Goal: Task Accomplishment & Management: Manage account settings

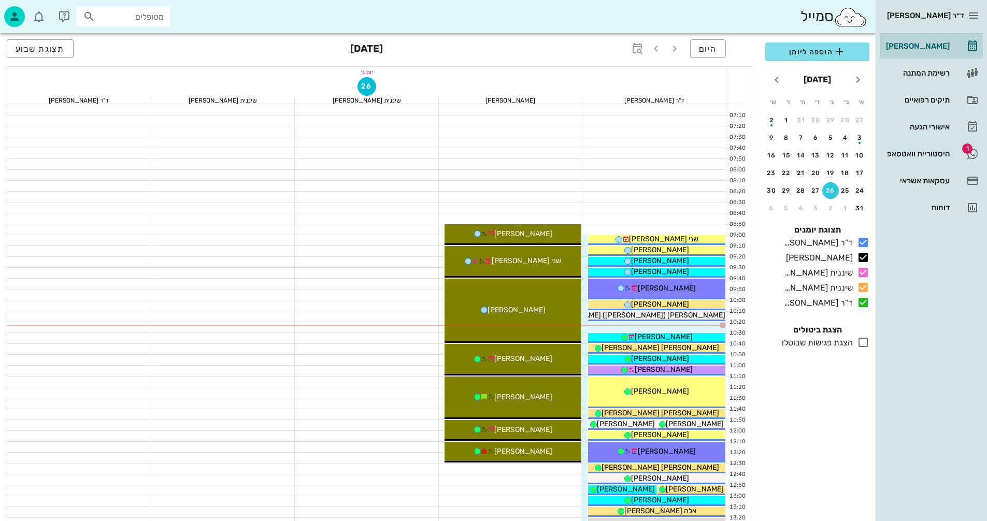
scroll to position [52, 0]
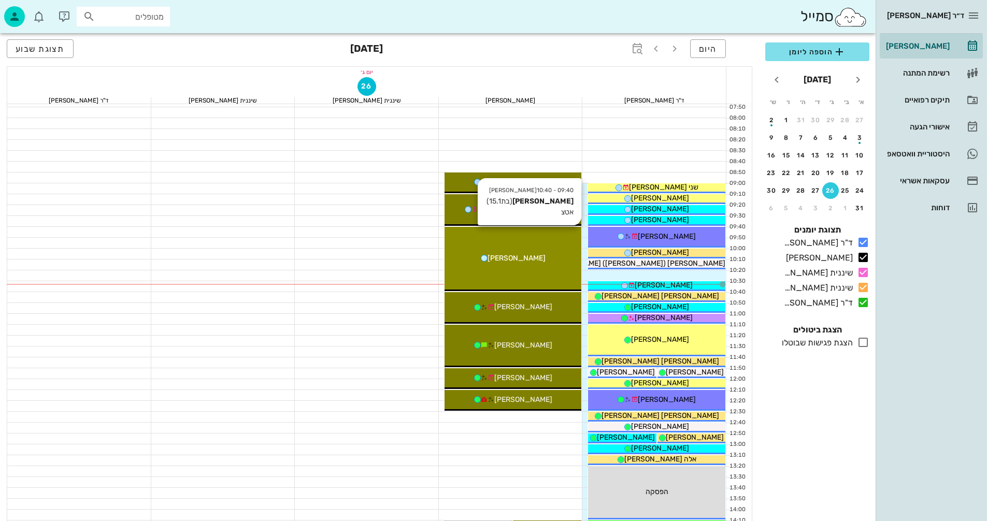
click at [535, 260] on div "[PERSON_NAME]" at bounding box center [513, 258] width 137 height 11
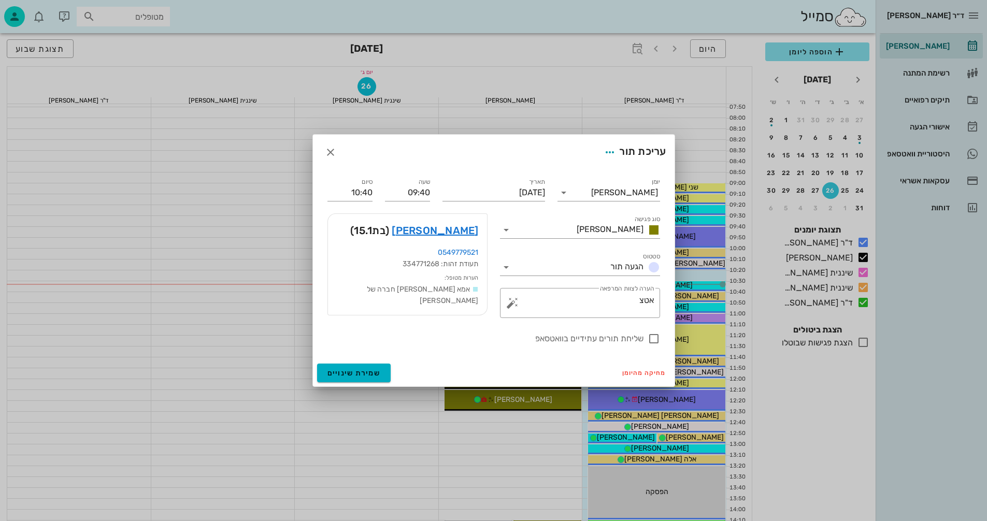
click at [535, 260] on div at bounding box center [493, 260] width 987 height 521
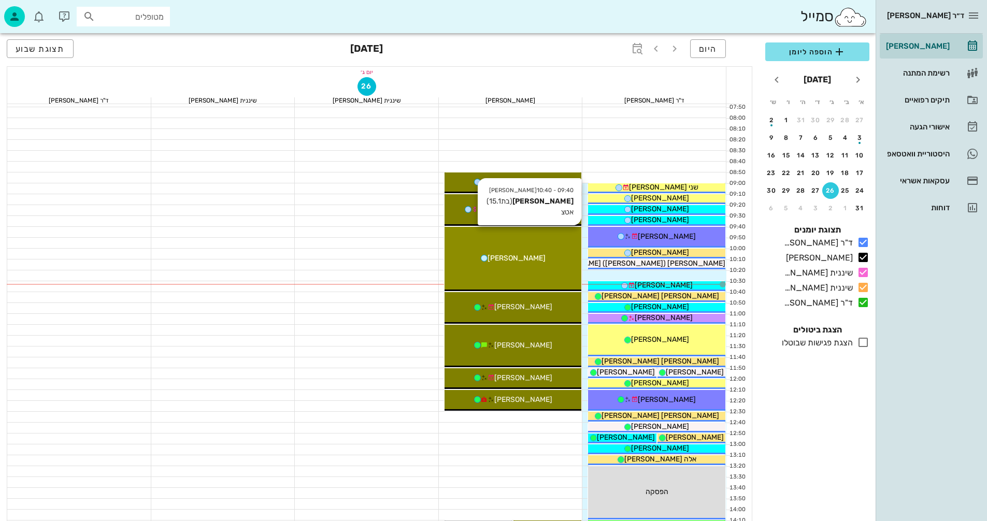
click at [542, 252] on div "09:40 - 10:40 [PERSON_NAME] (בת 15.1 ) אטצ [PERSON_NAME]" at bounding box center [513, 259] width 137 height 64
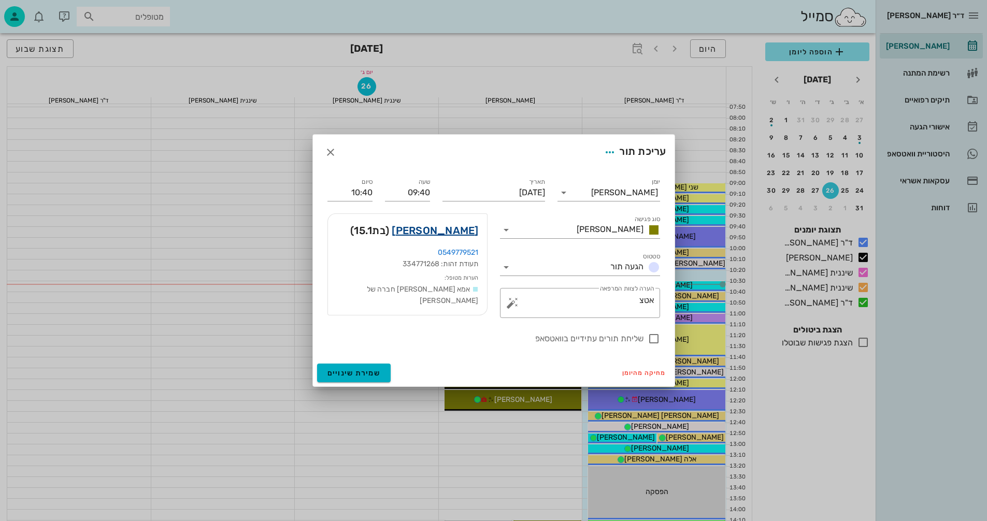
click at [468, 228] on link "[PERSON_NAME]" at bounding box center [435, 230] width 87 height 17
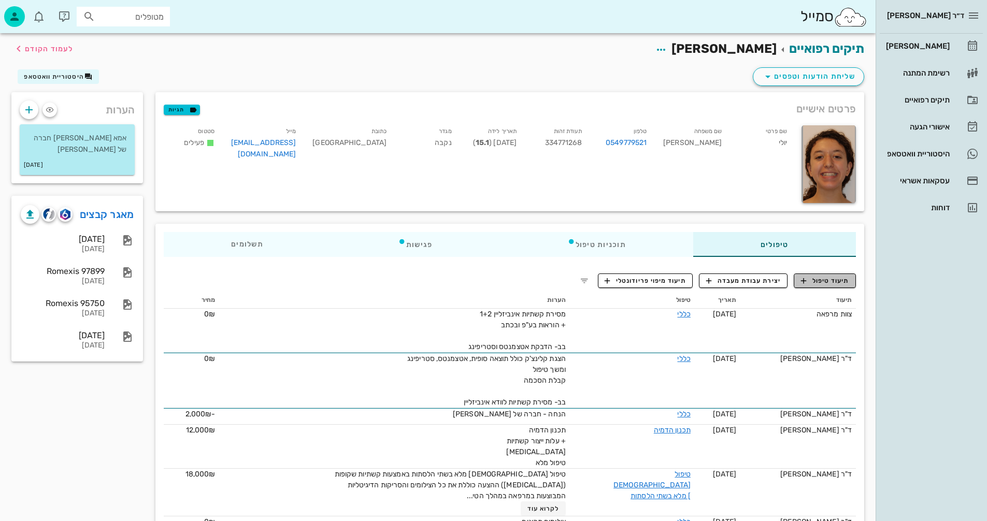
click at [834, 285] on span "תיעוד טיפול" at bounding box center [825, 280] width 48 height 9
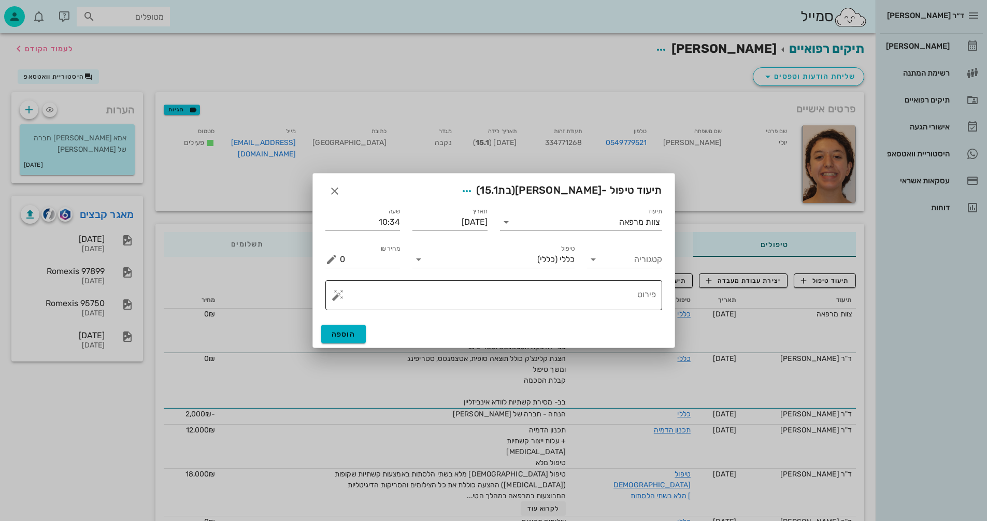
click at [336, 298] on button "button" at bounding box center [338, 295] width 12 height 12
click at [345, 257] on div "[MEDICAL_DATA]" at bounding box center [374, 254] width 84 height 21
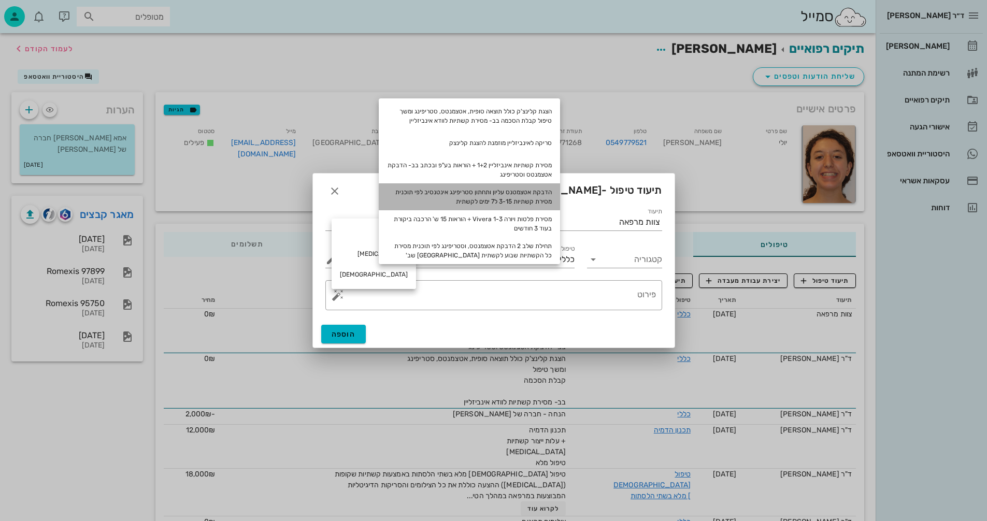
click at [522, 198] on div "הדבקת אטצמטנס עליון ותחתון סטריפינג אינטנסיב לפי תוכנית מסירת קשתיות 3-15 ל7 ימ…" at bounding box center [469, 196] width 181 height 27
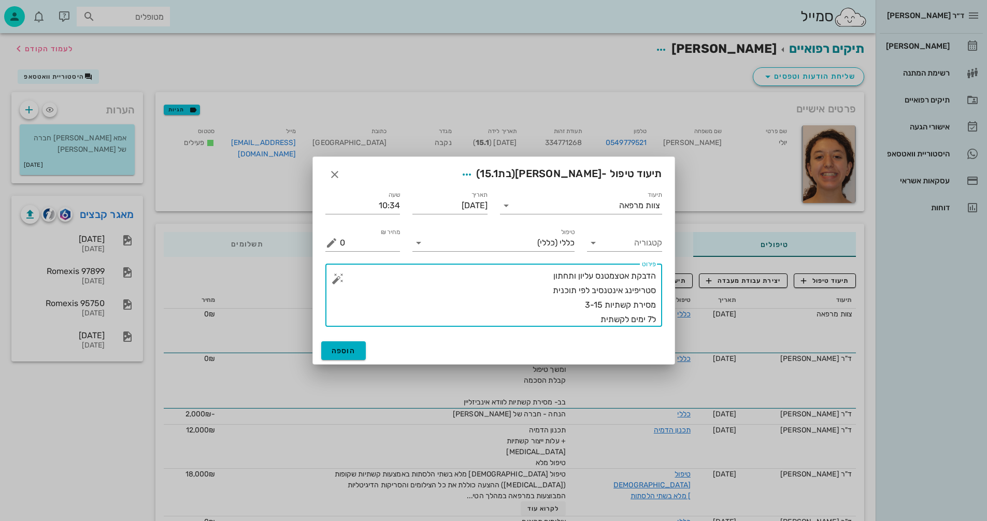
click at [580, 298] on textarea "הדבקת אטצמטנס עליון ותחתון סטריפינג אינטנסיב לפי תוכנית מסירת קשתיות 3-15 ל7 ימ…" at bounding box center [498, 298] width 316 height 58
click at [542, 277] on textarea "הדבקת אטצמטנס עליון ותחתון סטריפינג אינטנסיב לפי תוכנית מסירת קשתיות 3-15( מתוך…" at bounding box center [498, 298] width 316 height 58
click at [588, 320] on textarea "הדבקת אטצמטנס עליון ותחתון שלב 1 סטריפינג אינטנסיב לפי תוכנית מסירת קשתיות 3-15…" at bounding box center [498, 298] width 316 height 58
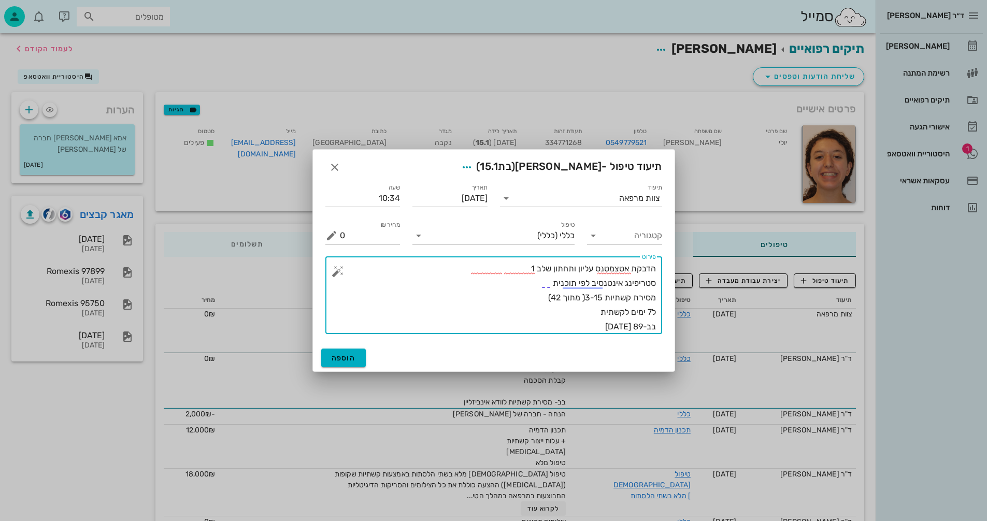
click at [637, 326] on textarea "הדבקת אטצמטנס עליון ותחתון שלב 1 סטריפינג אינטנסיב לפי תוכנית מסירת קשתיות 3-15…" at bounding box center [498, 298] width 316 height 73
type textarea "הדבקת אטצמטנס עליון ותחתון שלב 1 סטריפינג אינטנסיב לפי תוכנית מסירת קשתיות 3-15…"
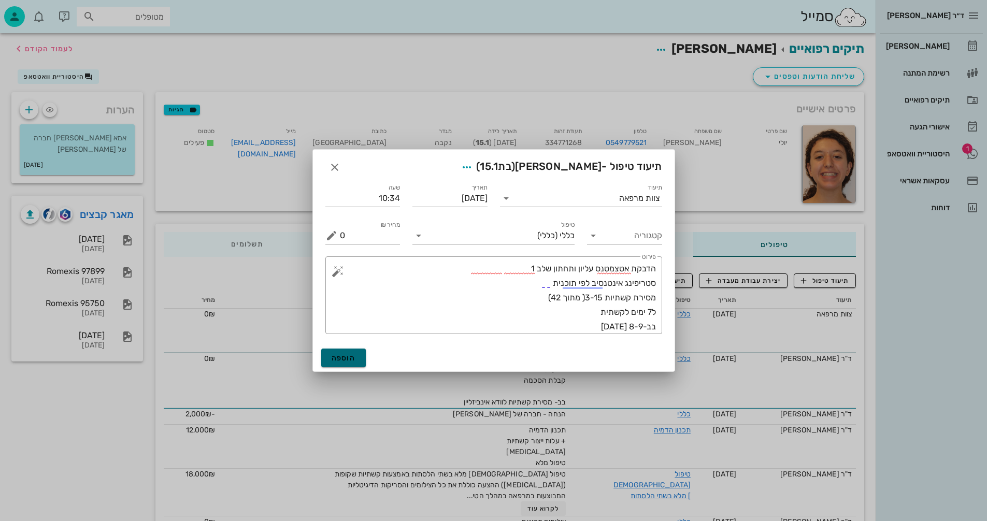
click at [350, 354] on span "הוספה" at bounding box center [344, 358] width 24 height 9
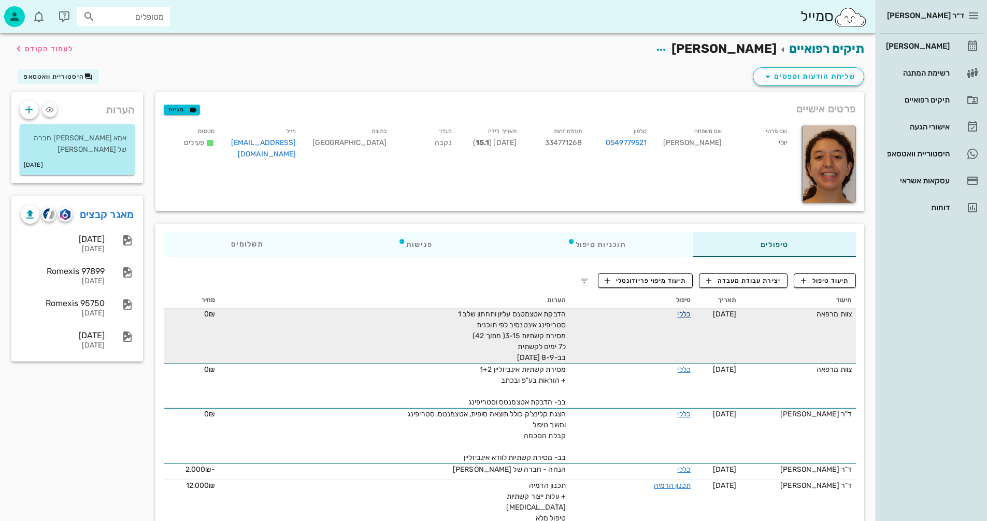
click at [677, 313] on link "כללי" at bounding box center [683, 314] width 13 height 9
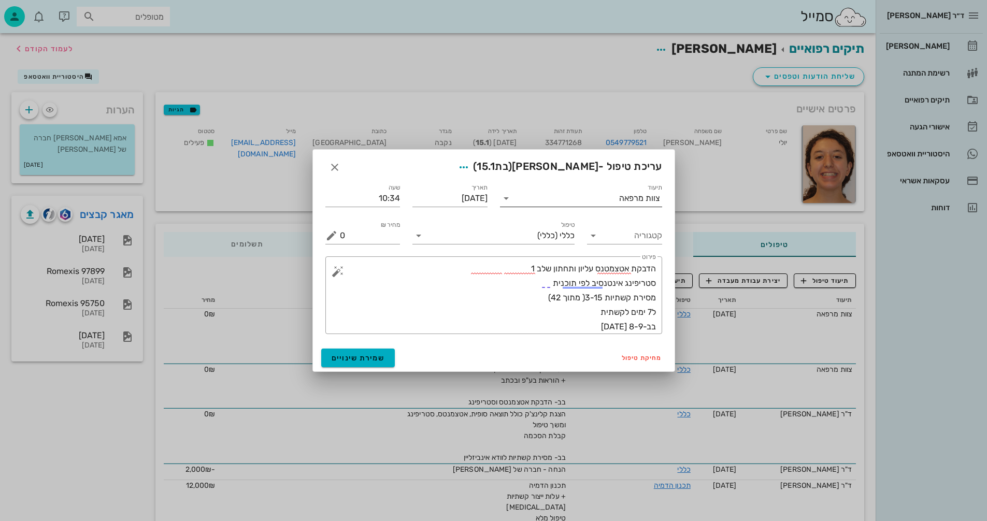
click at [643, 197] on div "צוות מרפאה" at bounding box center [639, 198] width 41 height 9
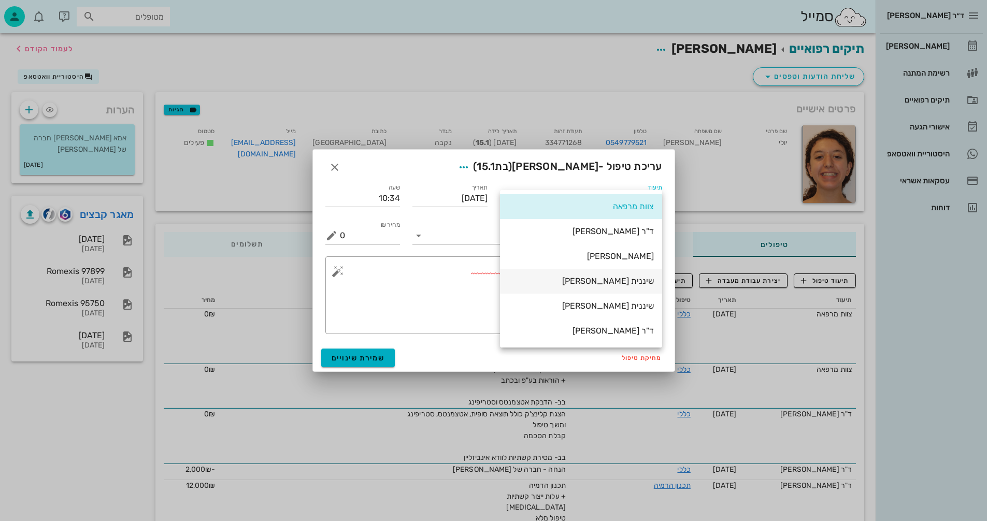
click at [633, 282] on div "שיננית [PERSON_NAME]" at bounding box center [581, 281] width 146 height 10
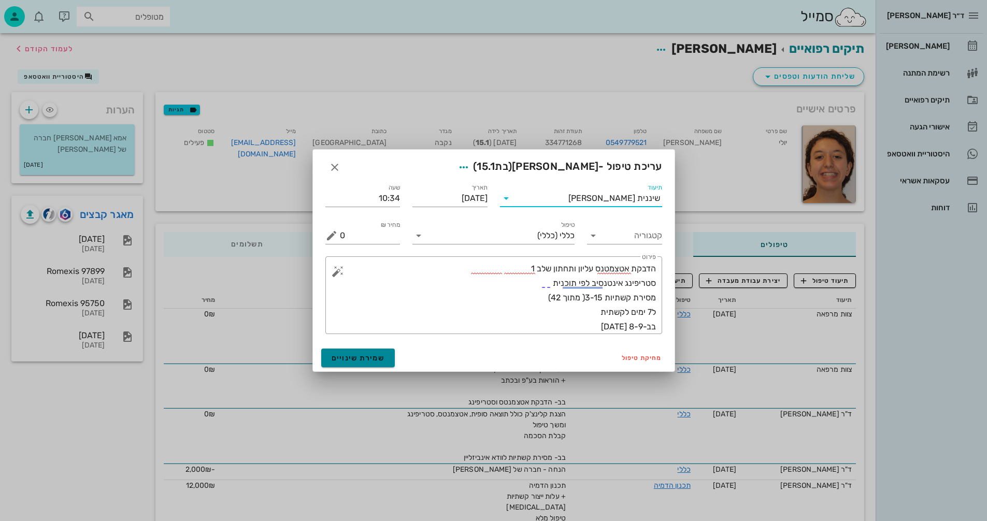
click at [384, 361] on button "שמירת שינויים" at bounding box center [358, 358] width 74 height 19
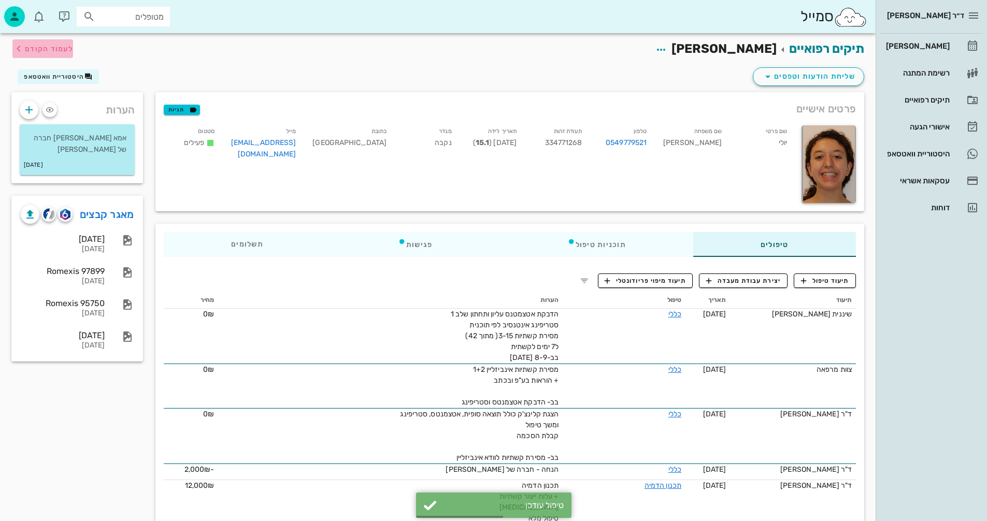
click at [37, 50] on span "לעמוד הקודם" at bounding box center [49, 49] width 48 height 9
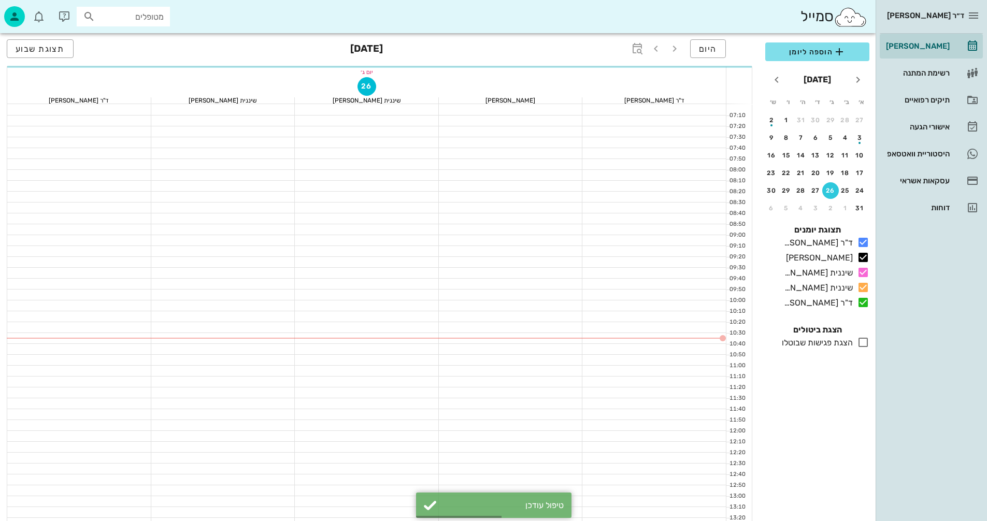
scroll to position [52, 0]
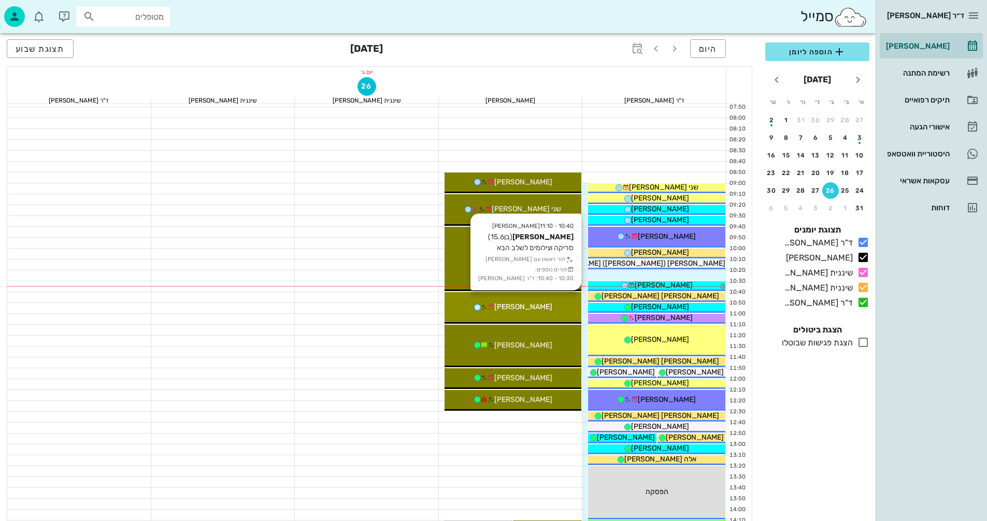
click at [540, 303] on div "[PERSON_NAME]" at bounding box center [513, 307] width 137 height 11
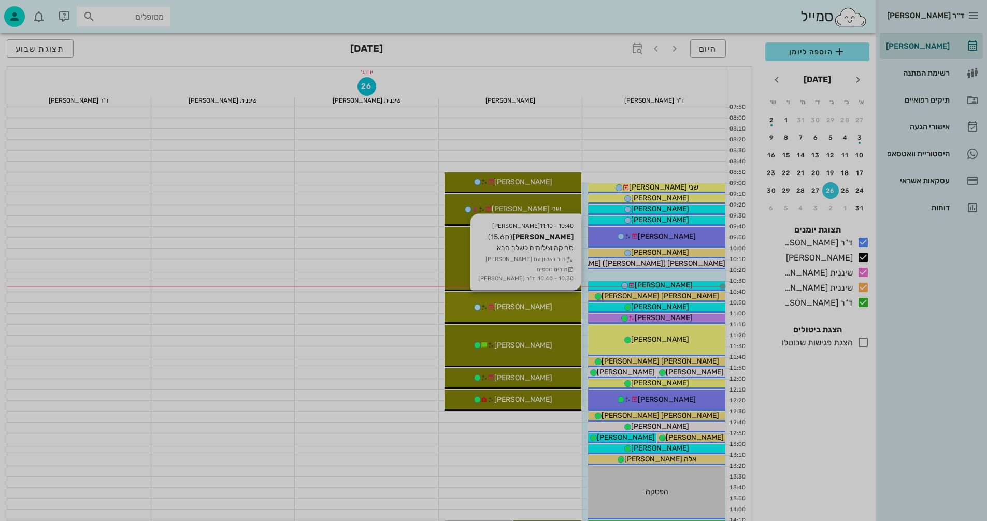
click at [540, 303] on div at bounding box center [493, 260] width 987 height 521
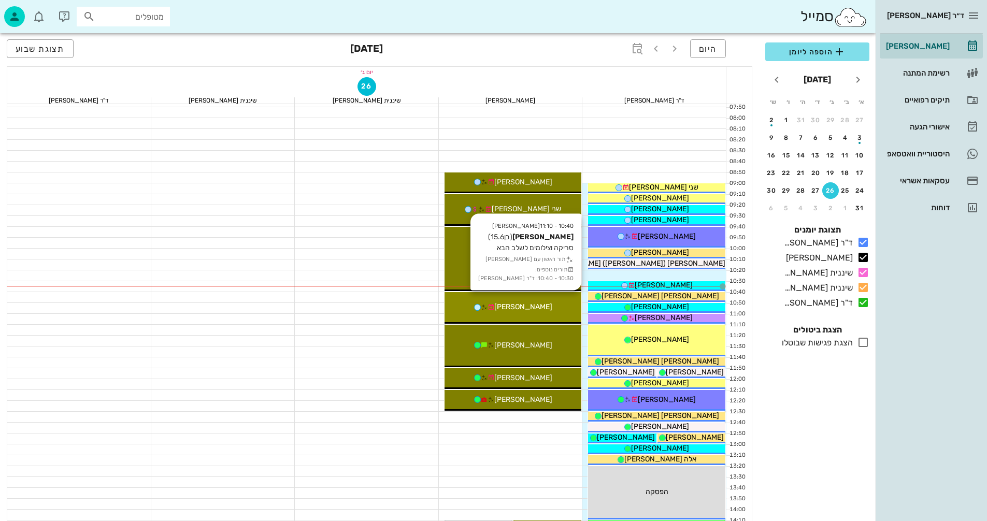
click at [540, 303] on div "[PERSON_NAME]" at bounding box center [513, 307] width 137 height 11
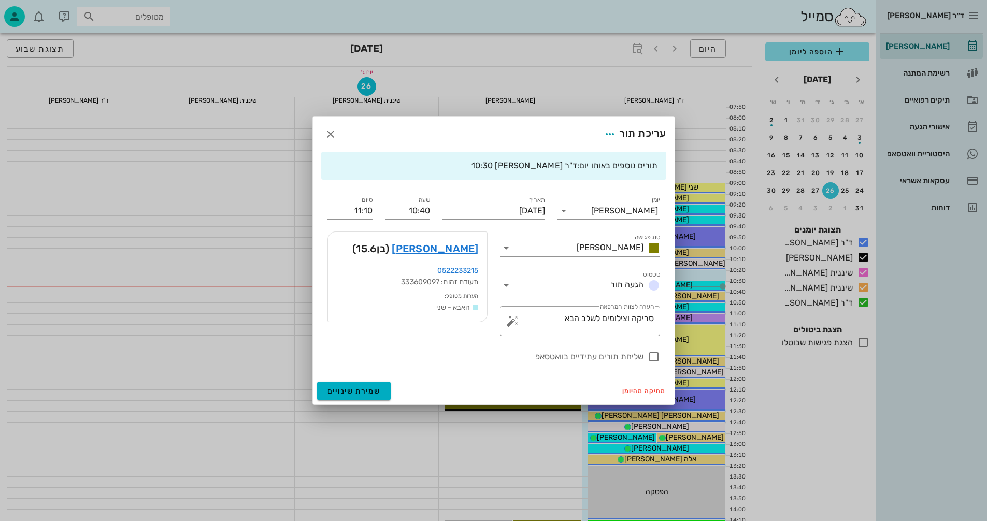
click at [448, 240] on div "[PERSON_NAME] (בן 15.6 )" at bounding box center [407, 248] width 159 height 33
click at [456, 248] on link "[PERSON_NAME]" at bounding box center [435, 248] width 87 height 17
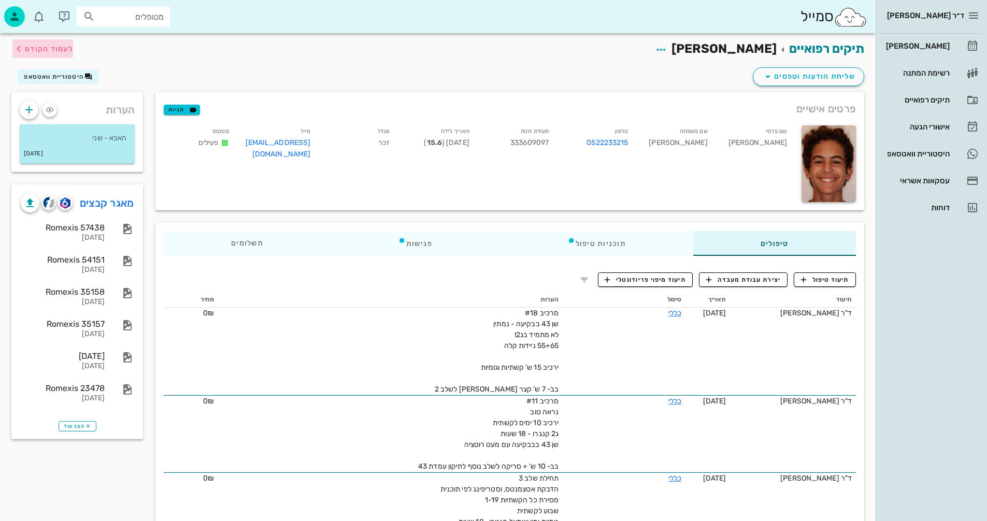
click at [21, 47] on icon "button" at bounding box center [18, 48] width 12 height 12
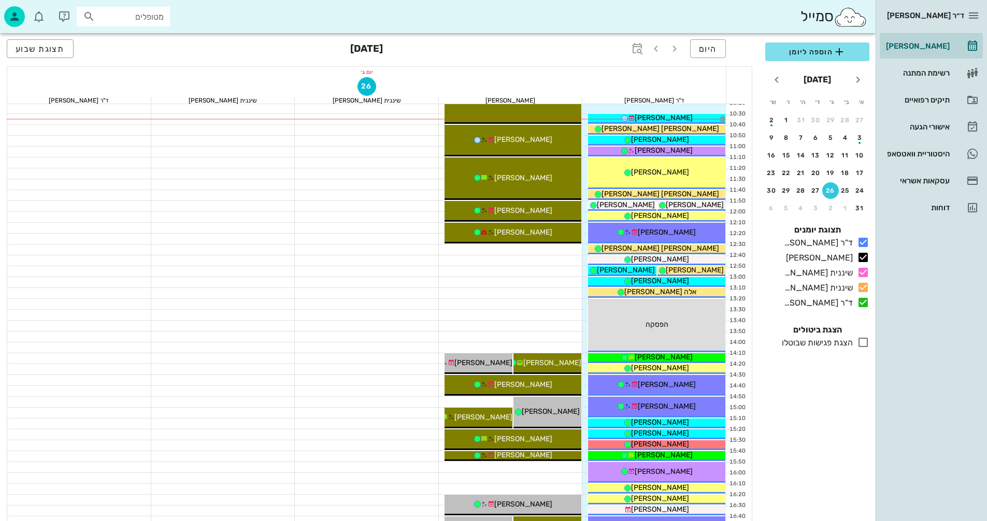
scroll to position [414, 0]
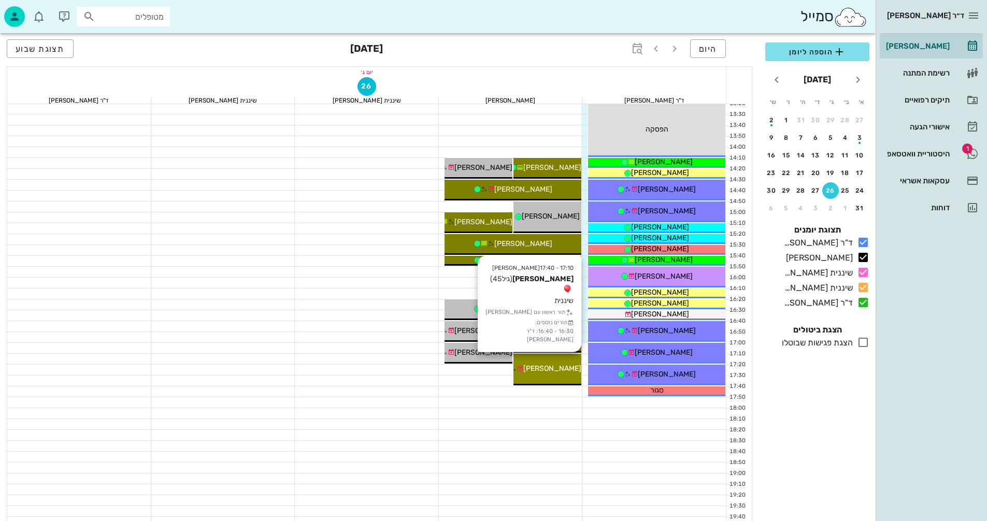
click at [566, 367] on span "[PERSON_NAME]" at bounding box center [552, 368] width 58 height 9
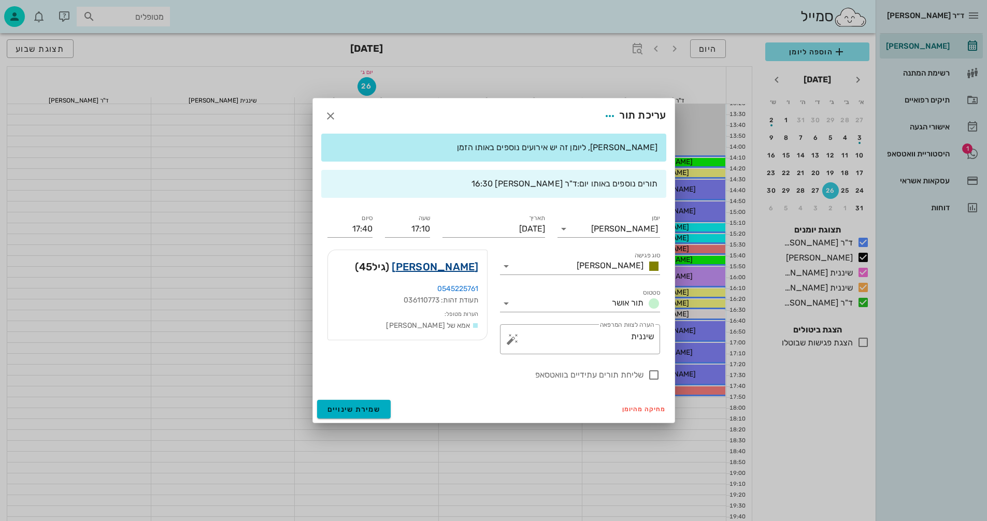
click at [454, 259] on link "[PERSON_NAME]" at bounding box center [435, 267] width 87 height 17
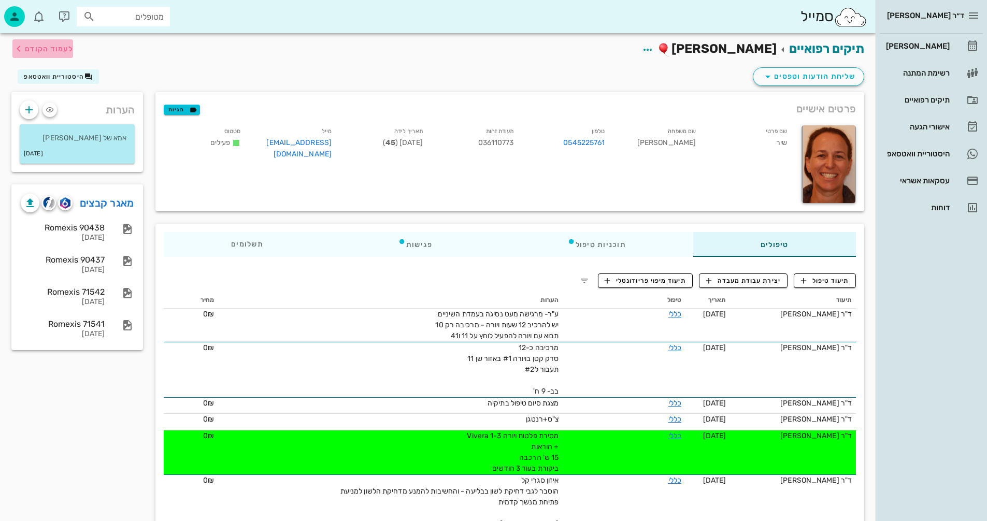
click at [35, 51] on span "לעמוד הקודם" at bounding box center [49, 49] width 48 height 9
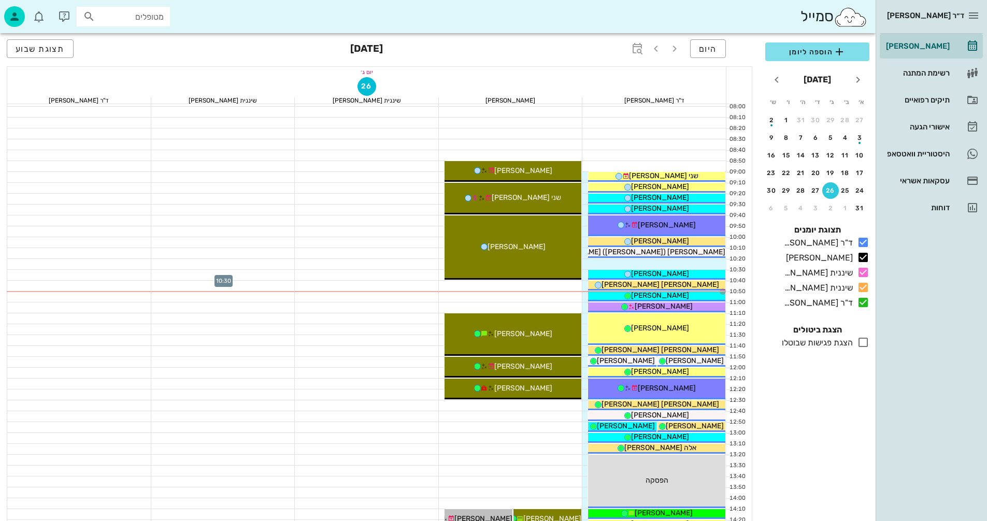
scroll to position [52, 0]
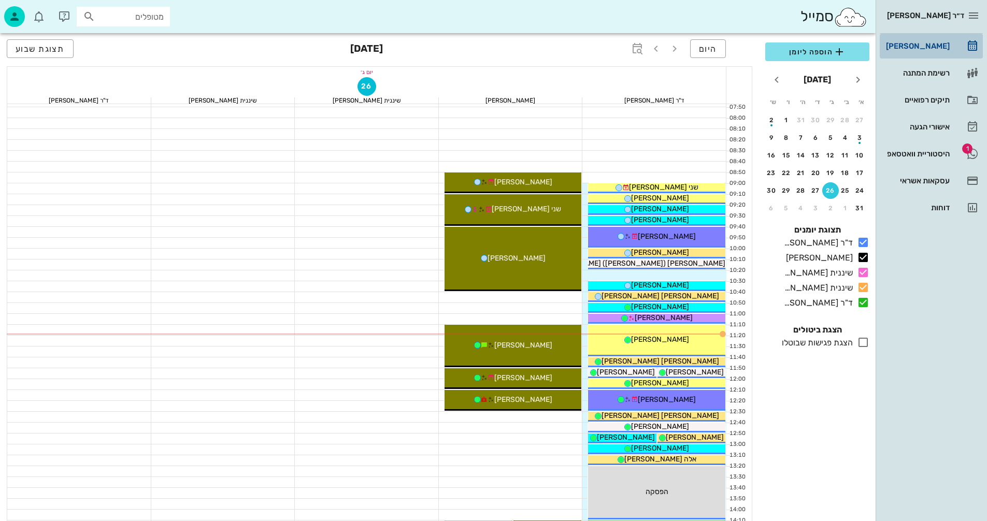
click at [936, 50] on div "[PERSON_NAME]" at bounding box center [917, 46] width 66 height 17
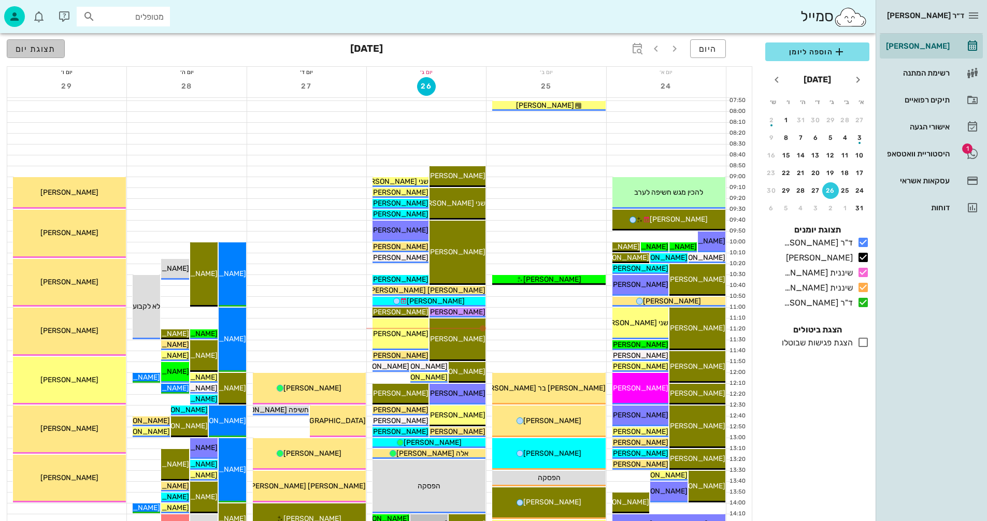
click at [49, 48] on span "תצוגת יום" at bounding box center [36, 49] width 40 height 10
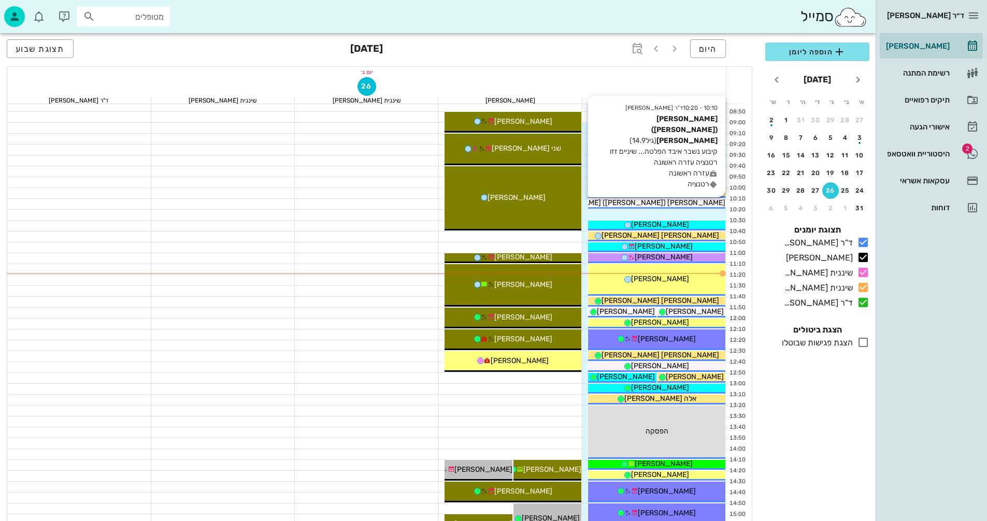
scroll to position [52, 0]
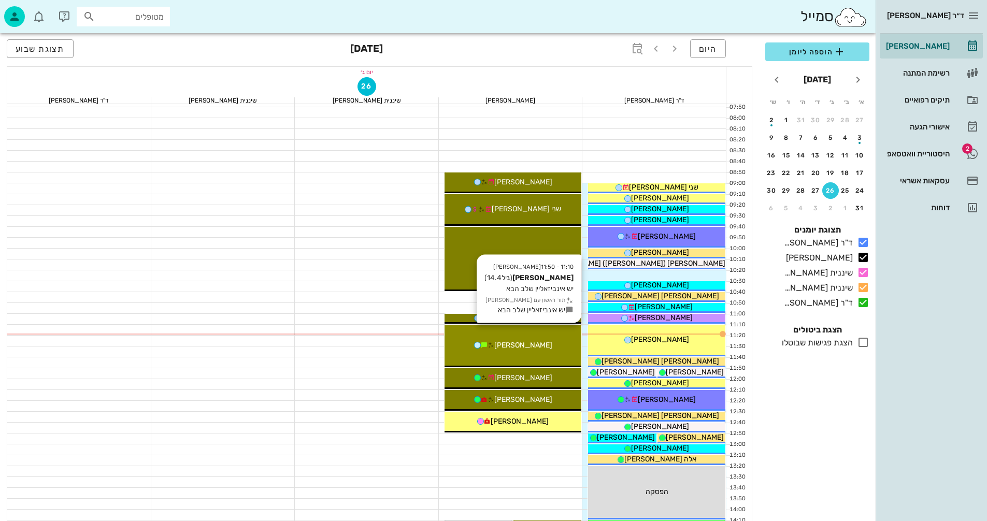
click at [559, 353] on div "11:10 - 11:50 [PERSON_NAME] (גיל 14.4 ) יש אינביזאליין שלב הבא תור ראשון עם [PE…" at bounding box center [513, 346] width 137 height 42
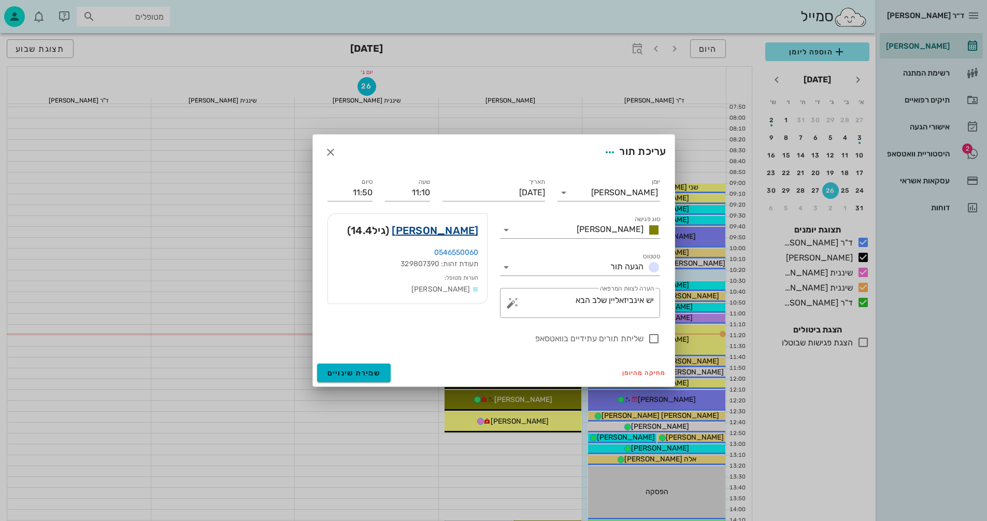
click at [465, 233] on link "[PERSON_NAME]" at bounding box center [435, 230] width 87 height 17
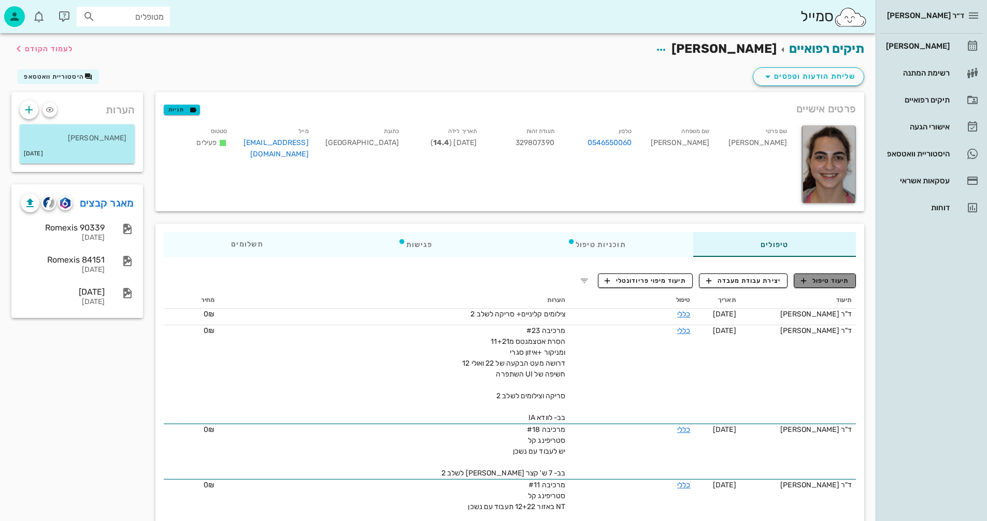
click at [840, 282] on span "תיעוד טיפול" at bounding box center [825, 280] width 48 height 9
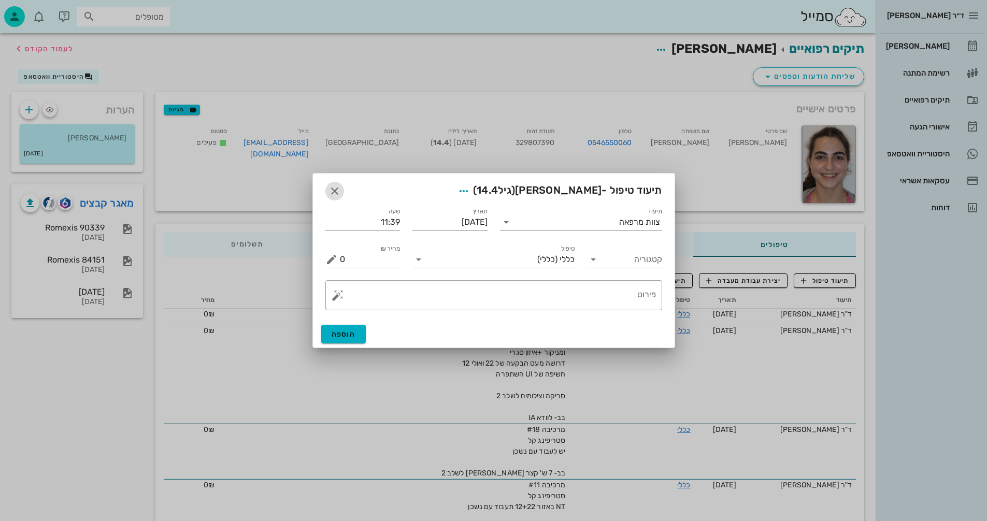
click at [332, 188] on icon "button" at bounding box center [334, 191] width 12 height 12
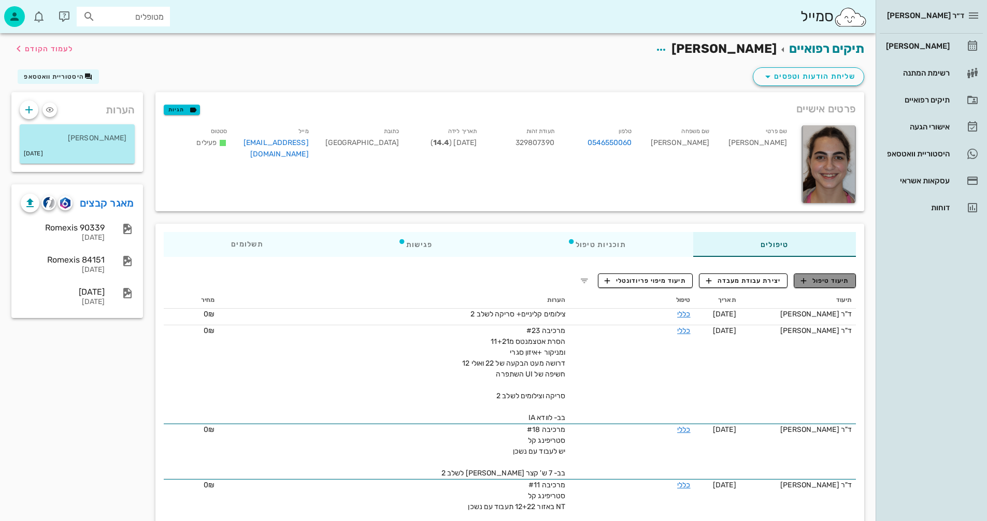
click at [844, 279] on span "תיעוד טיפול" at bounding box center [825, 280] width 48 height 9
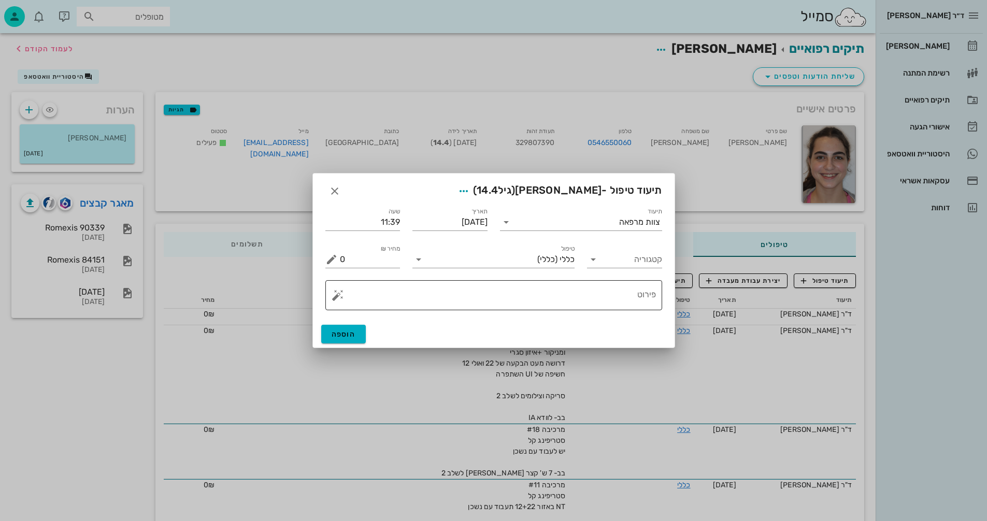
click at [335, 296] on button "button" at bounding box center [338, 295] width 12 height 12
click at [362, 253] on div "[MEDICAL_DATA]" at bounding box center [374, 254] width 84 height 21
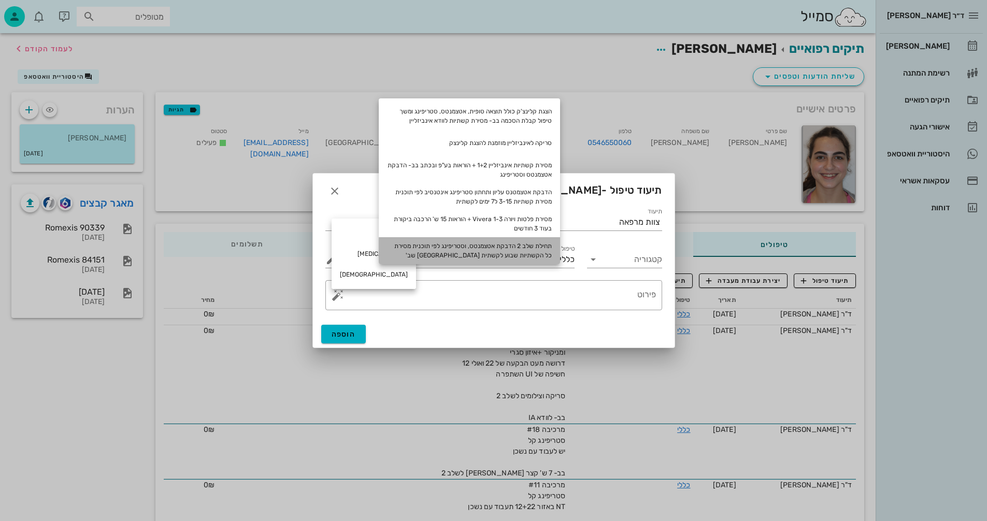
click at [540, 247] on div "תחילת שלב 2 הדבקת אטצמנטס, וסטריפינג לפי תוכנית מסירת כל הקשתיות שבוע לקשתית [G…" at bounding box center [469, 250] width 181 height 27
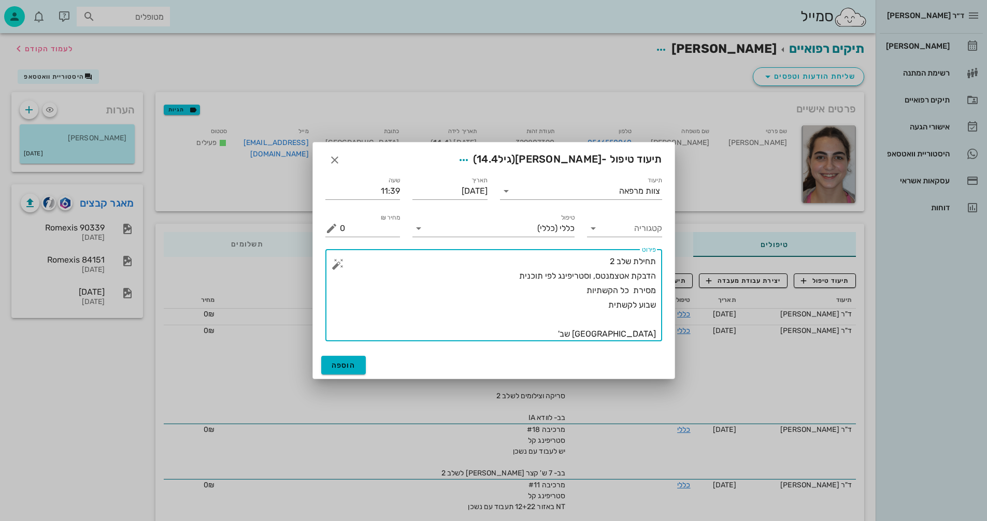
click at [576, 290] on textarea "תחילת שלב 2 הדבקת אטצמנטס, וסטריפינג לפי תוכנית מסירת כל הקשתיות שבוע לקשתית [G…" at bounding box center [498, 297] width 316 height 87
click at [585, 304] on textarea "תחילת שלב 2 הדבקת אטצמנטס, וסטריפינג לפי תוכנית מסירת כל הקשתיות 1-20 שבוע לקשת…" at bounding box center [498, 297] width 316 height 87
drag, startPoint x: 633, startPoint y: 335, endPoint x: 639, endPoint y: 335, distance: 5.7
click at [639, 335] on textarea "תחילת שלב 2 הדבקת אטצמנטס, וסטריפינג לפי תוכנית מסירת כל הקשתיות 1-20 שבוע לקשת…" at bounding box center [498, 297] width 316 height 87
type textarea "תחילת שלב 2 הדבקת אטצמנטס, וסטריפינג לפי תוכנית מסירת כל הקשתיות 1-20 שבוע לקשת…"
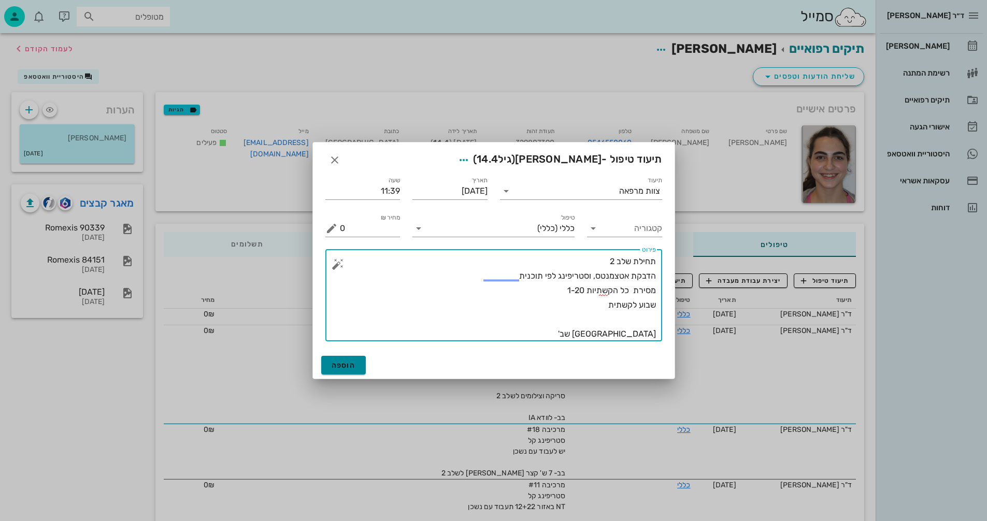
click at [344, 366] on span "הוספה" at bounding box center [344, 365] width 24 height 9
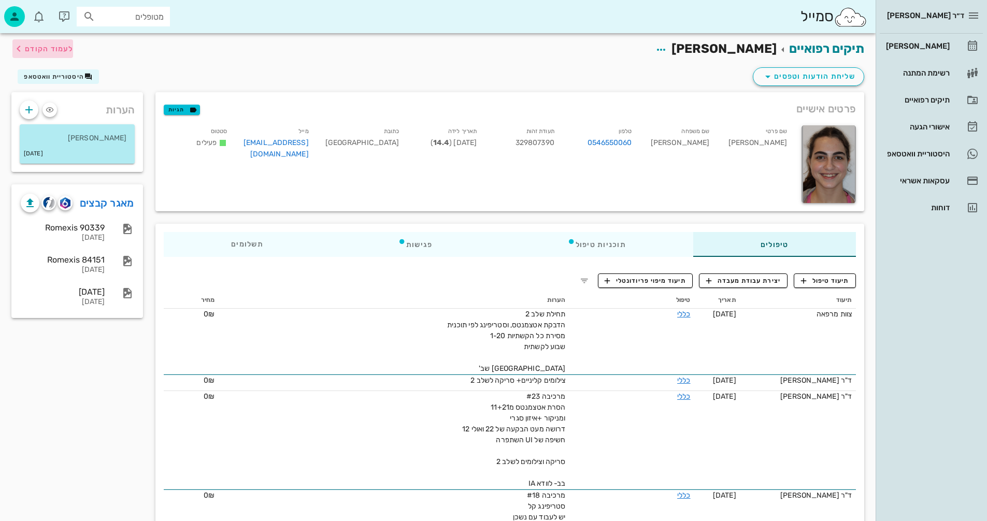
click at [46, 41] on button "לעמוד הקודם" at bounding box center [42, 48] width 61 height 19
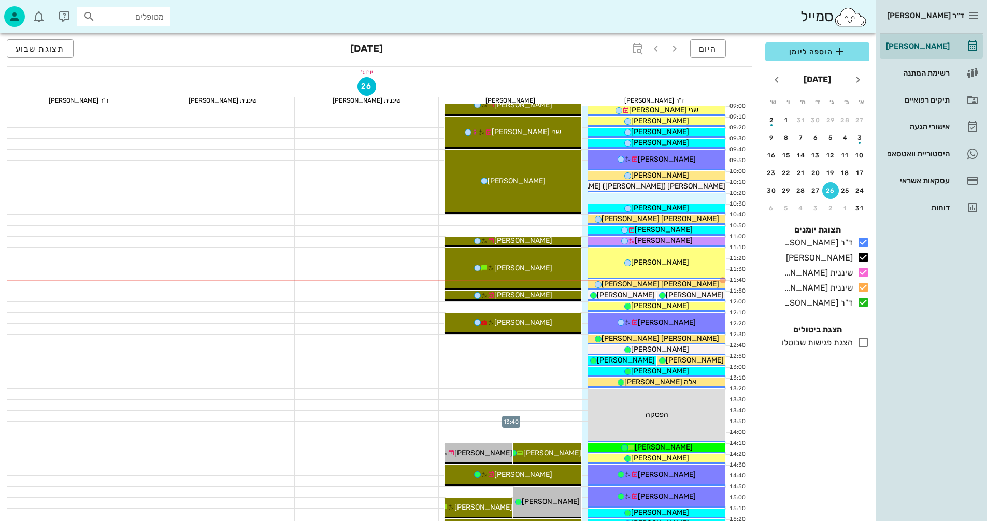
scroll to position [155, 0]
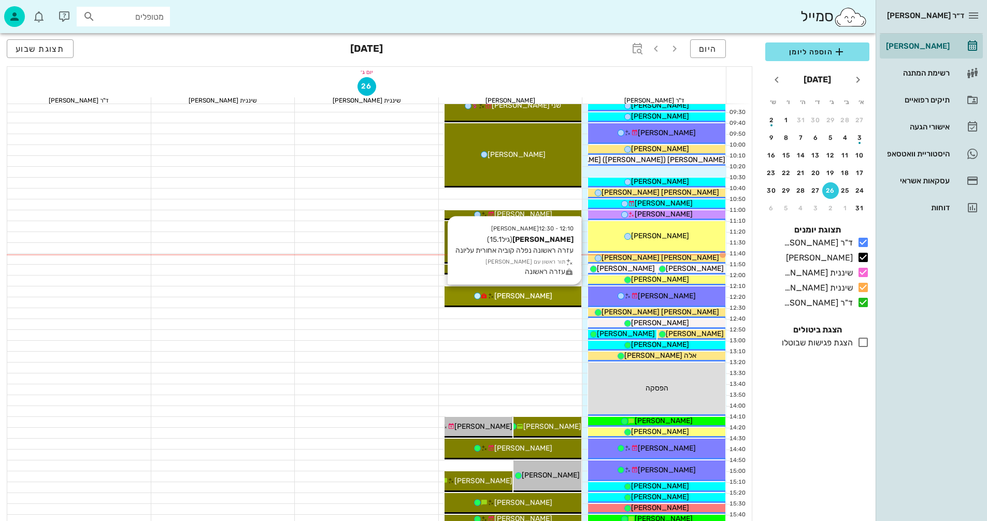
click at [530, 297] on span "[PERSON_NAME]" at bounding box center [523, 296] width 58 height 9
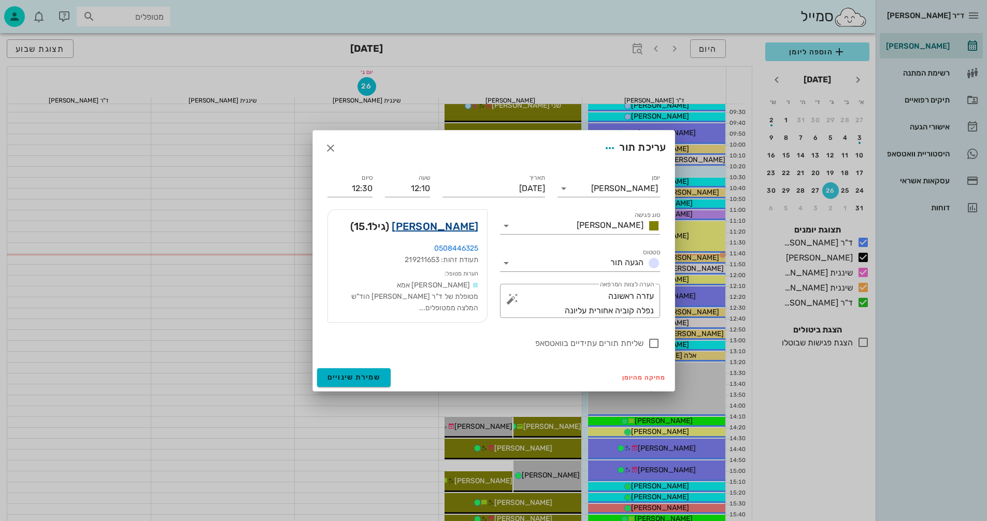
click at [470, 225] on link "[PERSON_NAME]" at bounding box center [435, 226] width 87 height 17
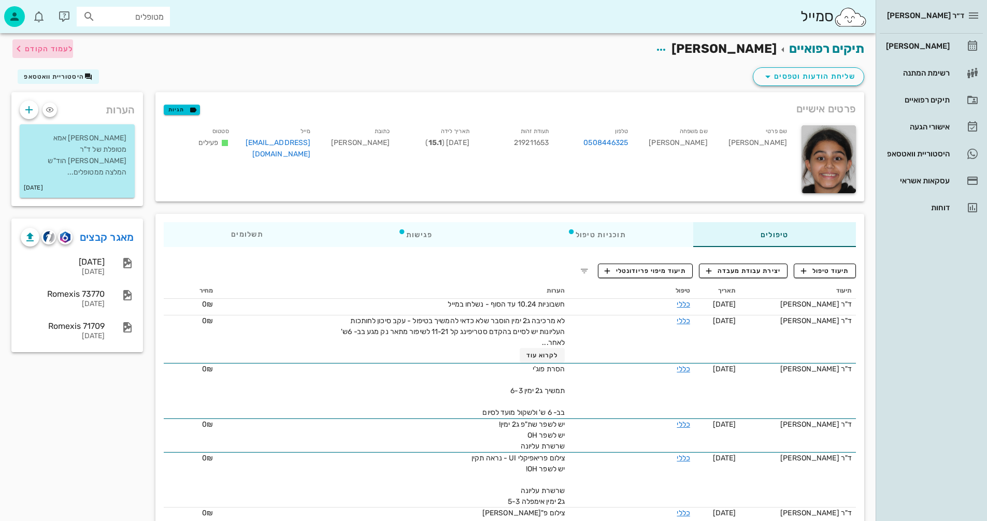
click at [46, 47] on span "לעמוד הקודם" at bounding box center [49, 49] width 48 height 9
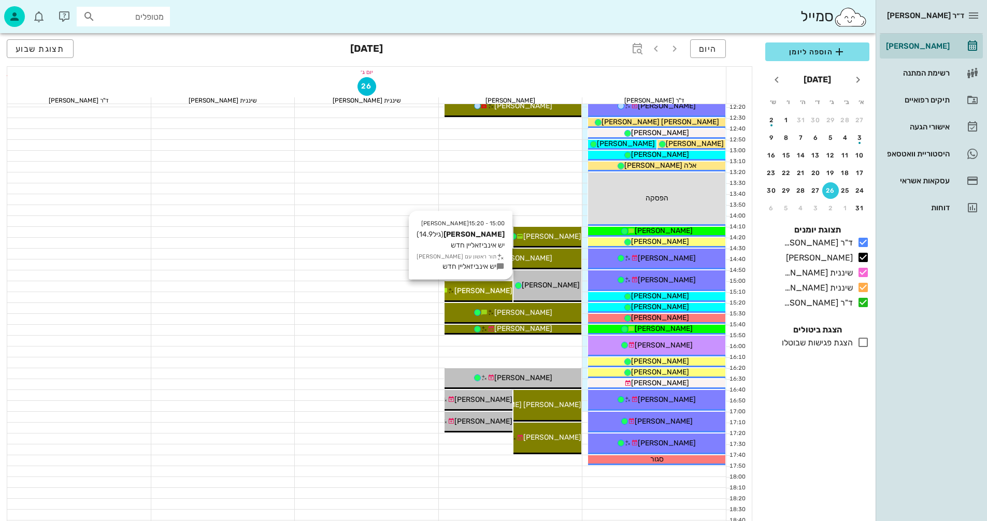
scroll to position [363, 0]
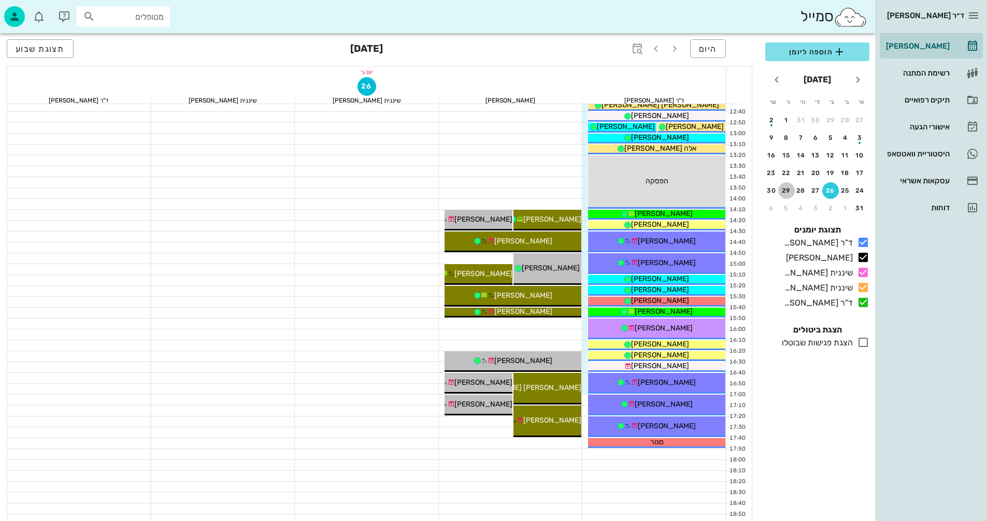
click at [788, 188] on div "29" at bounding box center [786, 190] width 17 height 7
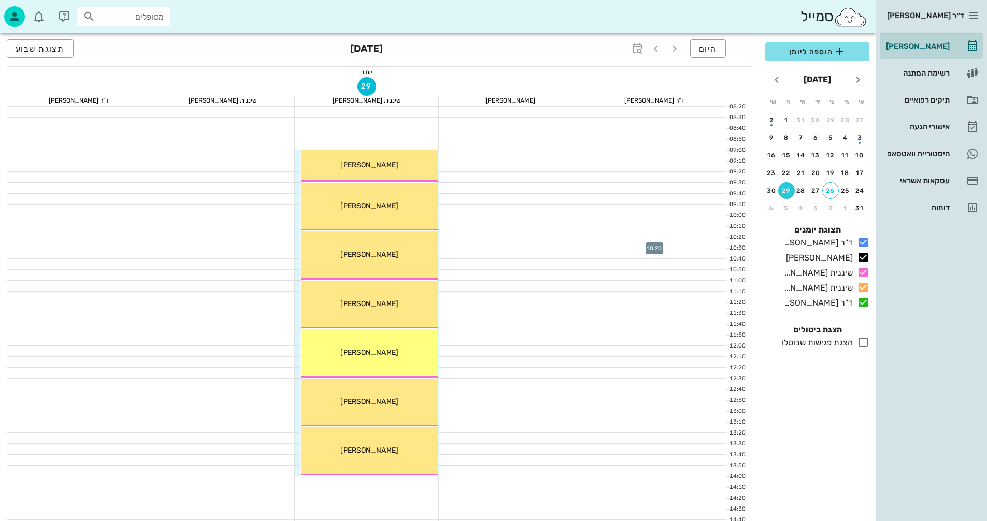
scroll to position [104, 0]
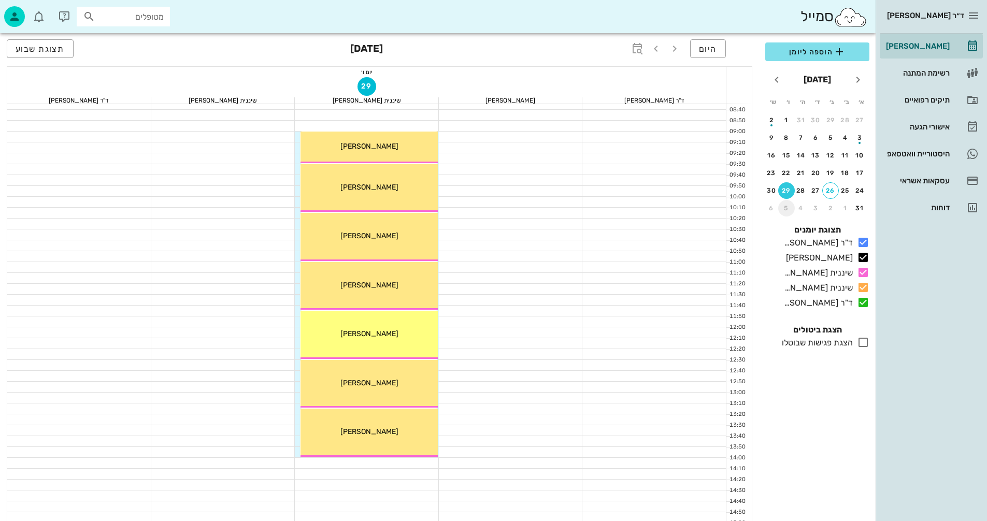
click at [786, 209] on div "5" at bounding box center [786, 208] width 17 height 7
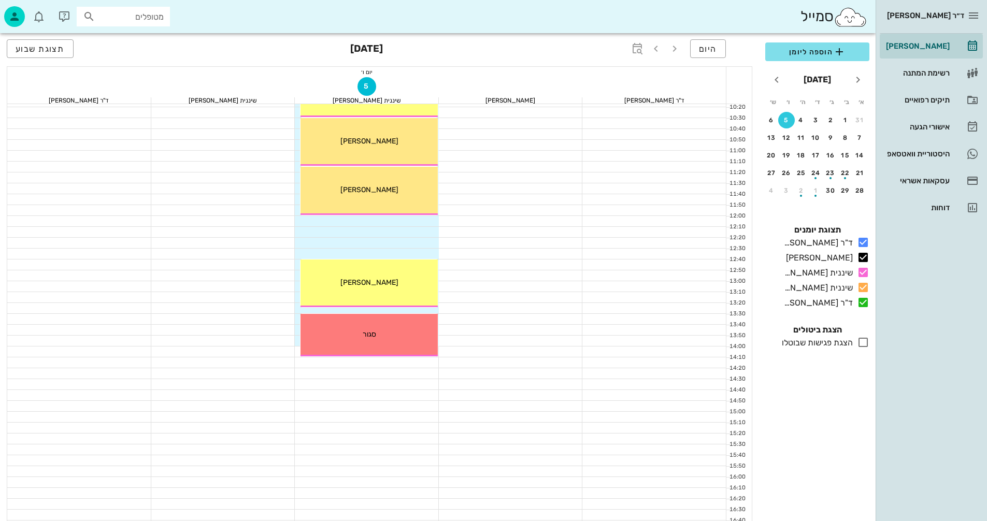
scroll to position [155, 0]
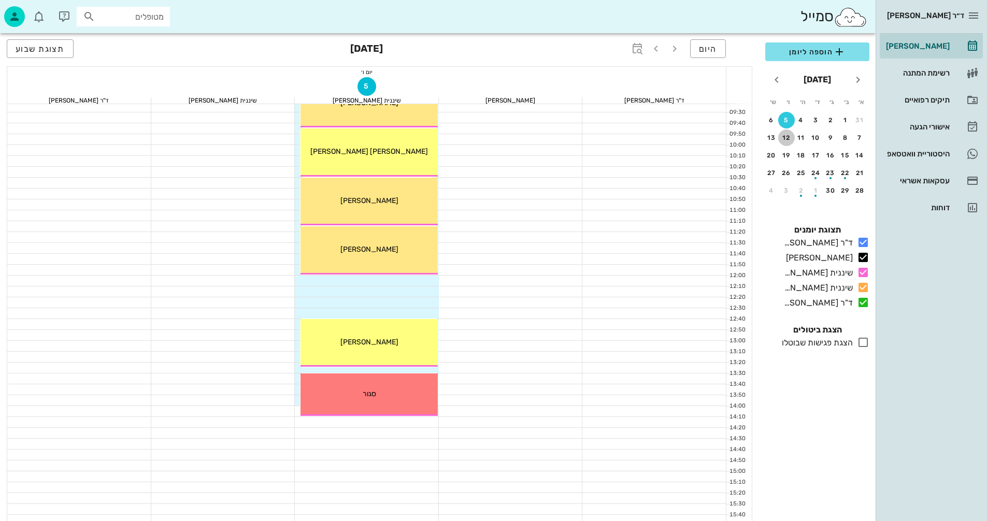
click at [783, 139] on div "12" at bounding box center [786, 137] width 17 height 7
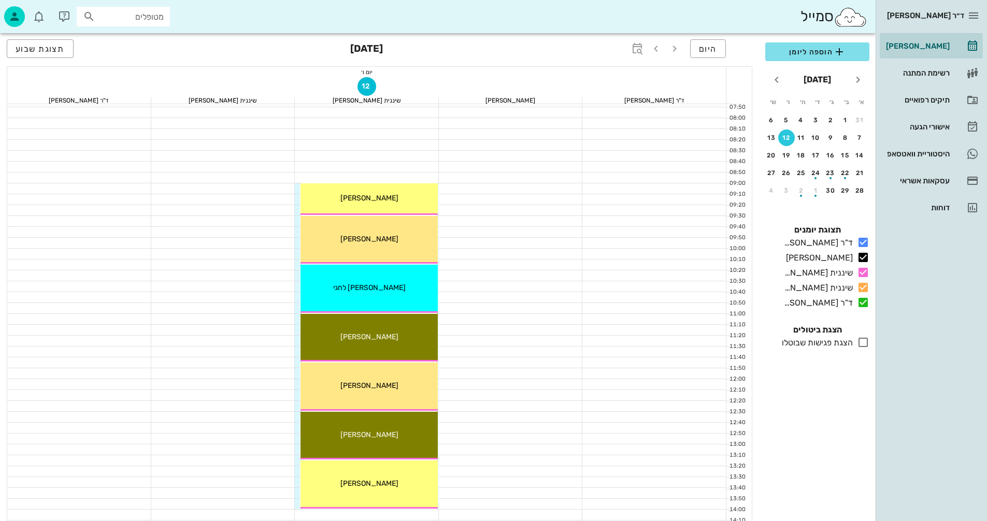
scroll to position [104, 0]
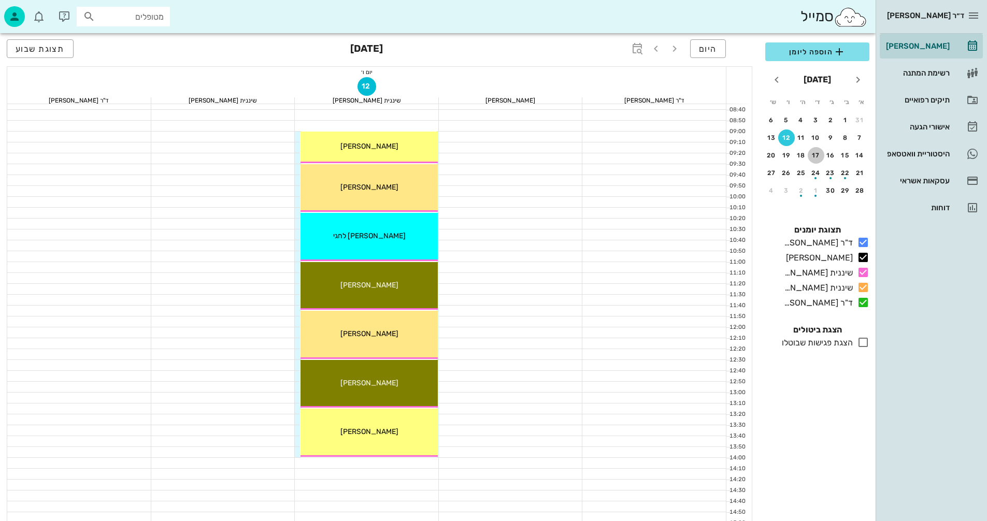
click at [818, 152] on div "17" at bounding box center [816, 155] width 17 height 7
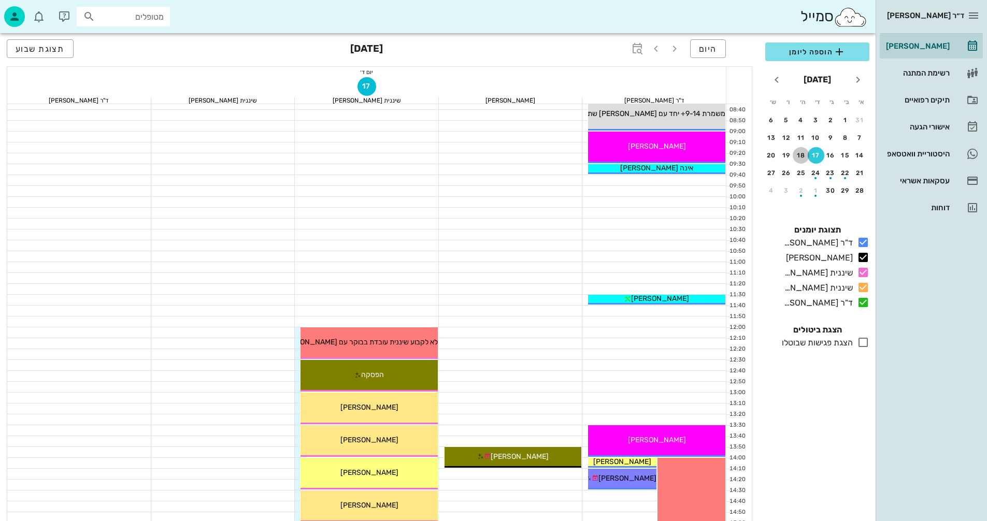
click at [802, 155] on div "18" at bounding box center [801, 155] width 17 height 7
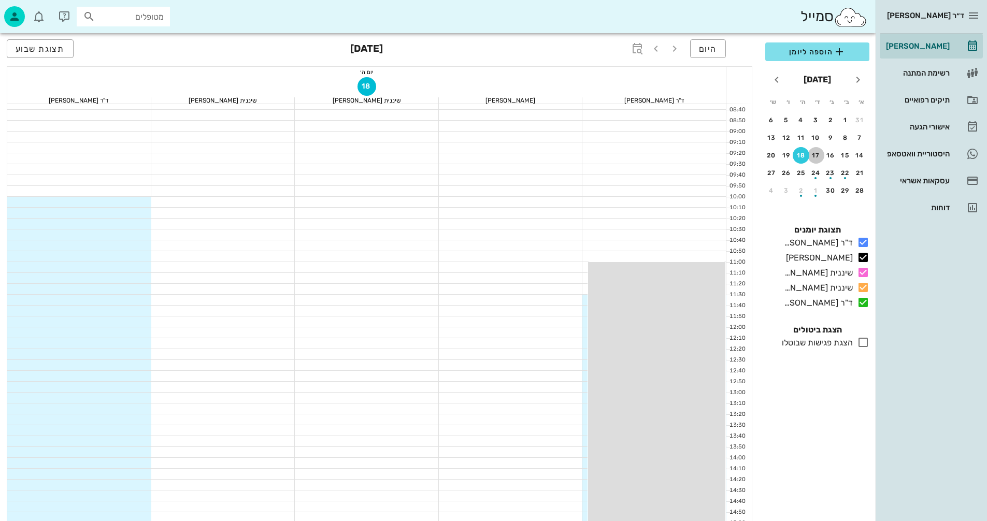
click at [820, 153] on div "17" at bounding box center [816, 155] width 17 height 7
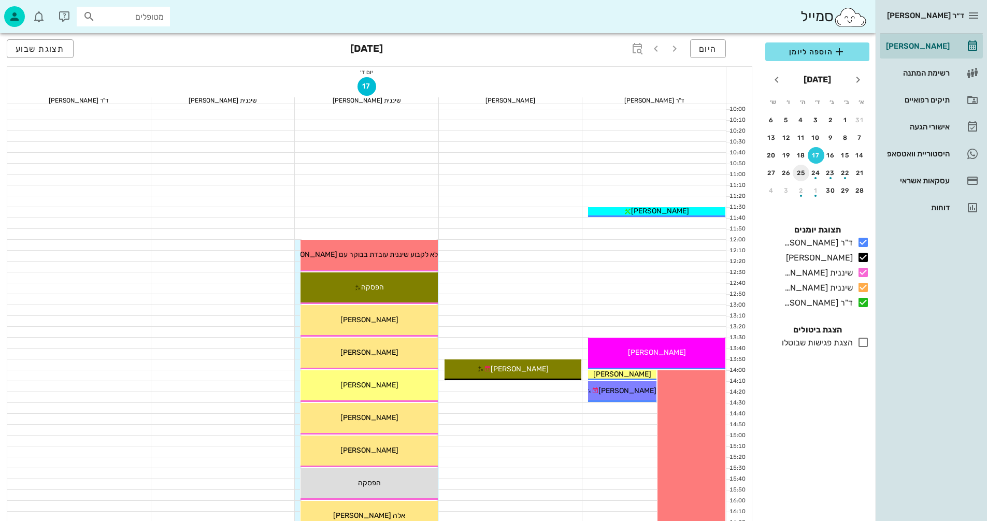
scroll to position [83, 0]
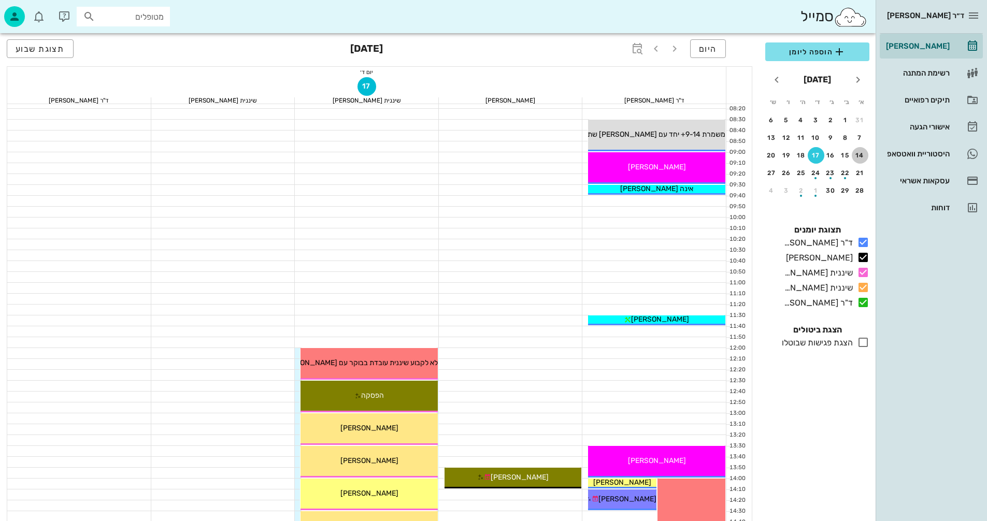
click at [865, 153] on div "14" at bounding box center [860, 155] width 17 height 7
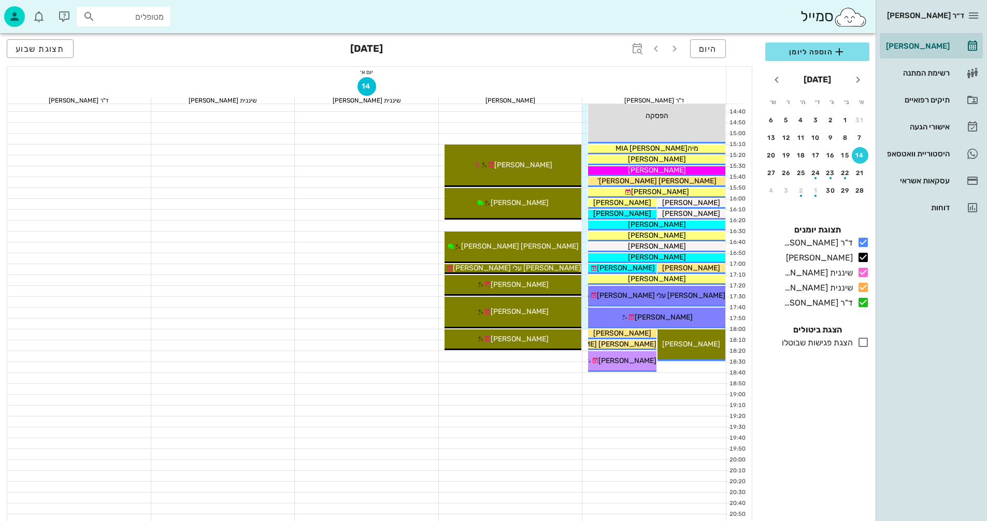
scroll to position [497, 0]
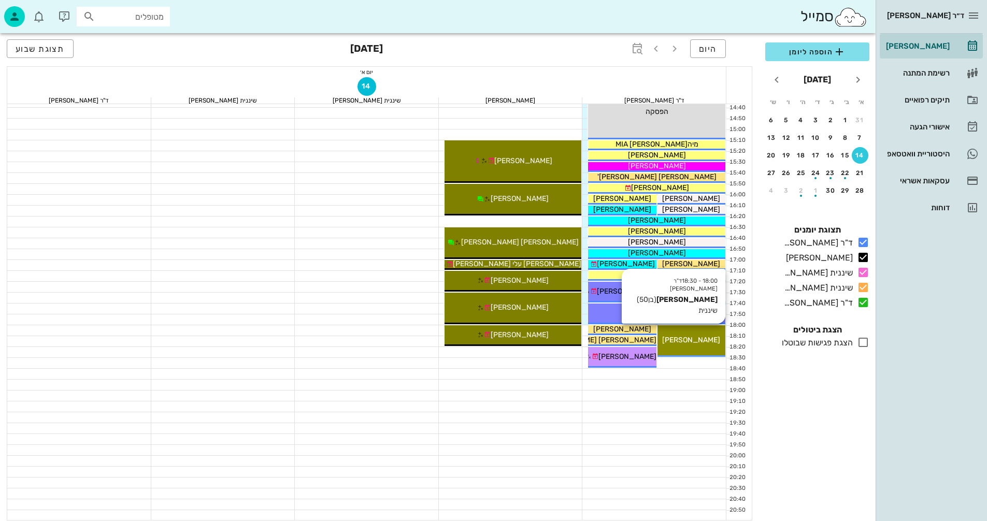
click at [694, 342] on span "[PERSON_NAME]" at bounding box center [691, 340] width 58 height 9
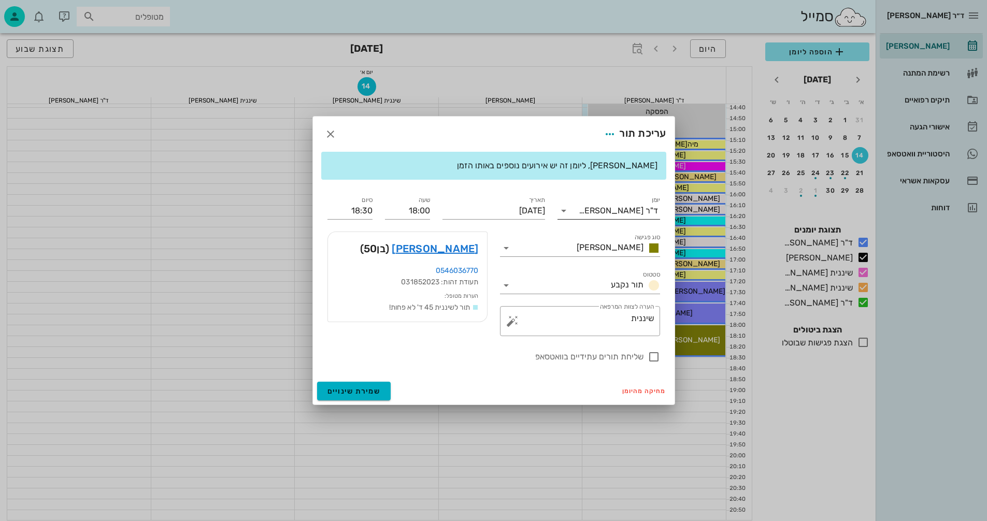
click at [579, 218] on input "יומן" at bounding box center [575, 211] width 7 height 17
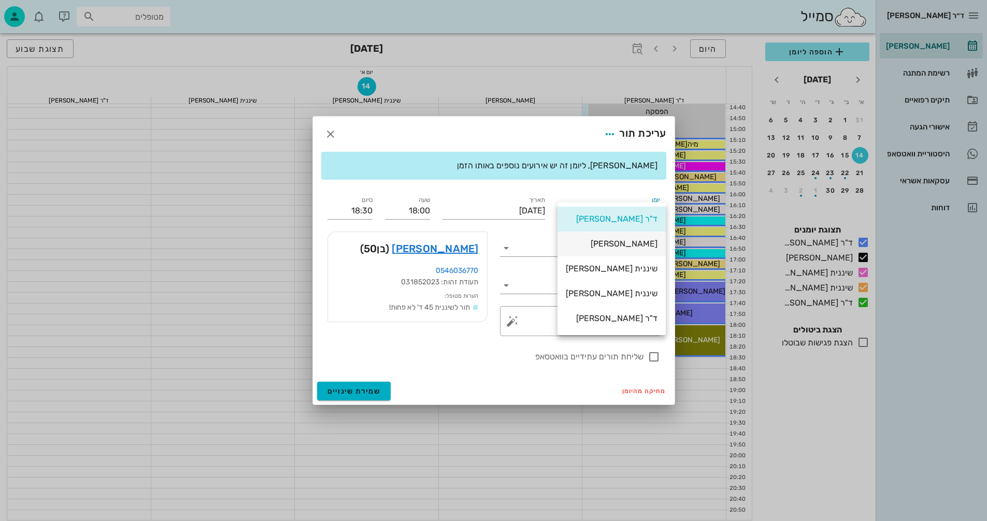
click at [611, 244] on div "[PERSON_NAME]" at bounding box center [612, 244] width 92 height 10
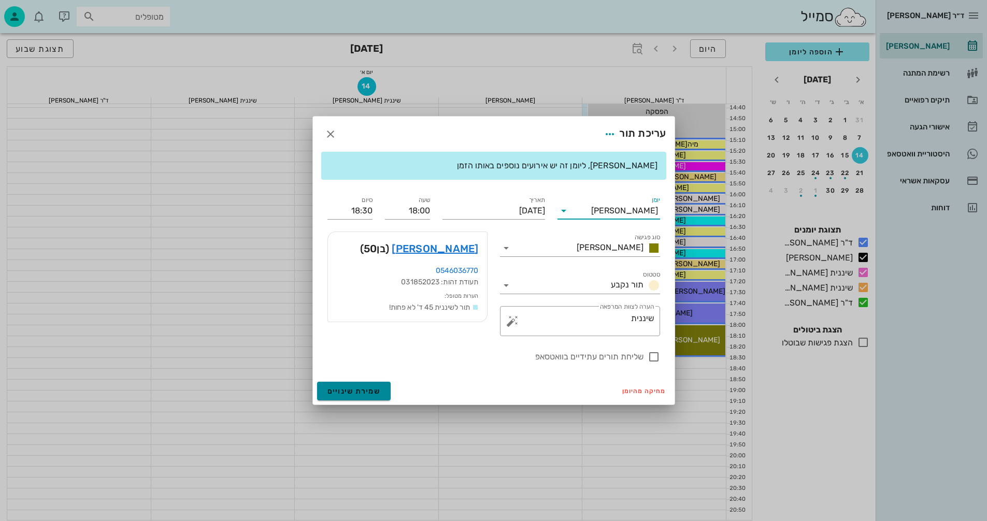
click at [359, 389] on span "שמירת שינויים" at bounding box center [353, 391] width 53 height 9
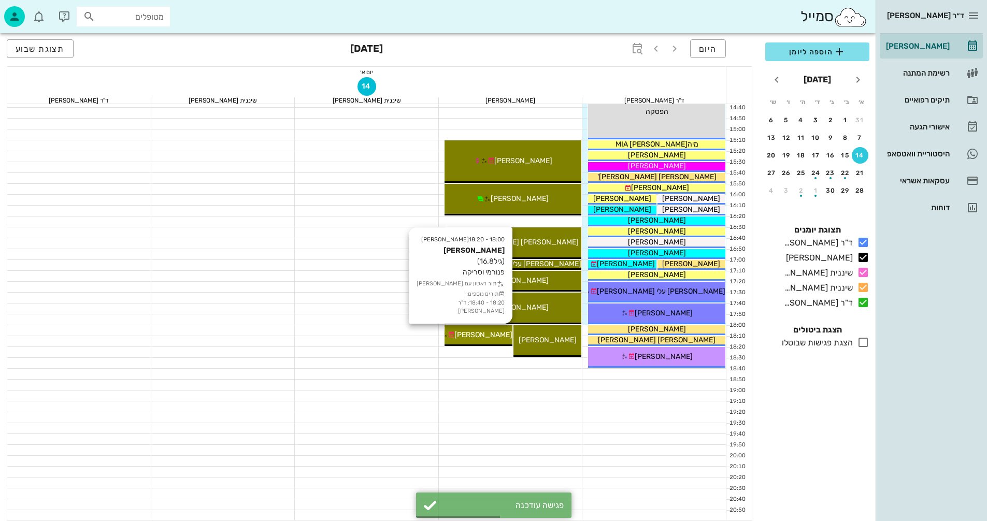
click at [487, 333] on span "[PERSON_NAME]" at bounding box center [483, 335] width 58 height 9
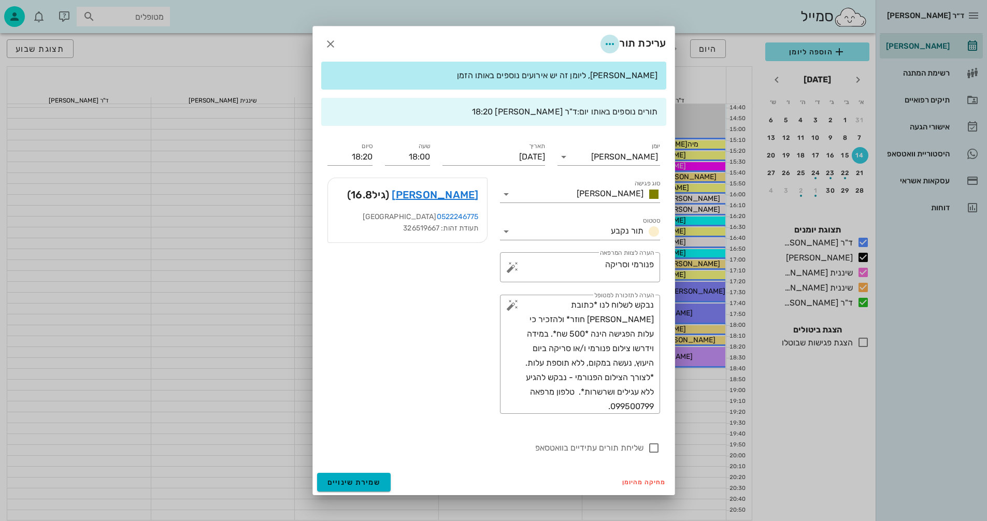
click at [611, 44] on icon "button" at bounding box center [610, 44] width 12 height 12
click at [555, 35] on div "עריכת תור" at bounding box center [494, 43] width 362 height 35
click at [533, 196] on input "סוג פגישה" at bounding box center [543, 194] width 58 height 17
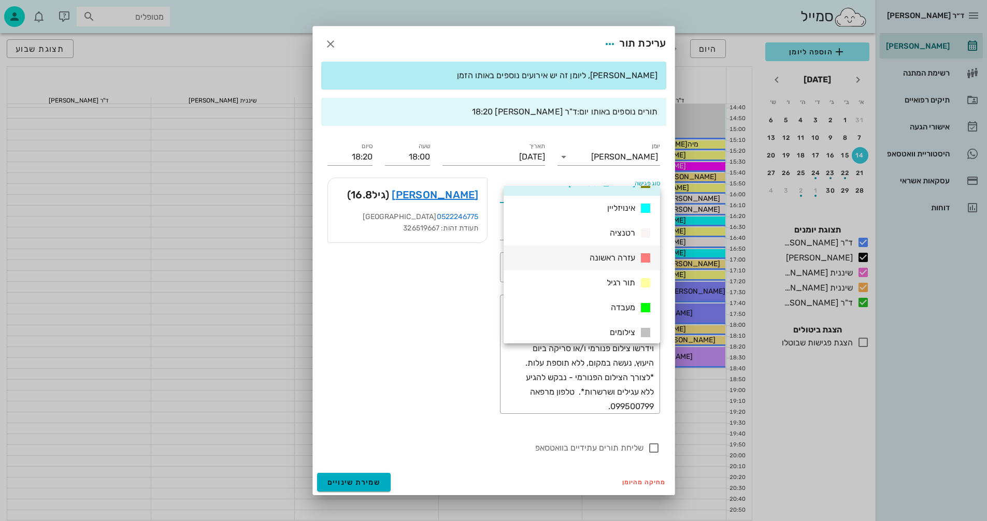
scroll to position [104, 0]
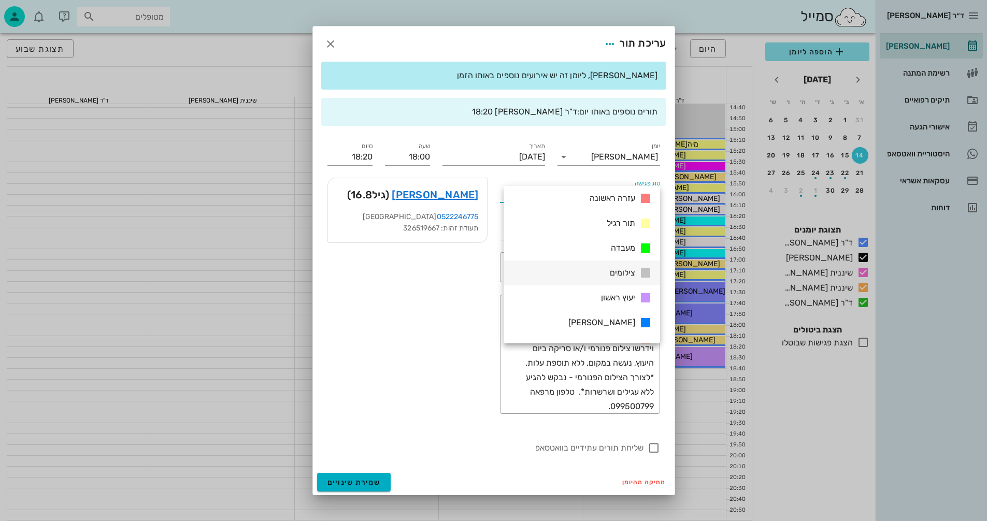
click at [610, 272] on span "צילומים" at bounding box center [622, 273] width 25 height 10
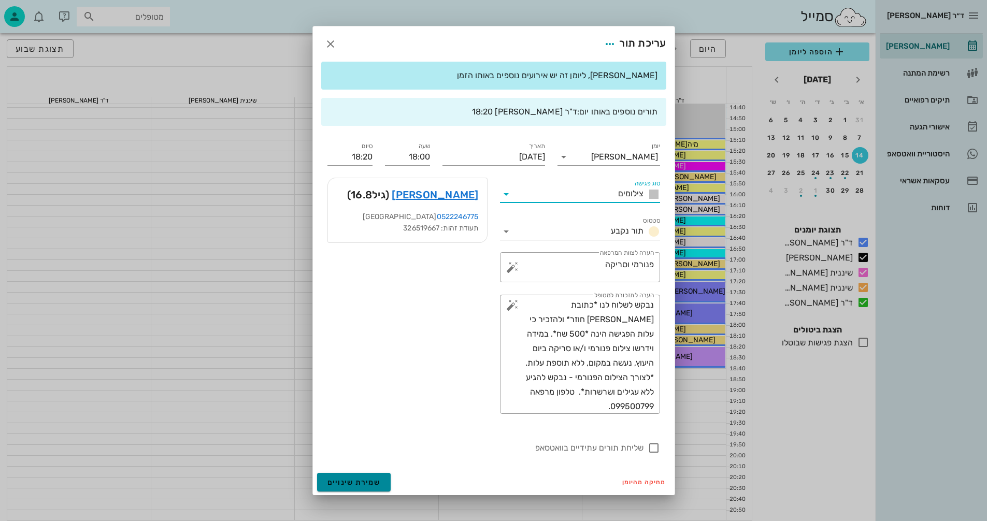
click at [374, 485] on span "שמירת שינויים" at bounding box center [353, 482] width 53 height 9
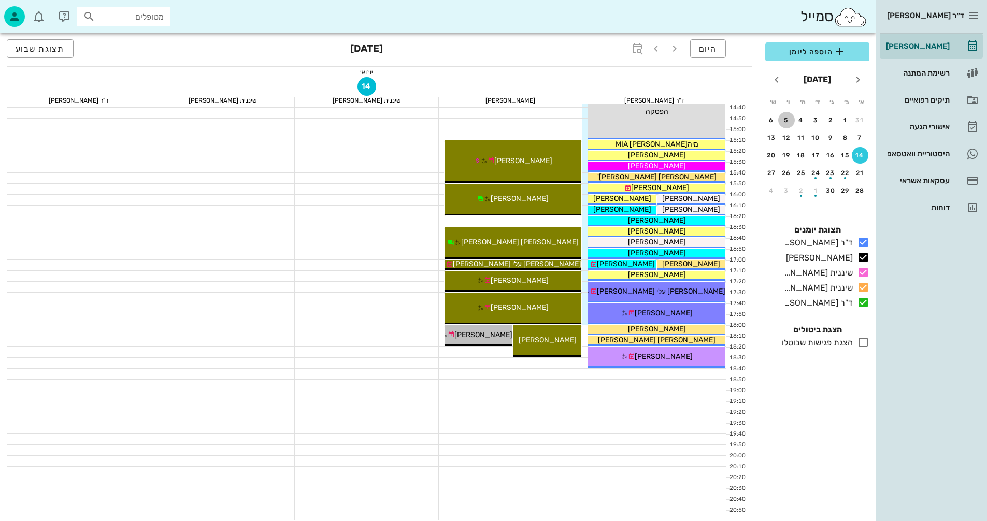
click at [789, 122] on div "5" at bounding box center [786, 120] width 17 height 7
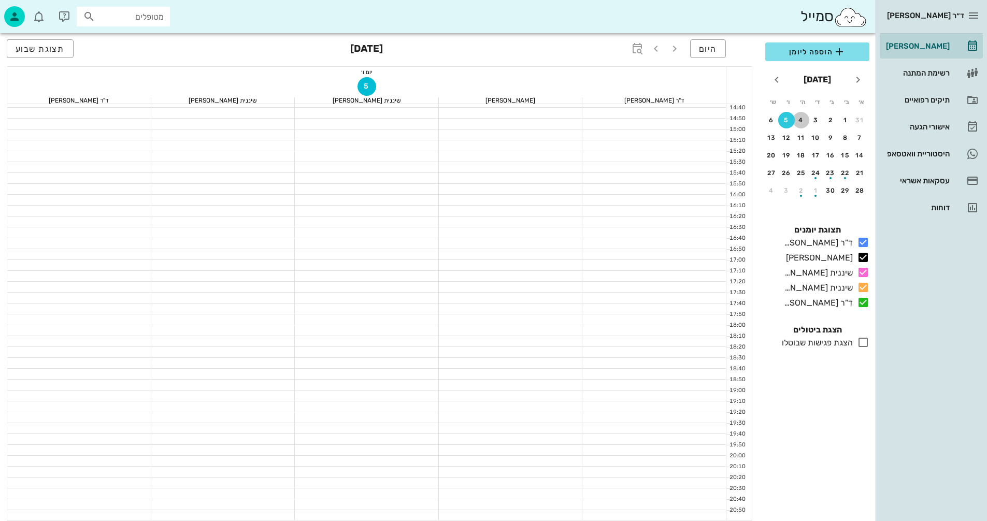
click at [799, 120] on div "4" at bounding box center [801, 120] width 17 height 7
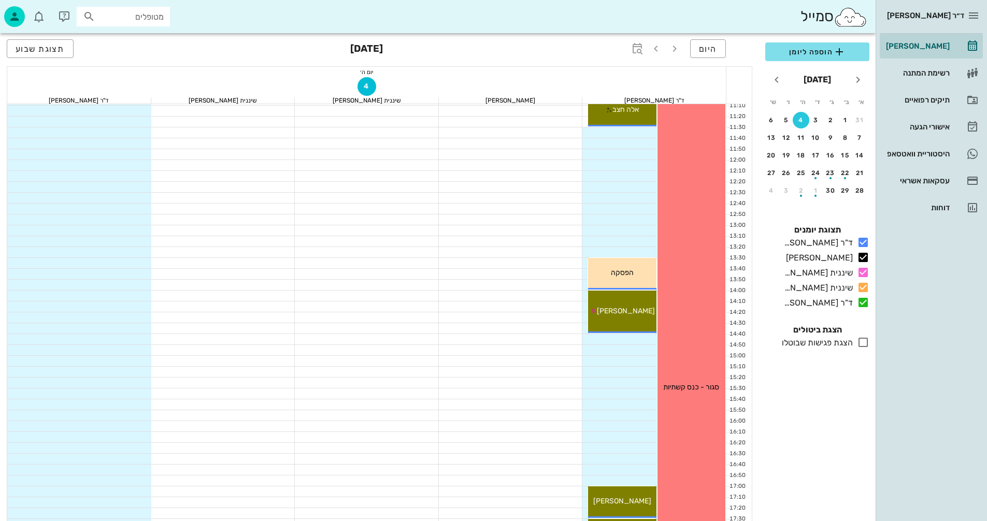
scroll to position [238, 0]
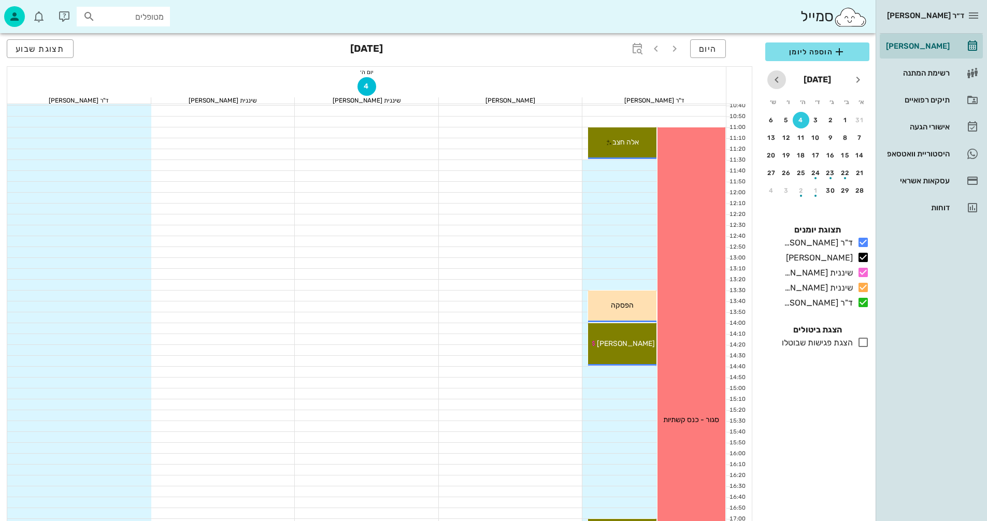
click at [775, 82] on icon "חודש הבא" at bounding box center [776, 80] width 12 height 12
click at [787, 138] on div "button" at bounding box center [786, 140] width 17 height 6
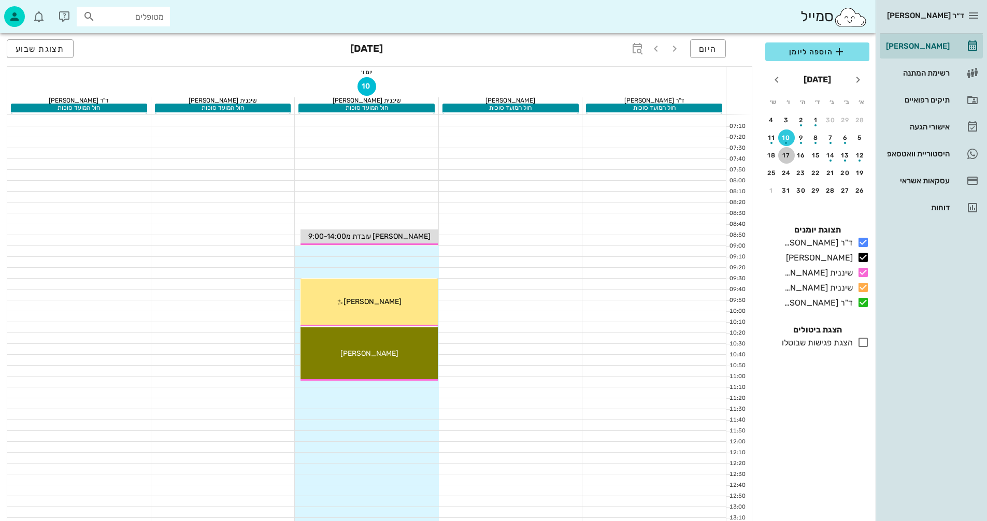
click at [789, 155] on div "17" at bounding box center [786, 155] width 17 height 7
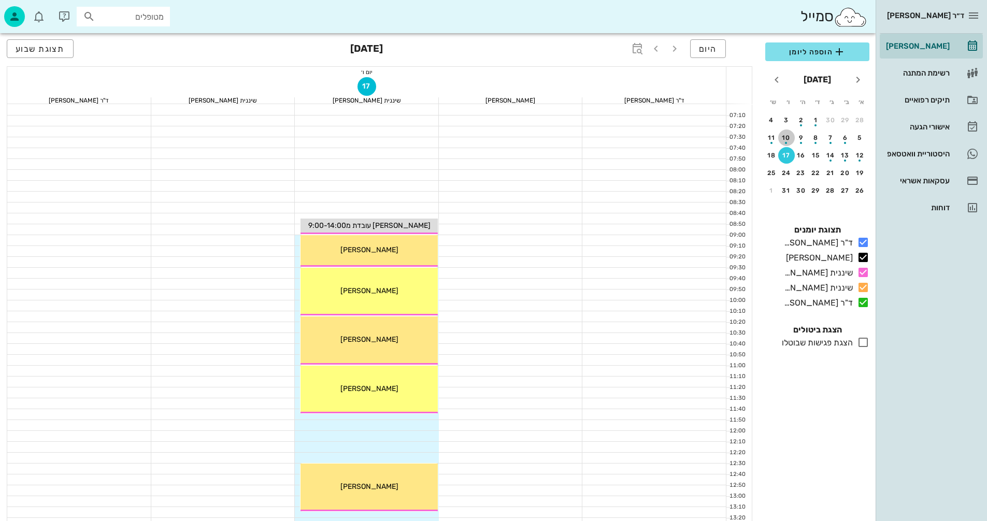
click at [788, 137] on div "10" at bounding box center [786, 137] width 17 height 7
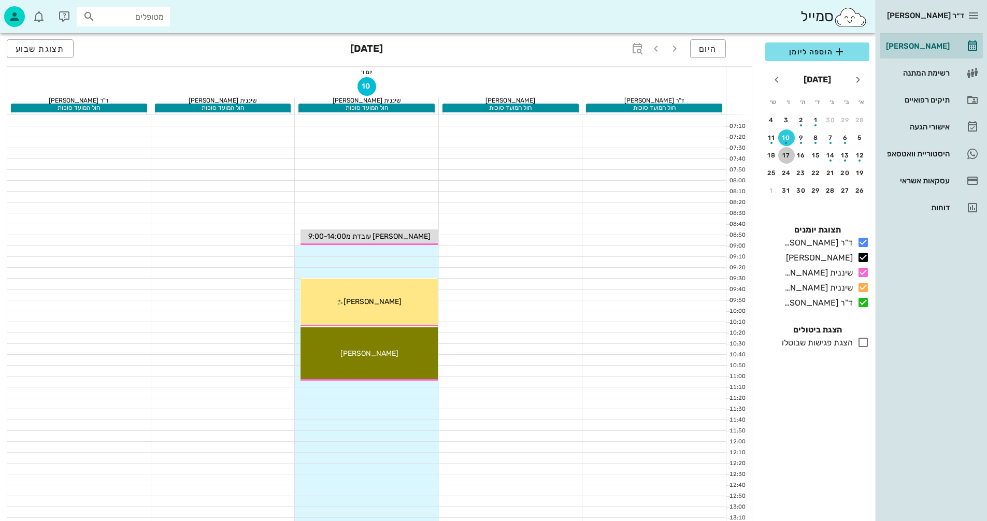
click at [786, 155] on div "17" at bounding box center [786, 155] width 17 height 7
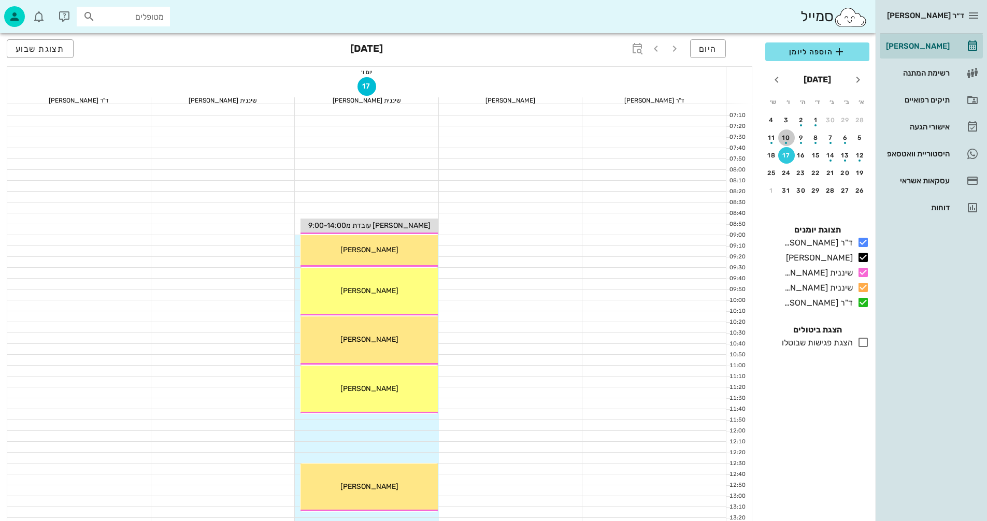
click at [785, 137] on div "button" at bounding box center [786, 140] width 17 height 6
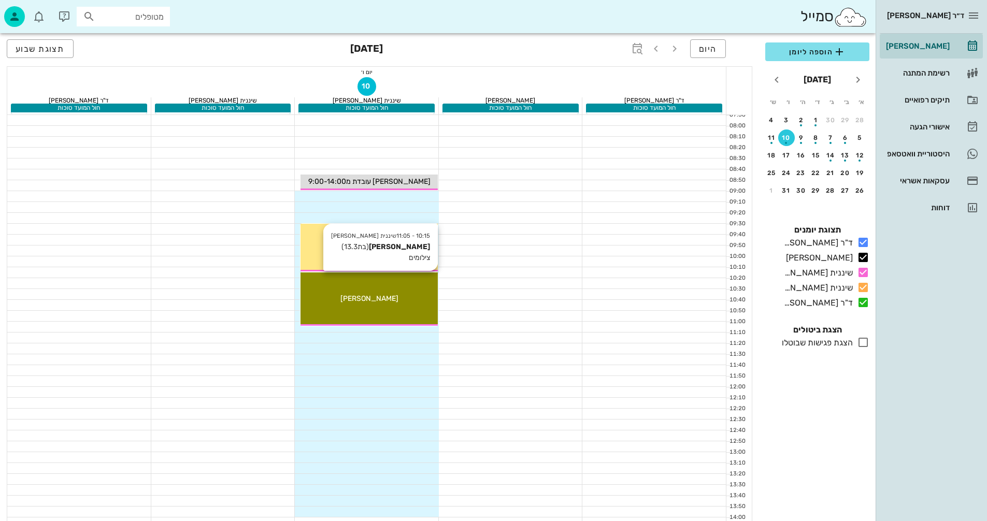
scroll to position [52, 0]
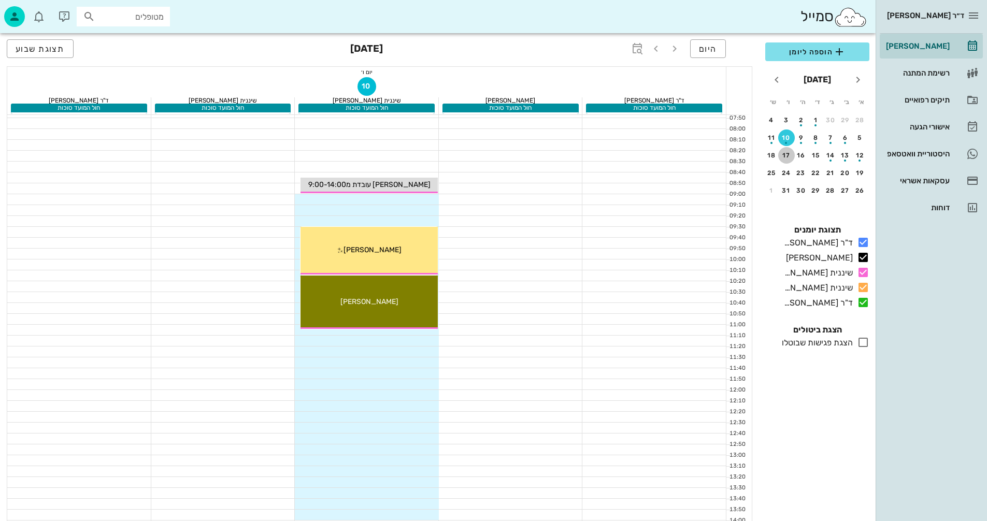
click at [788, 154] on div "17" at bounding box center [786, 155] width 17 height 7
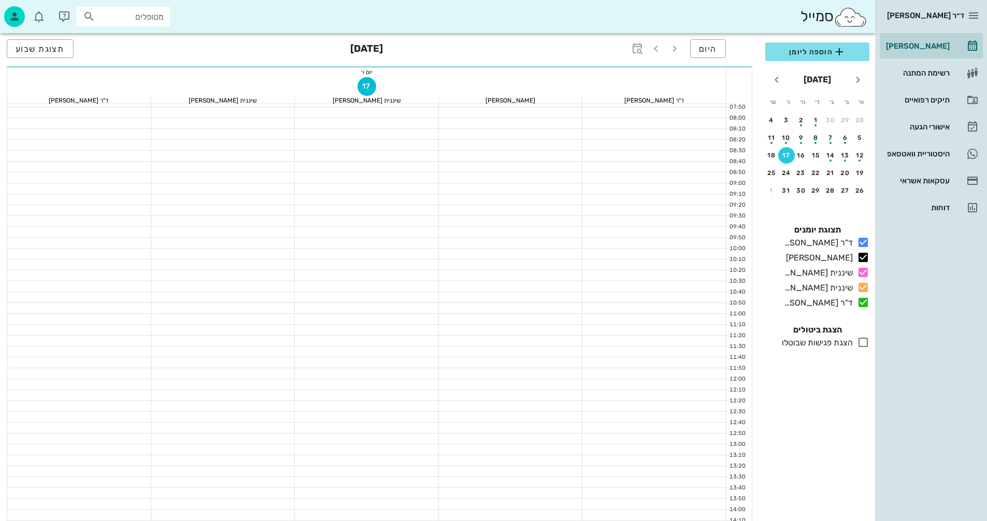
scroll to position [41, 0]
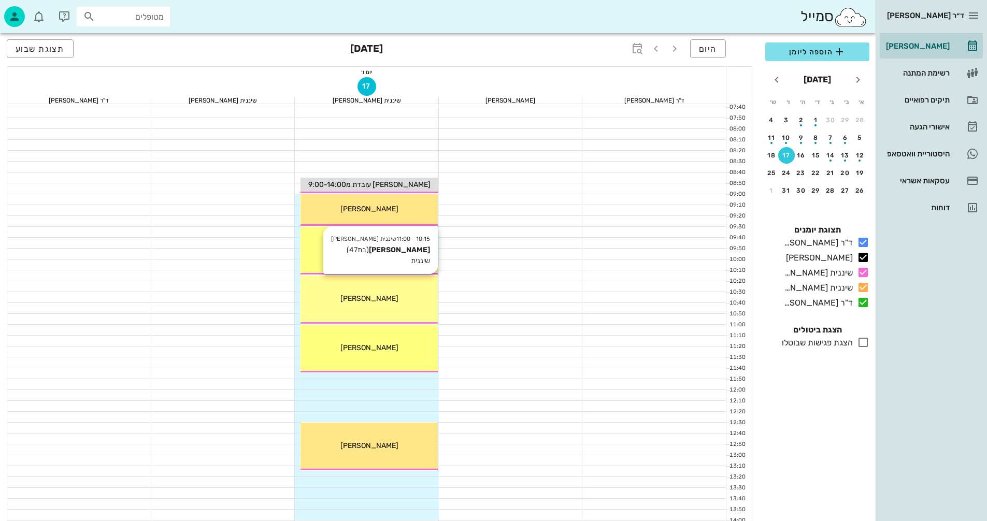
click at [390, 306] on div "10:15 - 11:00 שיננית [PERSON_NAME] [PERSON_NAME] (בת 47 ) שיננית [PERSON_NAME]" at bounding box center [369, 300] width 137 height 48
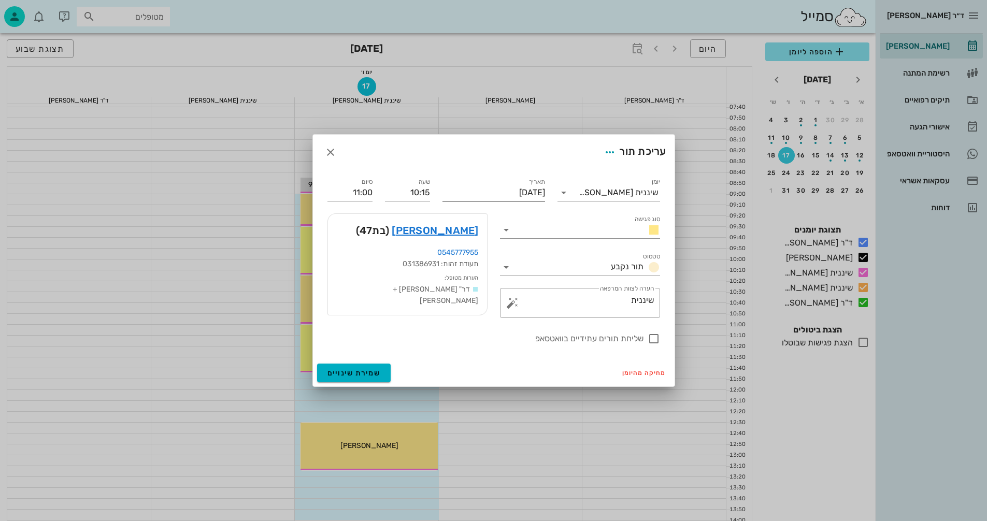
click at [513, 187] on input "[DATE]" at bounding box center [493, 192] width 103 height 17
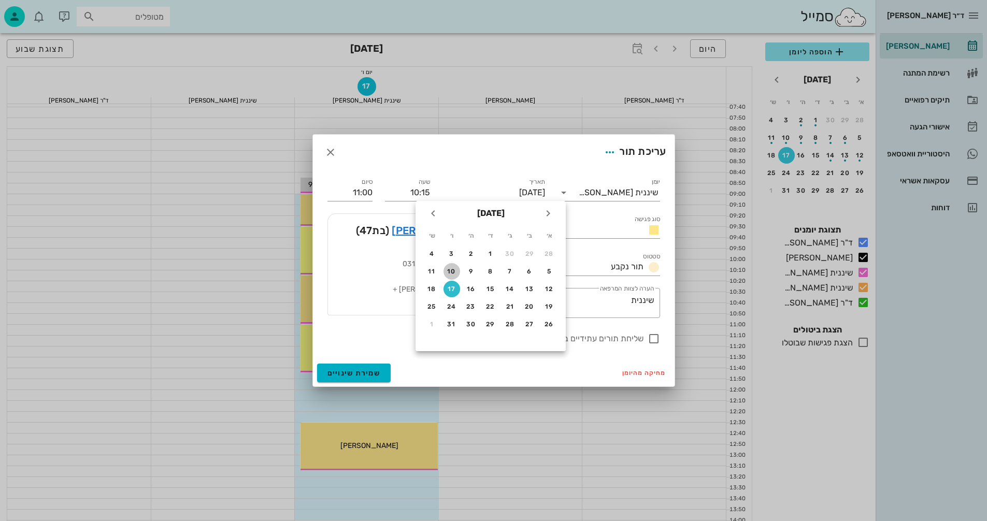
click at [452, 271] on div "10" at bounding box center [451, 271] width 17 height 7
type input "[DATE]"
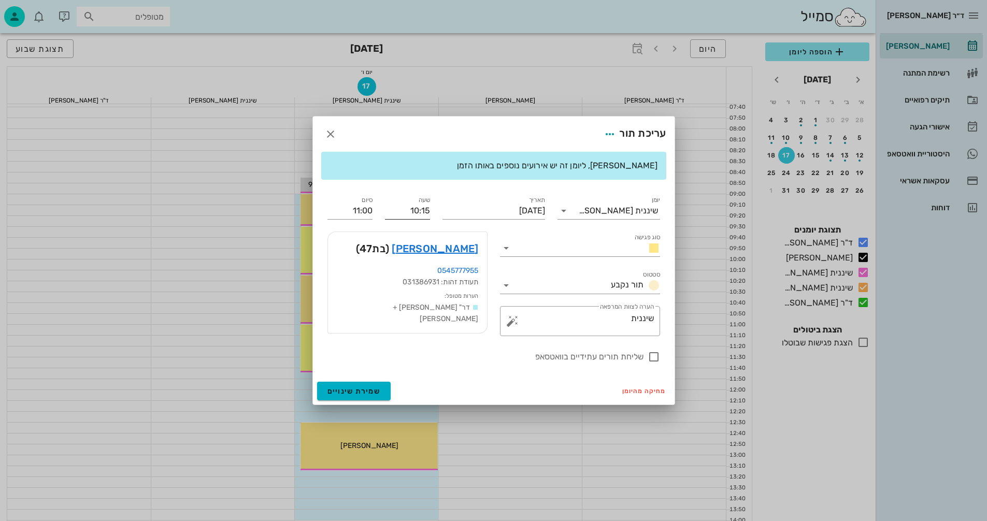
click at [399, 210] on input "10:15" at bounding box center [407, 211] width 45 height 17
click at [405, 214] on input "10:15" at bounding box center [407, 211] width 45 height 17
click at [406, 214] on input "10:15" at bounding box center [407, 211] width 45 height 17
click at [406, 212] on input "10:15" at bounding box center [407, 211] width 45 height 17
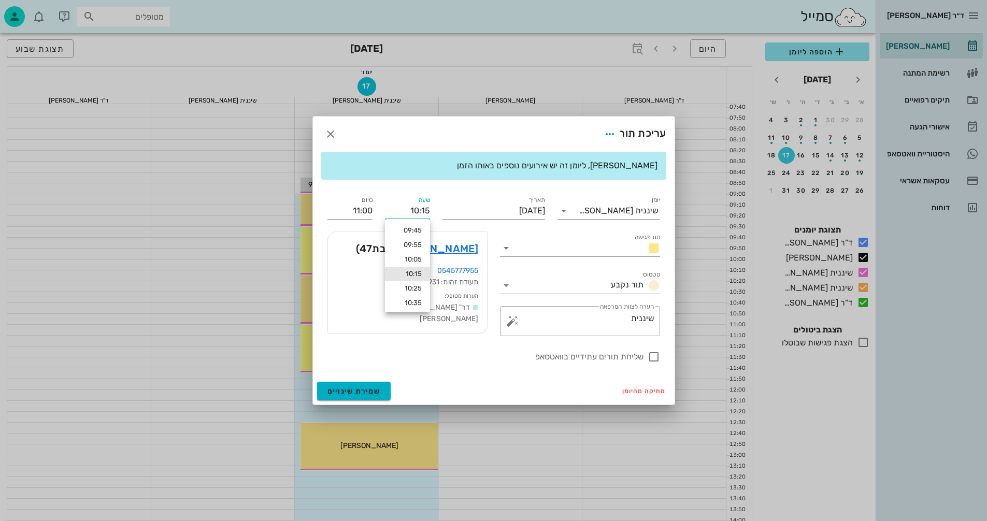
drag, startPoint x: 406, startPoint y: 212, endPoint x: 416, endPoint y: 211, distance: 9.9
click at [416, 211] on input "10:15" at bounding box center [407, 211] width 45 height 17
drag, startPoint x: 411, startPoint y: 210, endPoint x: 433, endPoint y: 210, distance: 21.8
click at [433, 210] on div "שעה :15" at bounding box center [408, 206] width 58 height 37
type input "11:00"
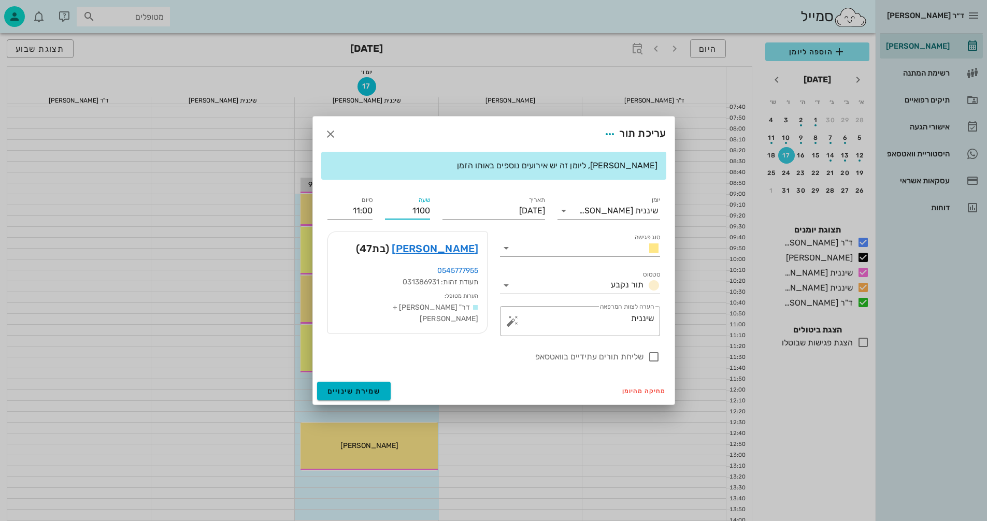
click at [317, 382] on button "שמירת שינויים" at bounding box center [354, 391] width 74 height 19
type input "11:45"
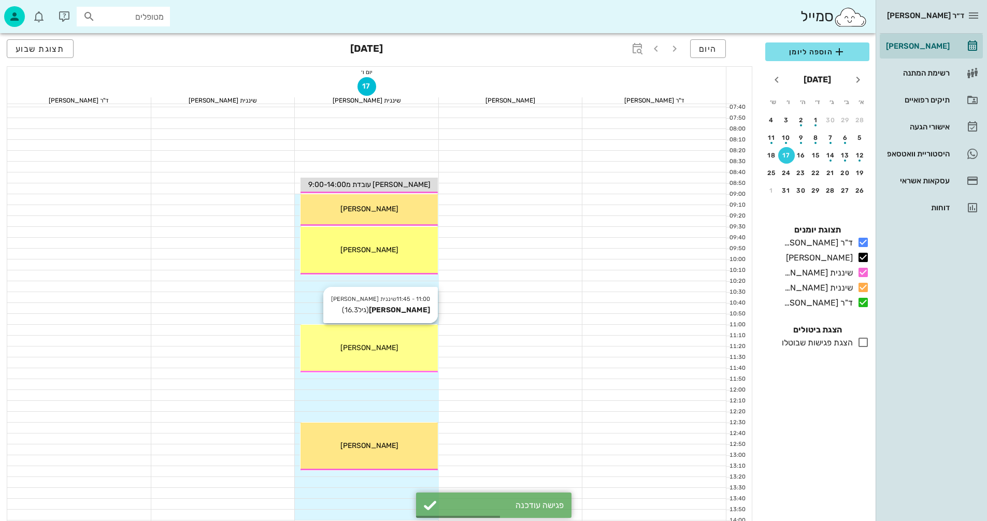
click at [394, 345] on div "[PERSON_NAME]" at bounding box center [369, 347] width 137 height 11
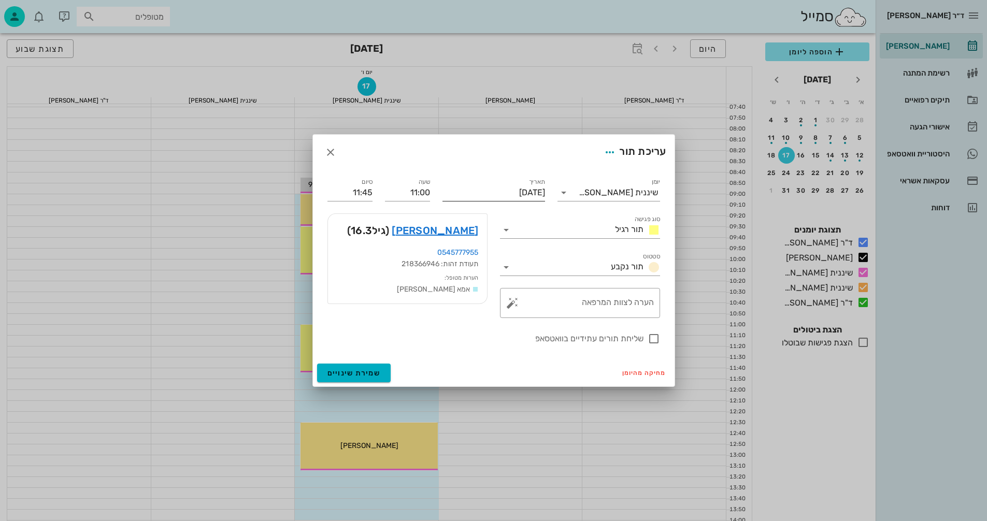
click at [479, 193] on input "[DATE]" at bounding box center [493, 192] width 103 height 17
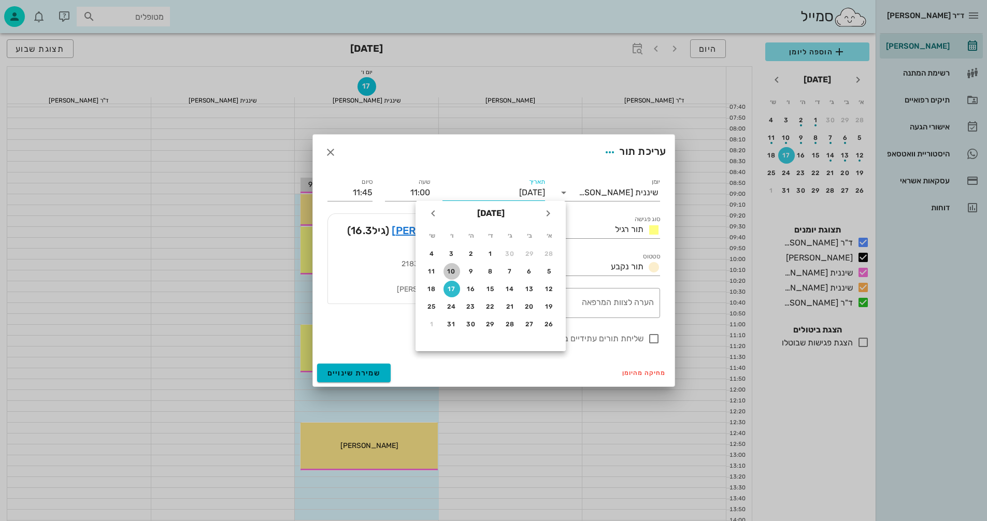
click at [452, 274] on div "10" at bounding box center [451, 271] width 17 height 7
type input "[DATE]"
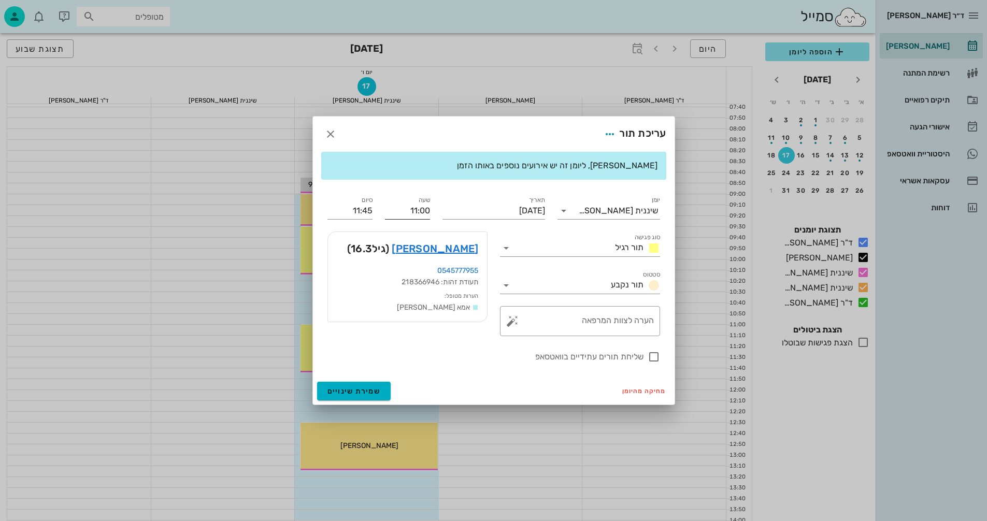
click at [411, 212] on input "11:00" at bounding box center [407, 211] width 45 height 17
type input "11:45"
click at [317, 382] on button "שמירת שינויים" at bounding box center [354, 391] width 74 height 19
type input "12:30"
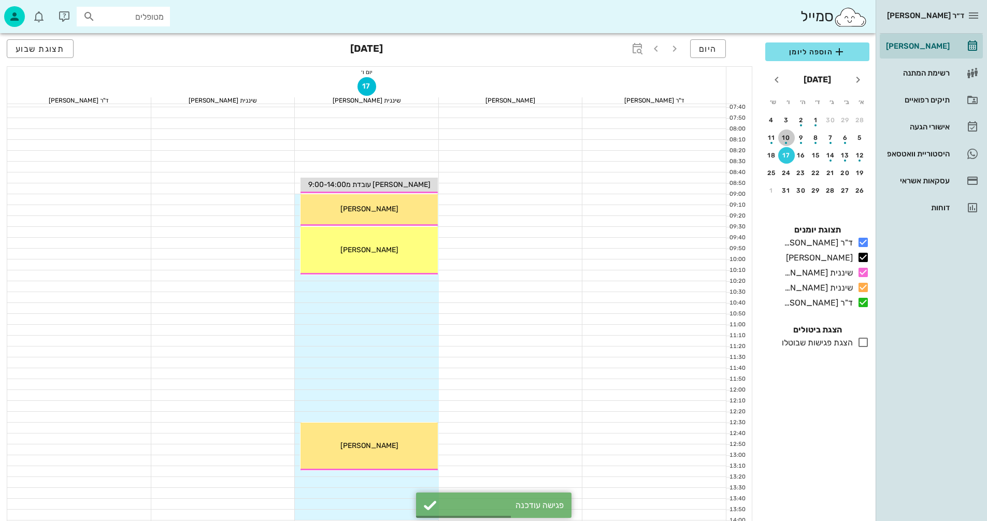
click at [785, 140] on div "button" at bounding box center [786, 140] width 17 height 6
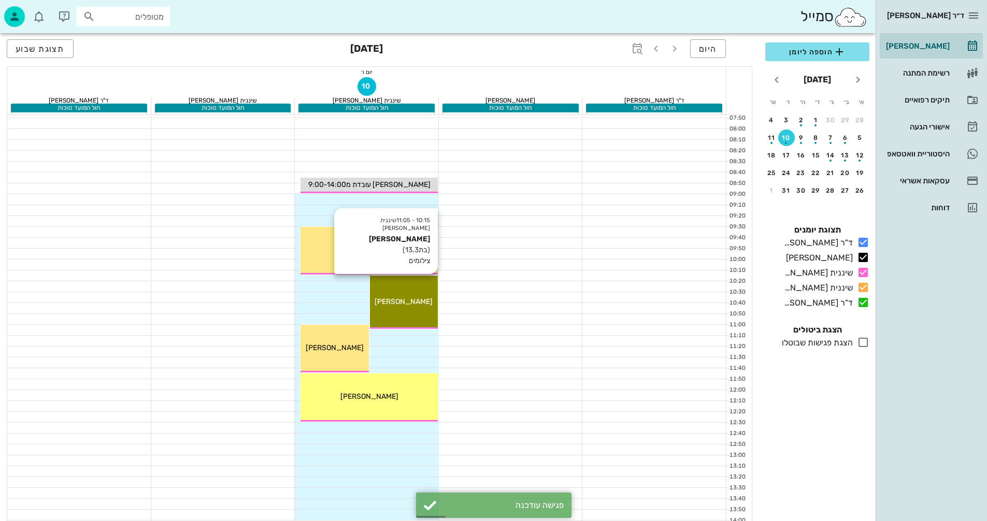
click at [414, 308] on div "10:15 - 11:05 שיננית [PERSON_NAME] (בת 13.3 ) צילומים [PERSON_NAME]" at bounding box center [404, 302] width 68 height 53
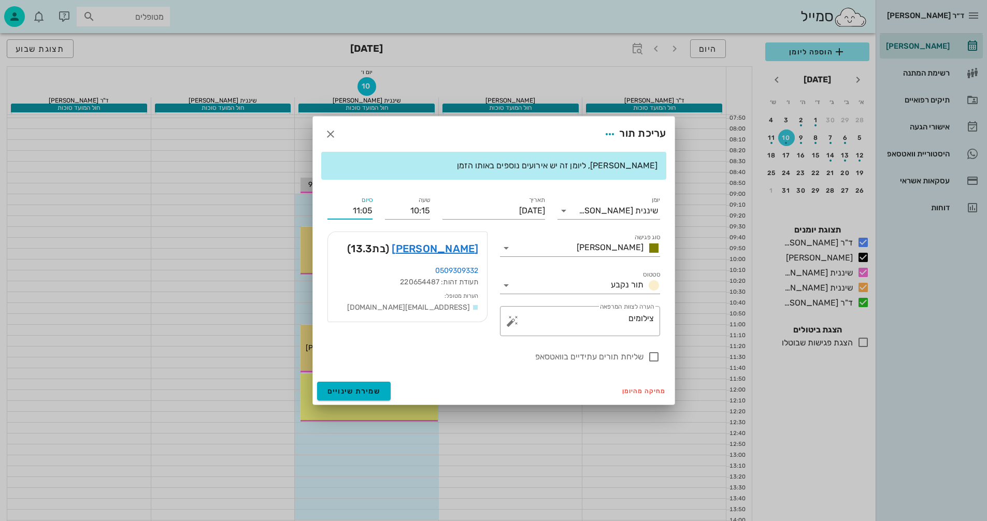
click at [350, 212] on input "11:05" at bounding box center [349, 211] width 45 height 17
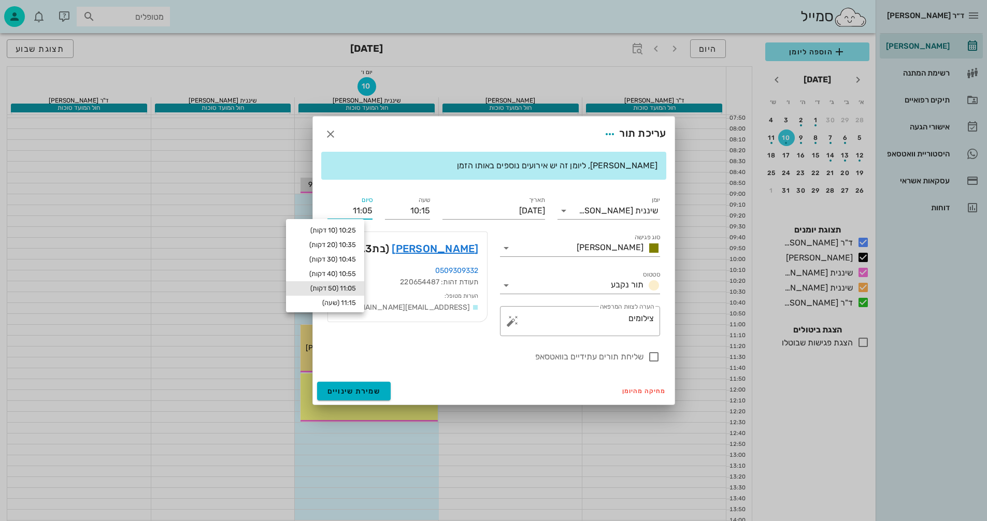
click at [354, 210] on input "11:05" at bounding box center [349, 211] width 45 height 17
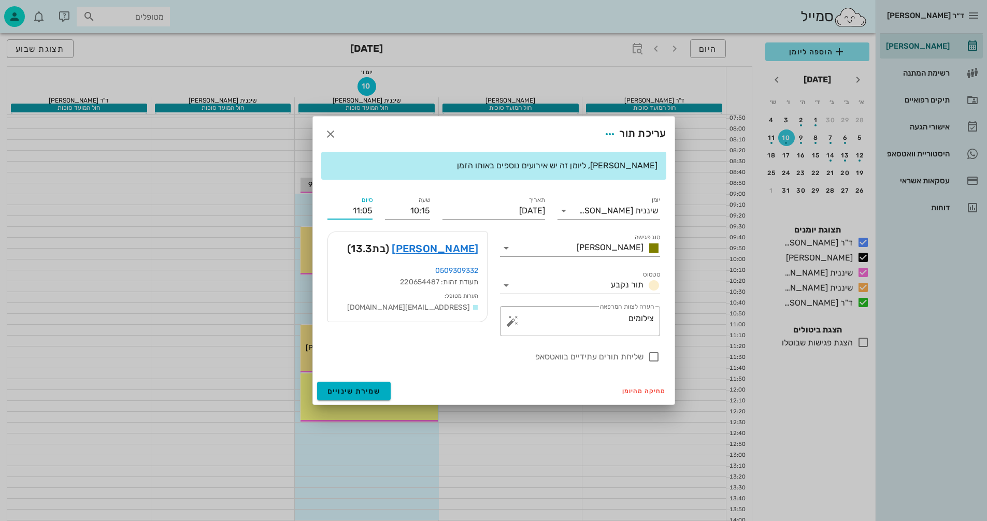
click at [354, 210] on input "11:05" at bounding box center [349, 211] width 45 height 17
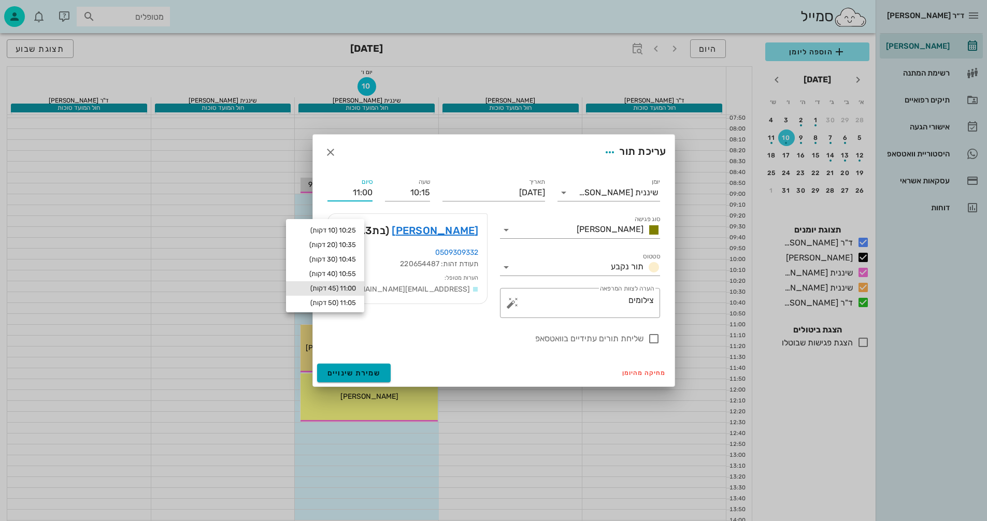
type input "11:00"
click at [365, 378] on button "שמירת שינויים" at bounding box center [354, 373] width 74 height 19
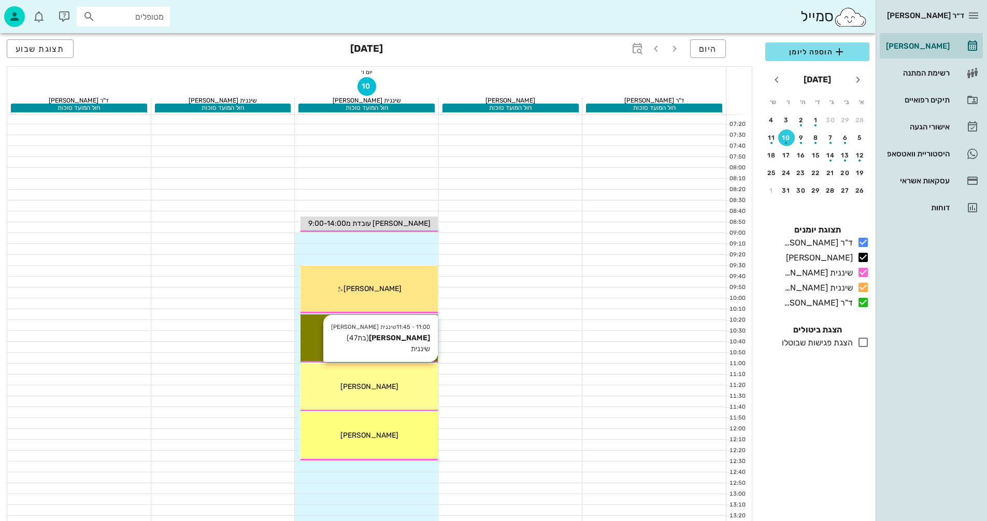
scroll to position [0, 0]
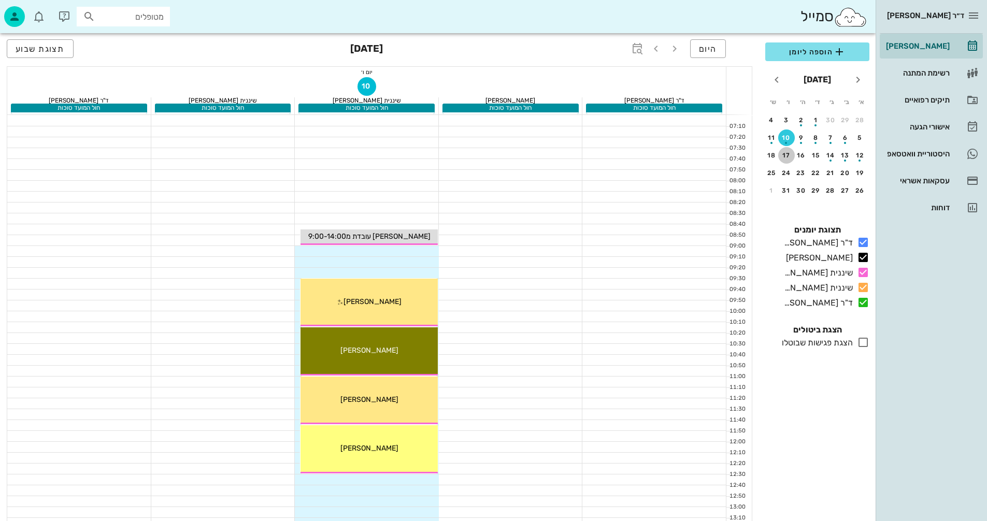
click at [786, 160] on button "17" at bounding box center [786, 155] width 17 height 17
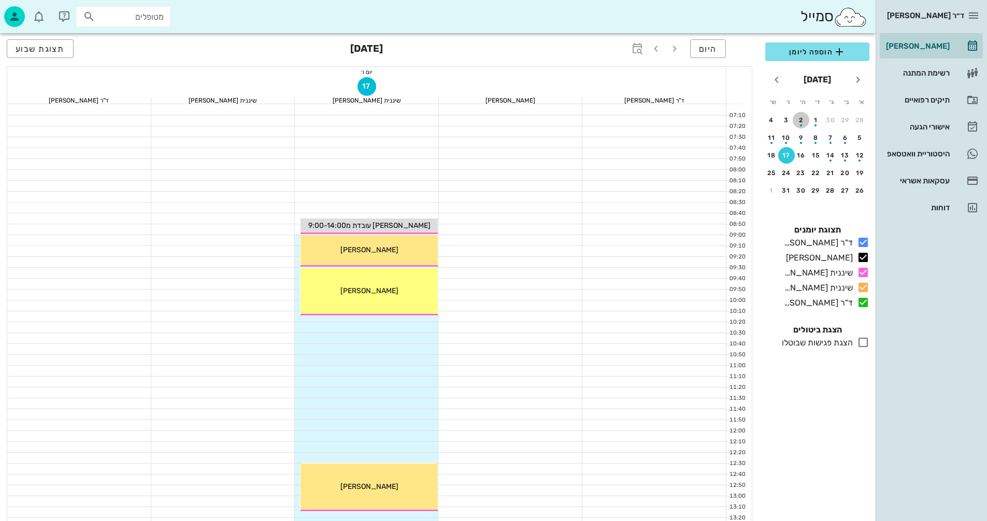
click at [800, 121] on div "button" at bounding box center [801, 123] width 17 height 6
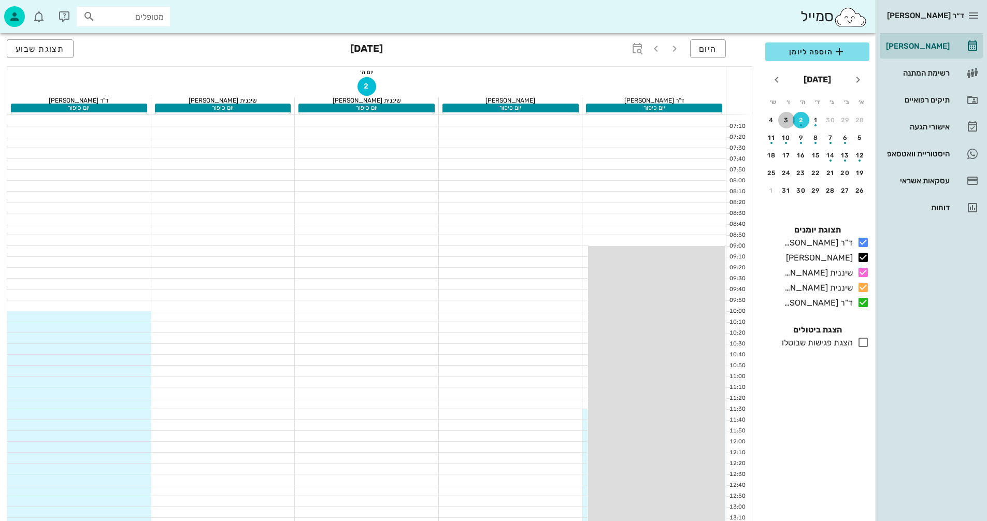
click at [782, 122] on div "3" at bounding box center [786, 120] width 17 height 7
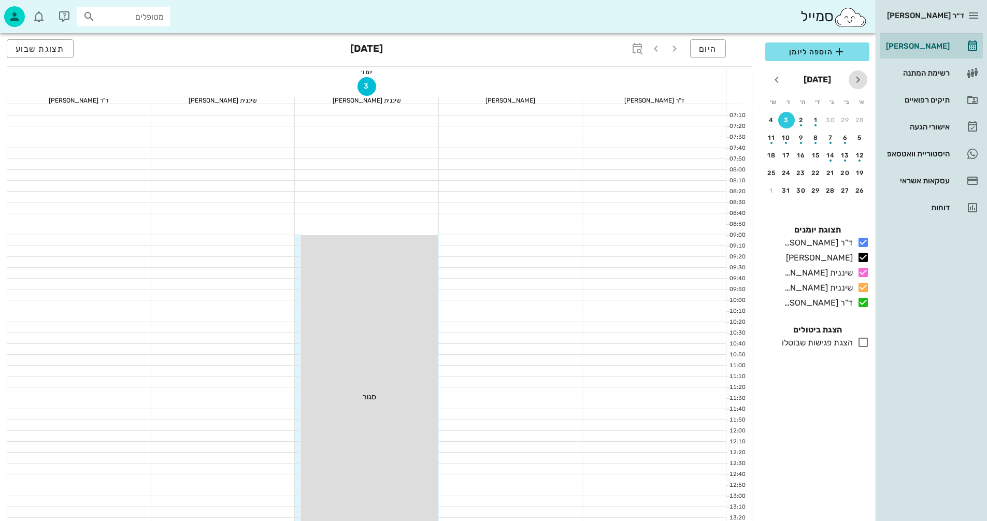
click at [862, 81] on icon "חודש שעבר" at bounding box center [858, 80] width 12 height 12
click at [806, 194] on div "button" at bounding box center [801, 193] width 17 height 6
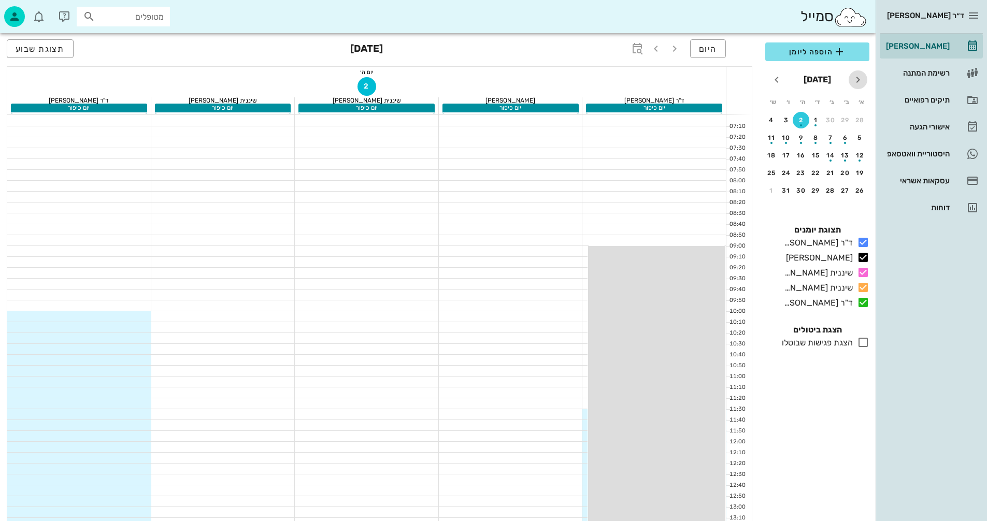
click at [861, 79] on icon "חודש שעבר" at bounding box center [858, 80] width 12 height 12
click at [817, 173] on div "button" at bounding box center [816, 176] width 17 height 6
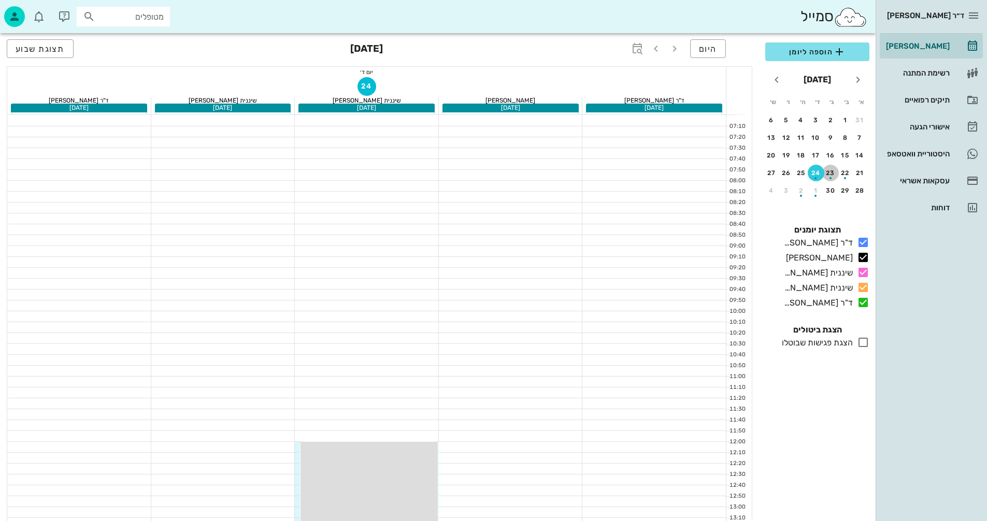
click at [831, 173] on div "button" at bounding box center [830, 176] width 17 height 6
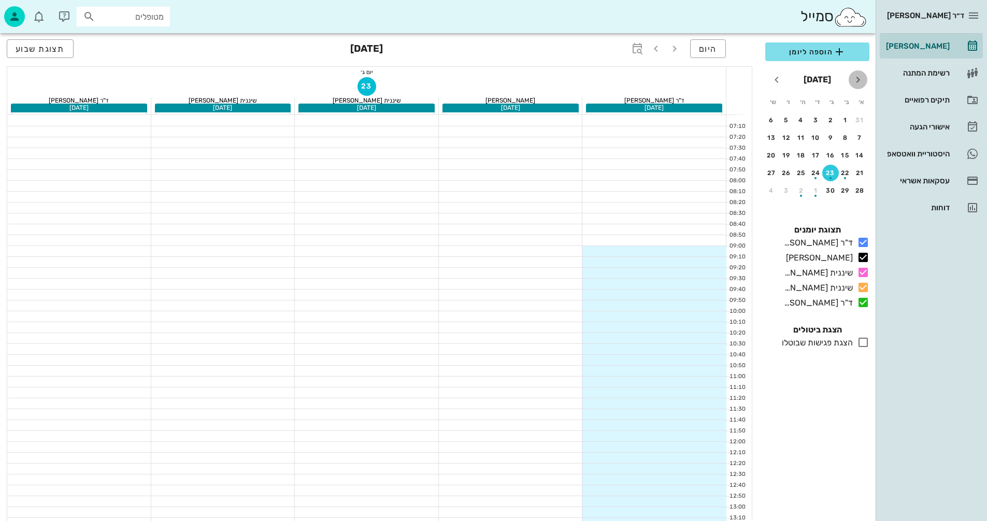
click at [860, 78] on icon "חודש שעבר" at bounding box center [858, 80] width 12 height 12
click at [786, 191] on div "29" at bounding box center [786, 190] width 17 height 7
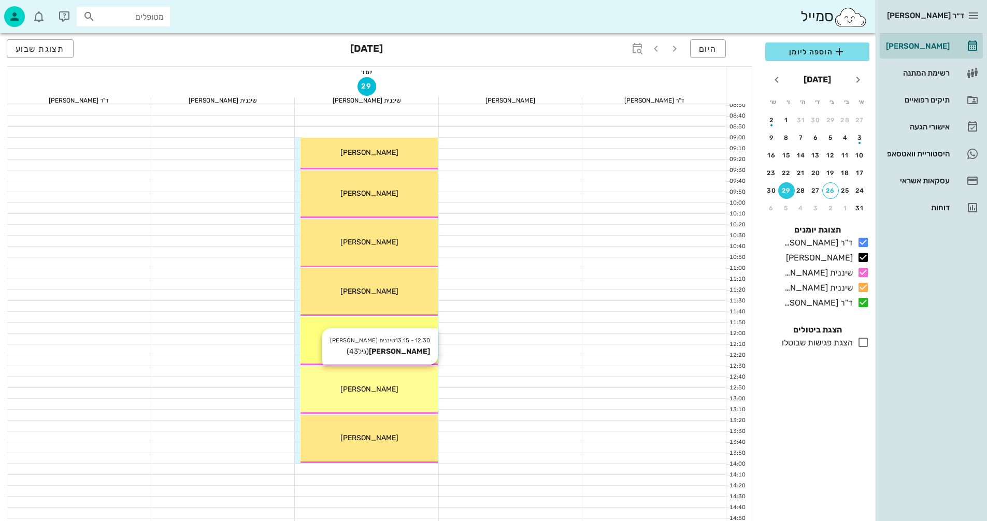
scroll to position [104, 0]
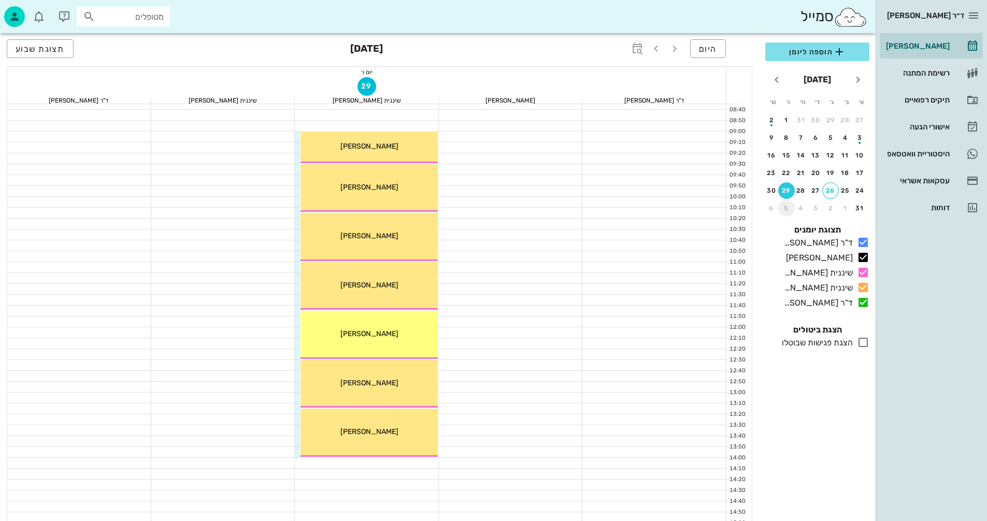
click at [789, 209] on div "5" at bounding box center [786, 208] width 17 height 7
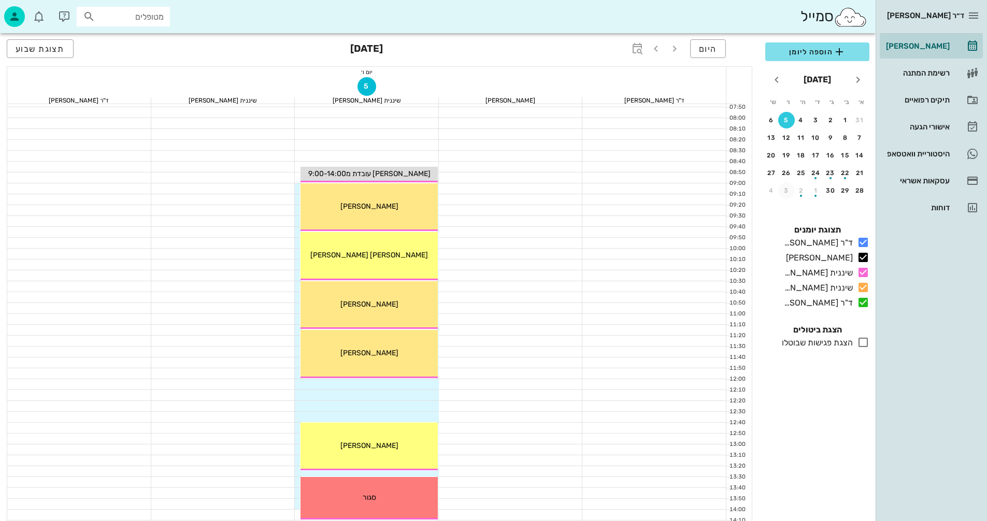
scroll to position [104, 0]
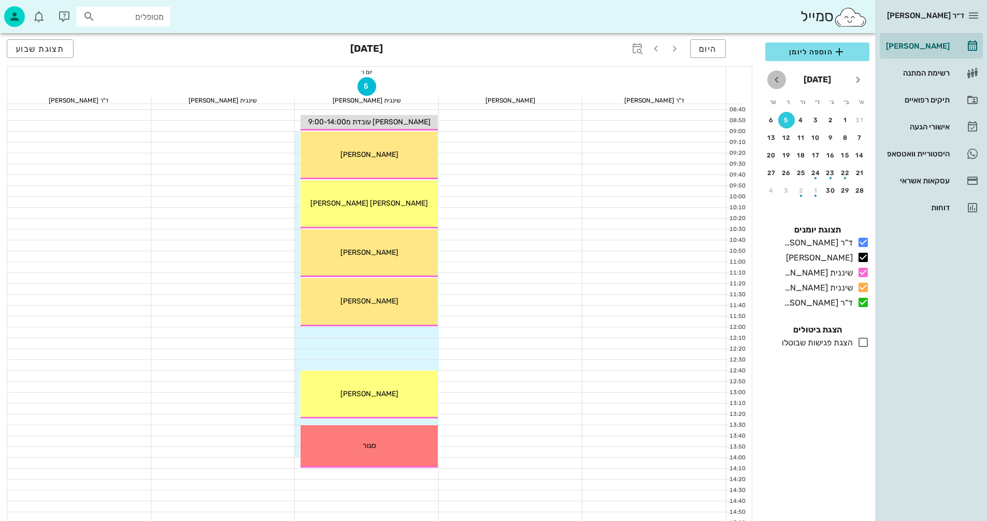
click at [775, 80] on icon "חודש הבא" at bounding box center [776, 80] width 12 height 12
click at [854, 80] on icon "חודש שעבר" at bounding box center [858, 80] width 12 height 12
click at [786, 137] on div "12" at bounding box center [786, 137] width 17 height 7
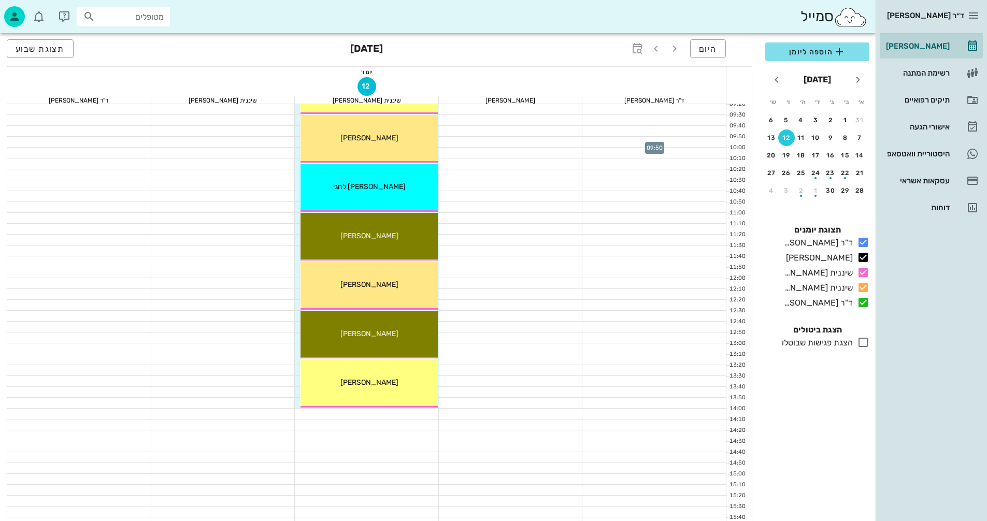
scroll to position [155, 0]
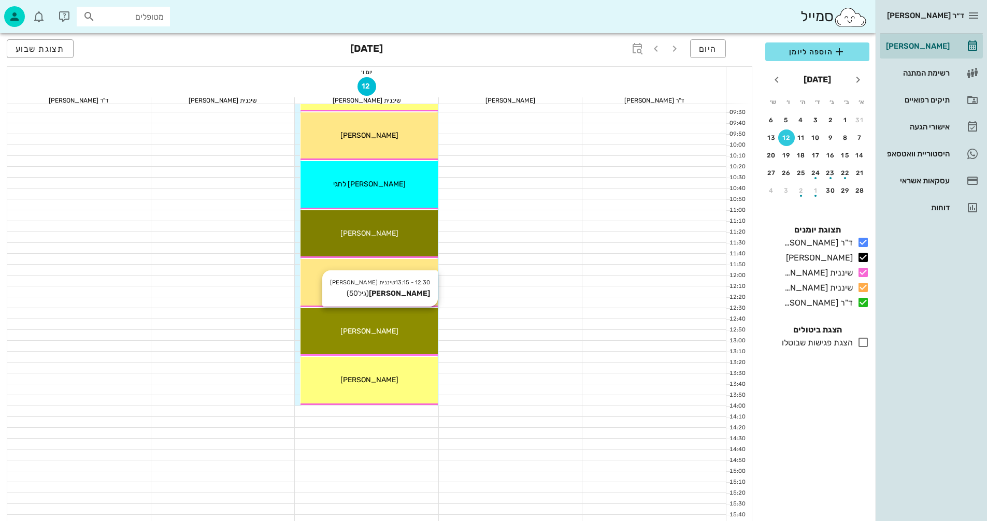
click at [418, 335] on div "[PERSON_NAME]" at bounding box center [369, 331] width 137 height 11
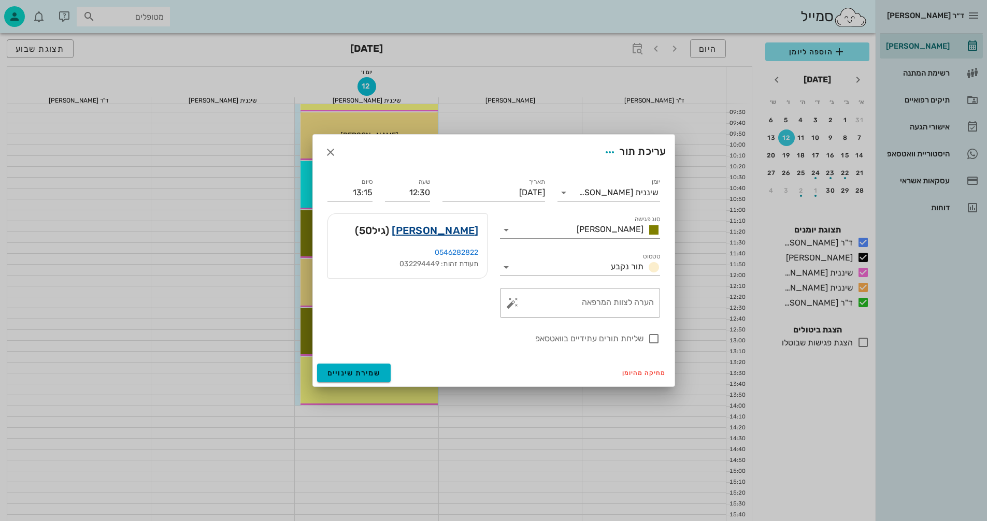
click at [440, 229] on link "[PERSON_NAME]" at bounding box center [435, 230] width 87 height 17
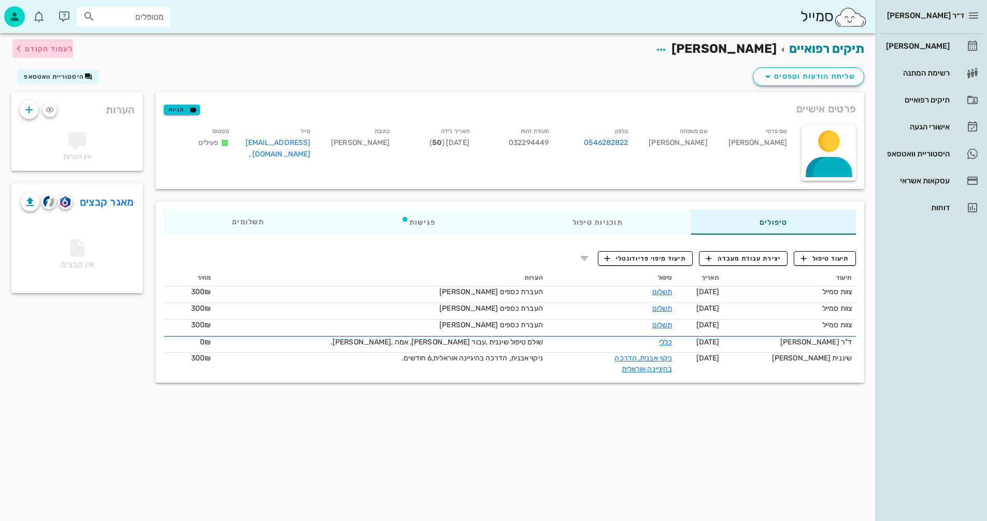
click at [23, 49] on icon "button" at bounding box center [18, 48] width 12 height 12
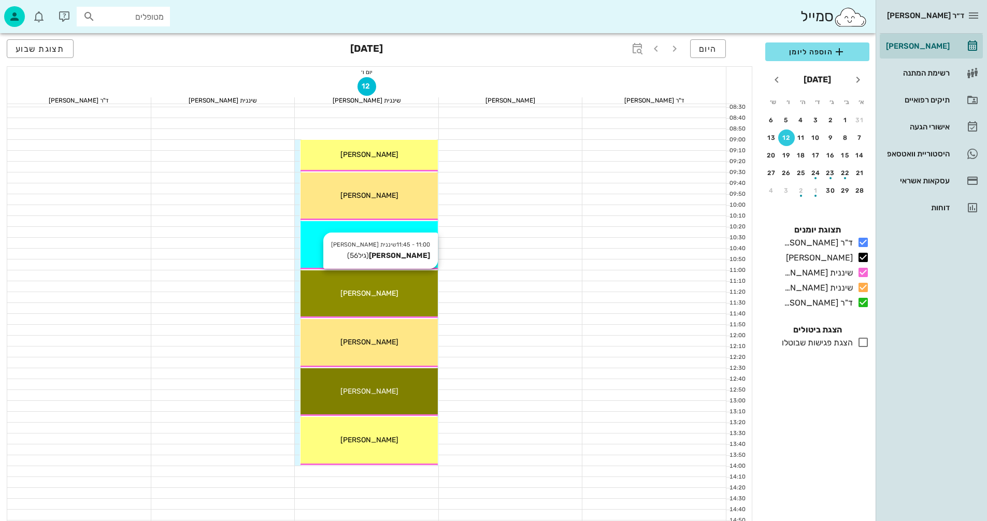
scroll to position [104, 0]
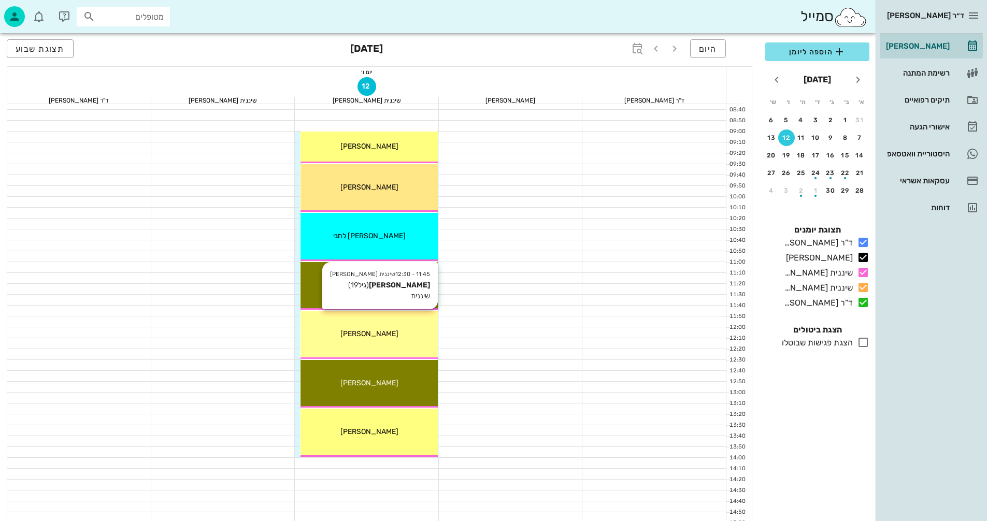
click at [402, 344] on div "11:45 - 12:30 שיננית [PERSON_NAME] (גיל 19 ) שיננית [PERSON_NAME]" at bounding box center [369, 335] width 137 height 48
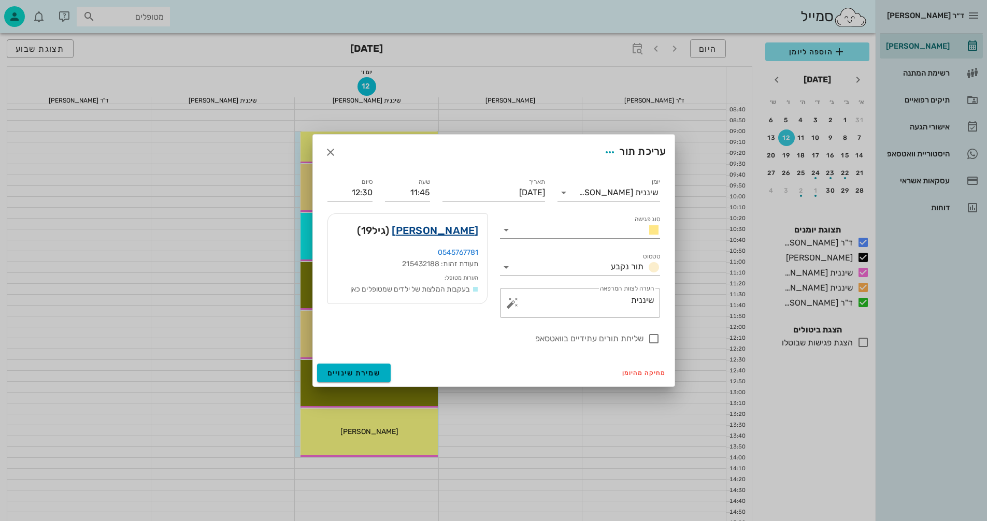
click at [449, 237] on link "[PERSON_NAME]" at bounding box center [435, 230] width 87 height 17
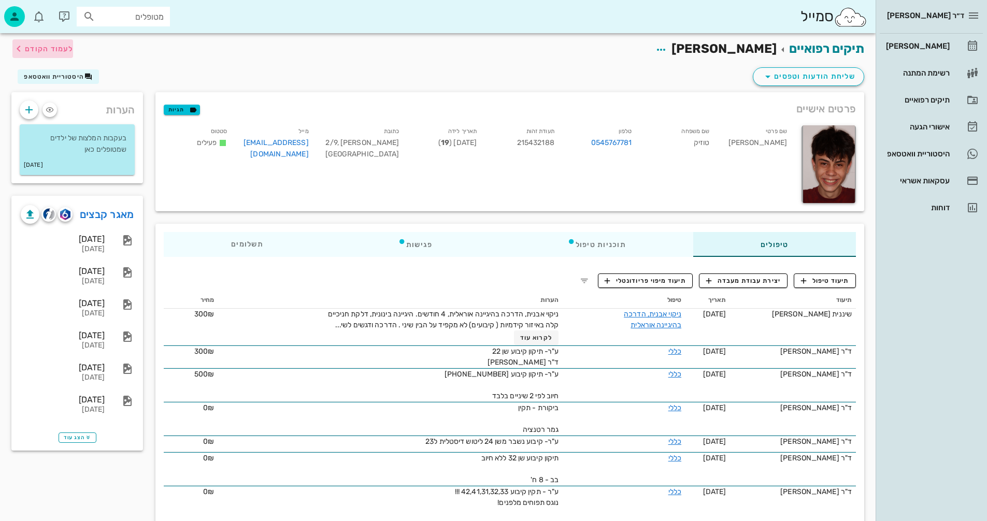
click at [48, 47] on span "לעמוד הקודם" at bounding box center [49, 49] width 48 height 9
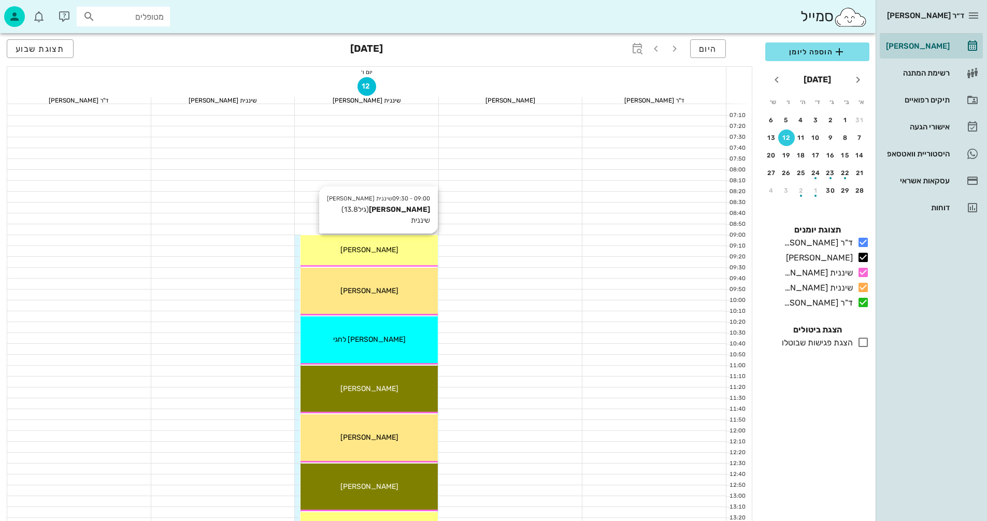
click at [365, 254] on div "[PERSON_NAME]" at bounding box center [369, 250] width 137 height 11
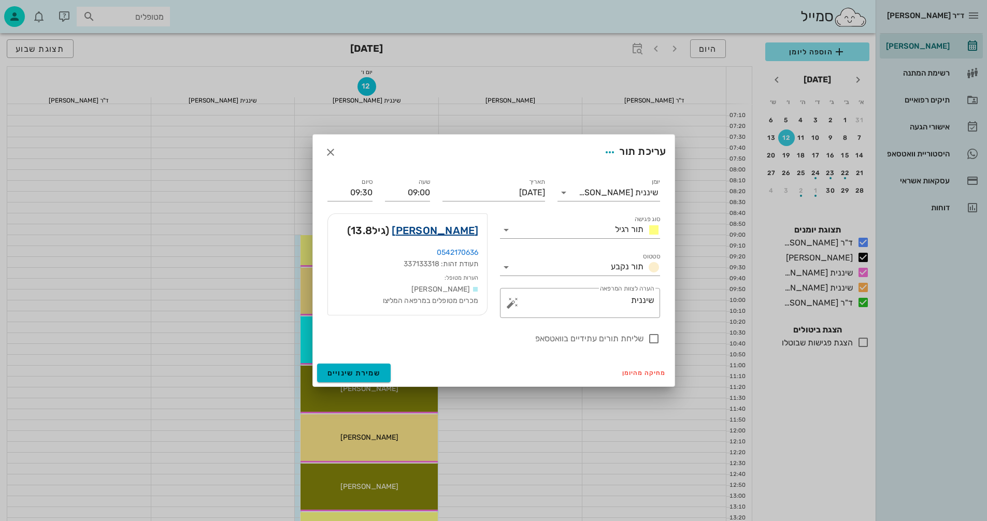
click at [450, 230] on link "[PERSON_NAME]" at bounding box center [435, 230] width 87 height 17
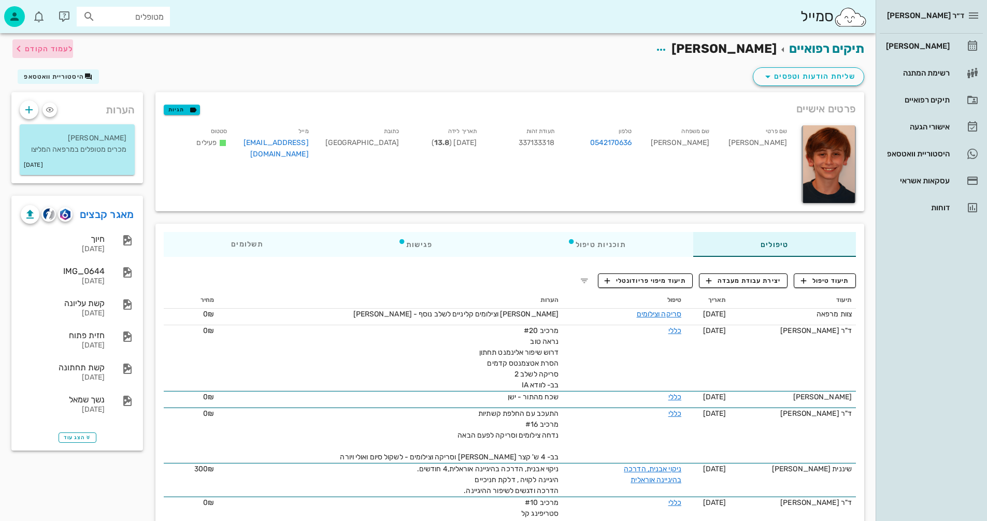
click at [38, 49] on span "לעמוד הקודם" at bounding box center [49, 49] width 48 height 9
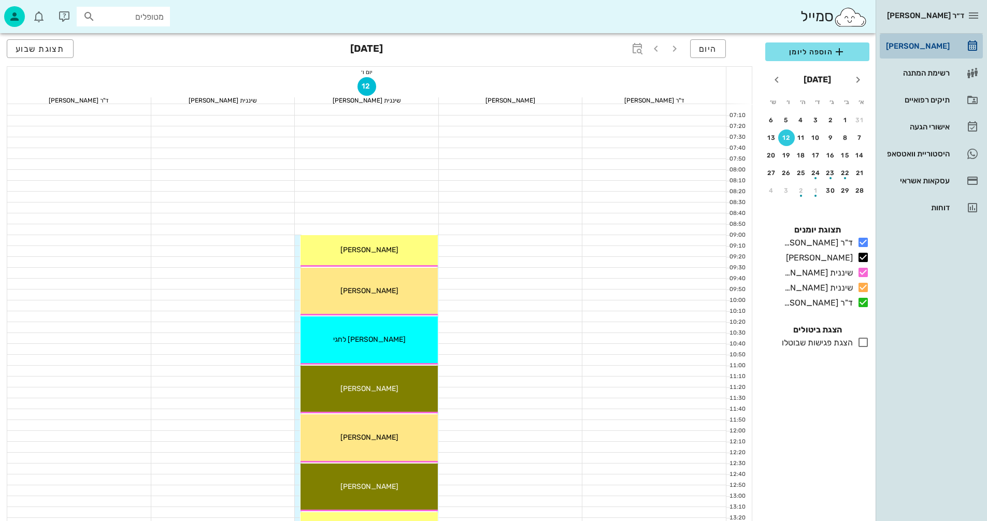
click at [933, 48] on div "[PERSON_NAME]" at bounding box center [917, 46] width 66 height 8
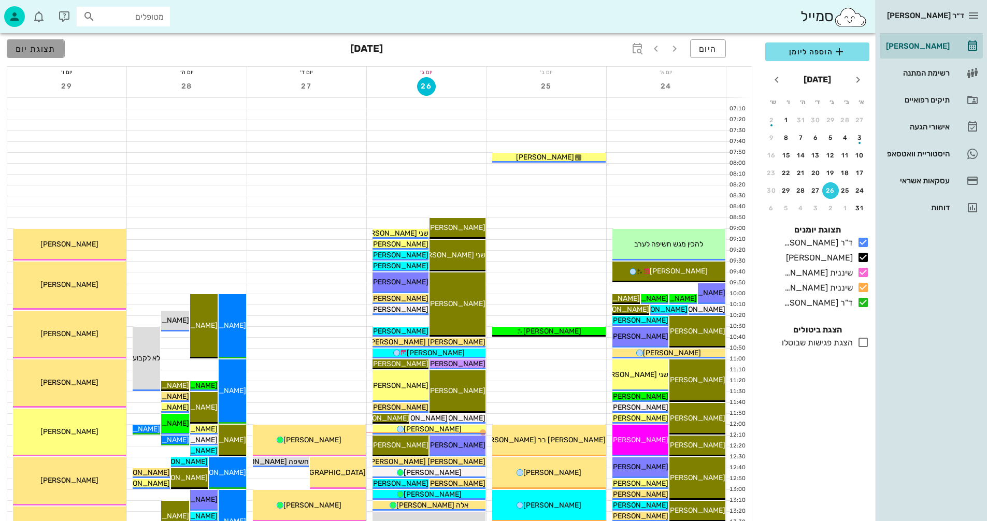
click at [32, 49] on span "תצוגת יום" at bounding box center [36, 49] width 40 height 10
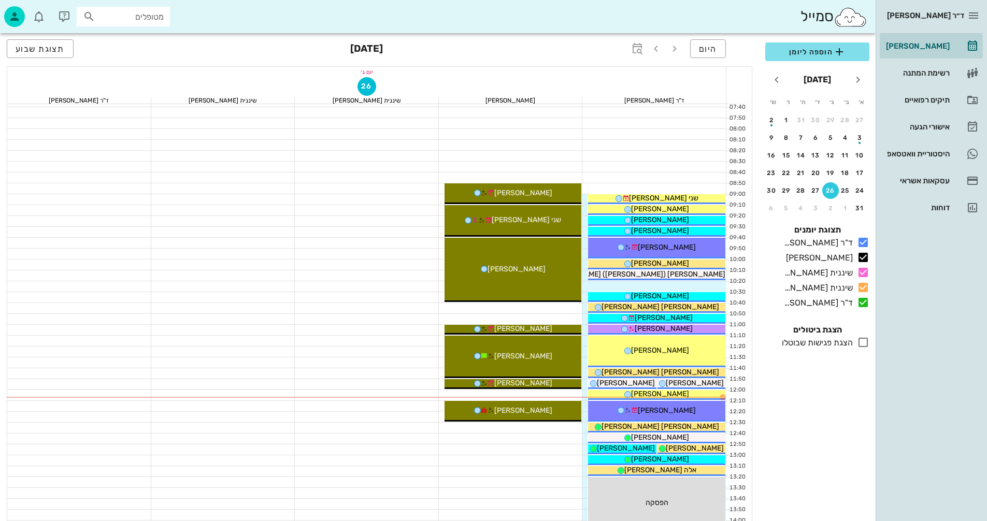
scroll to position [155, 0]
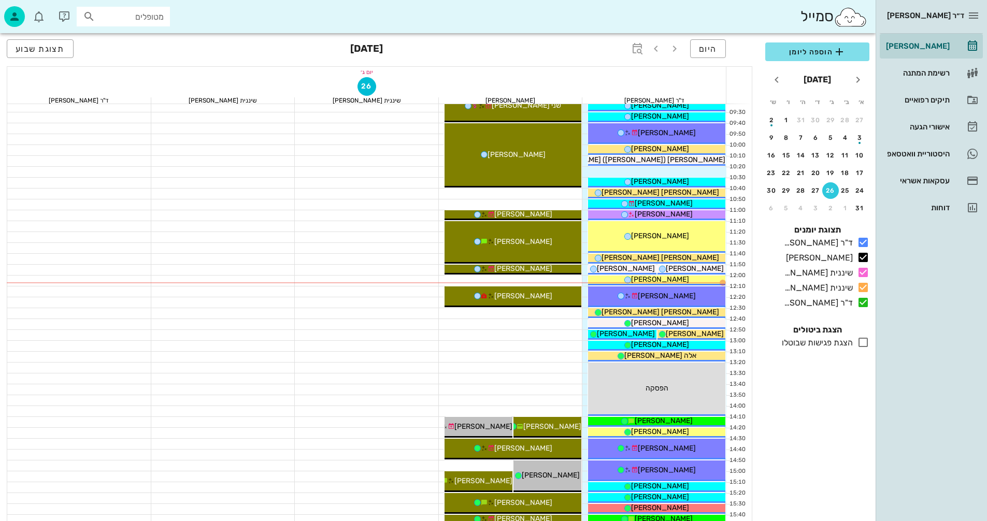
click at [529, 351] on div at bounding box center [511, 356] width 144 height 11
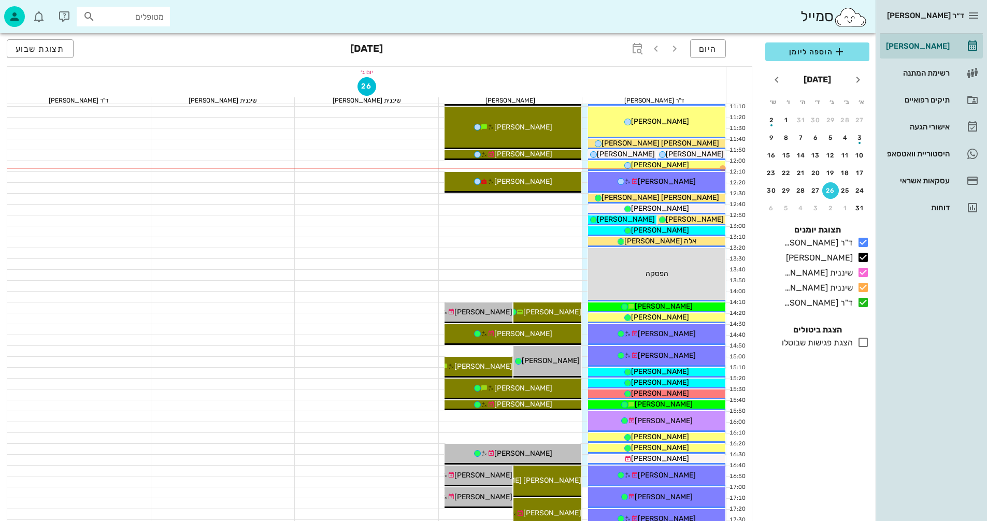
scroll to position [104, 0]
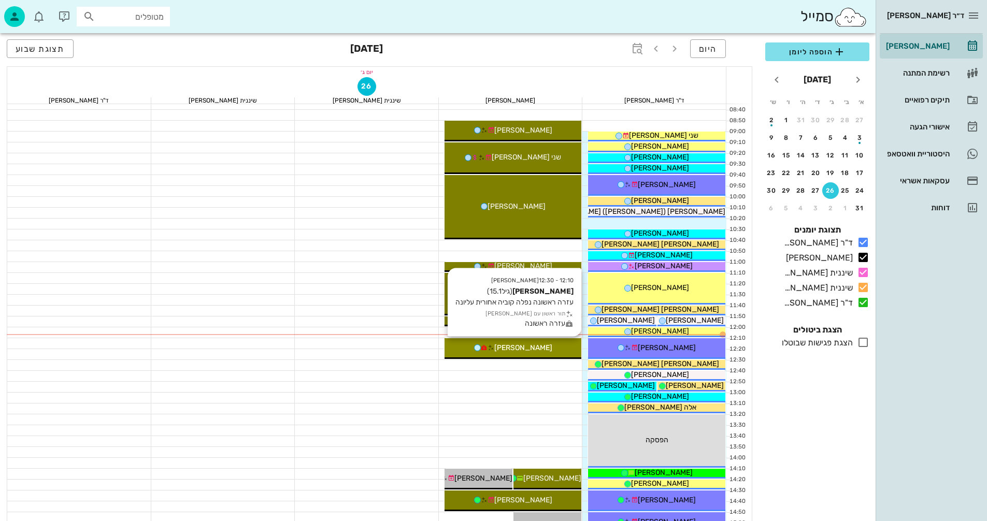
click at [519, 352] on span "[PERSON_NAME]" at bounding box center [523, 348] width 58 height 9
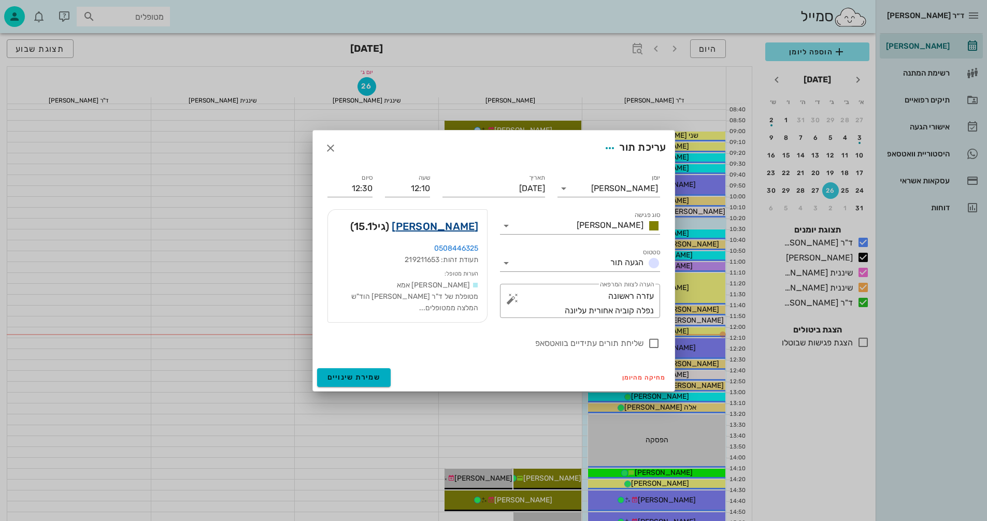
click at [461, 228] on link "[PERSON_NAME]" at bounding box center [435, 226] width 87 height 17
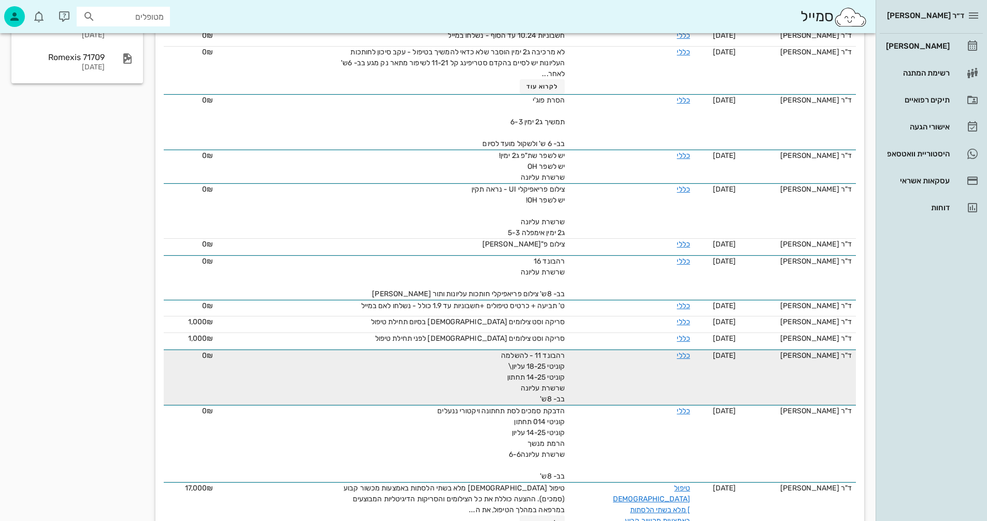
scroll to position [104, 0]
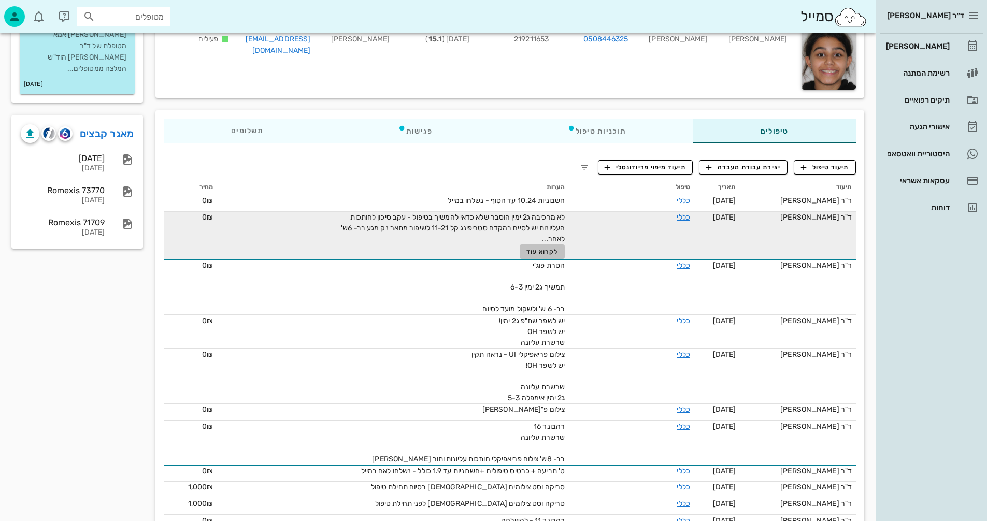
click at [541, 251] on span "לקרוא עוד" at bounding box center [542, 251] width 32 height 7
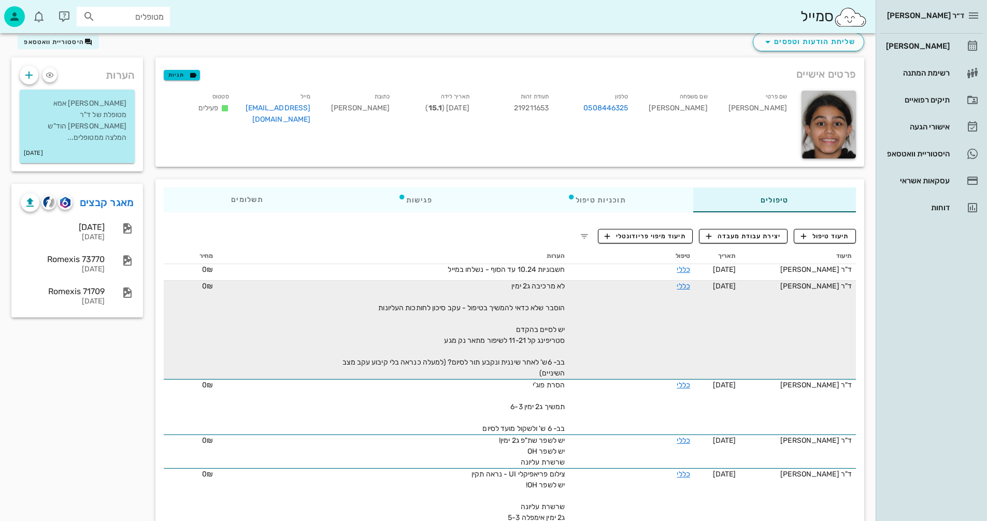
scroll to position [0, 0]
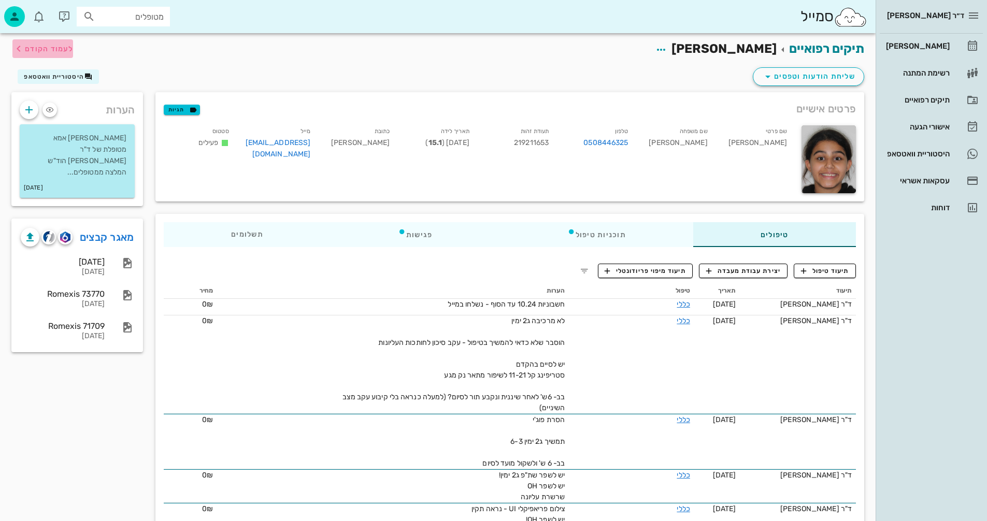
click at [25, 49] on span "לעמוד הקודם" at bounding box center [49, 49] width 48 height 9
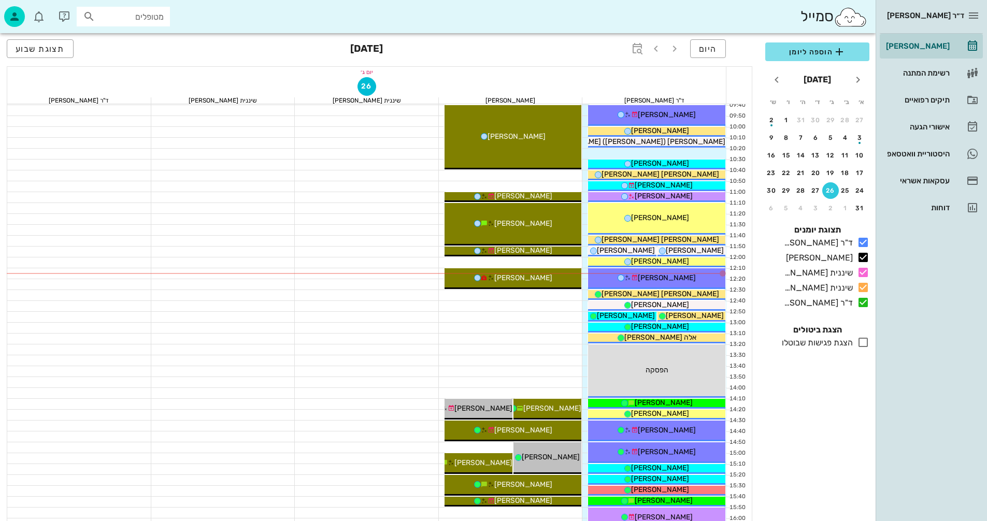
scroll to position [155, 0]
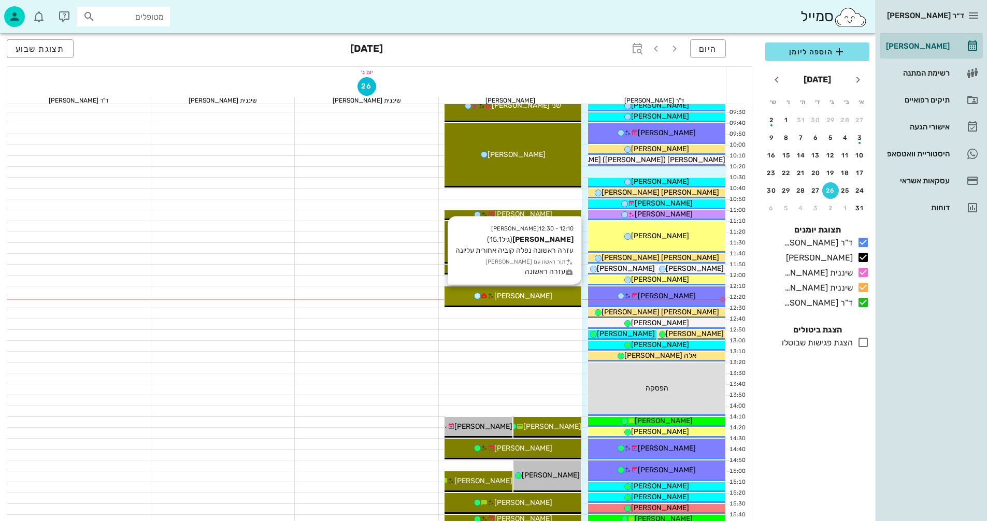
click at [536, 291] on div "[PERSON_NAME]" at bounding box center [513, 296] width 137 height 11
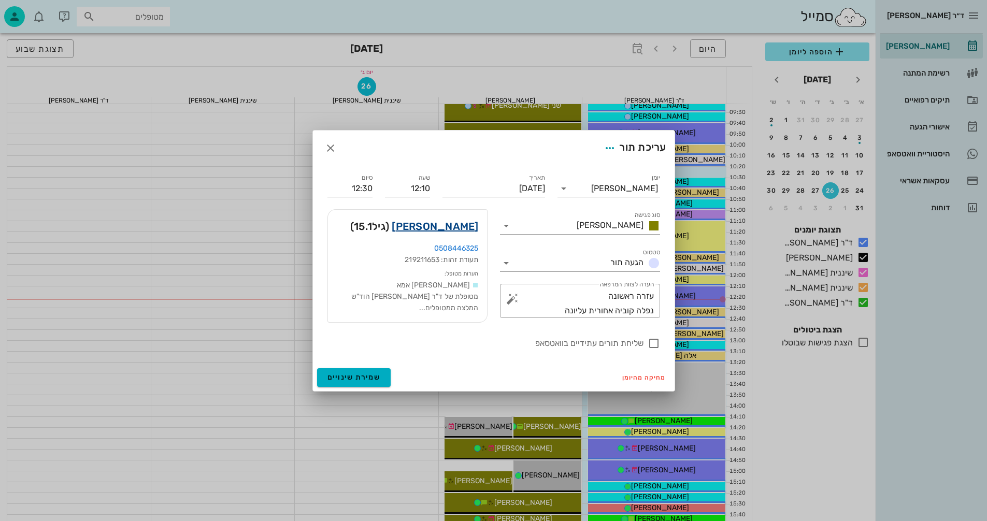
click at [469, 221] on link "[PERSON_NAME]" at bounding box center [435, 226] width 87 height 17
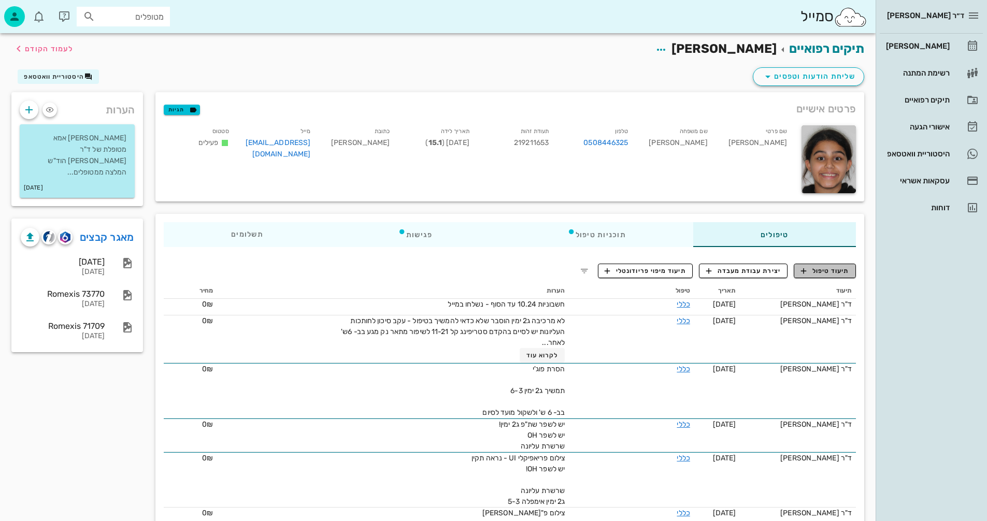
click at [831, 270] on span "תיעוד טיפול" at bounding box center [825, 270] width 48 height 9
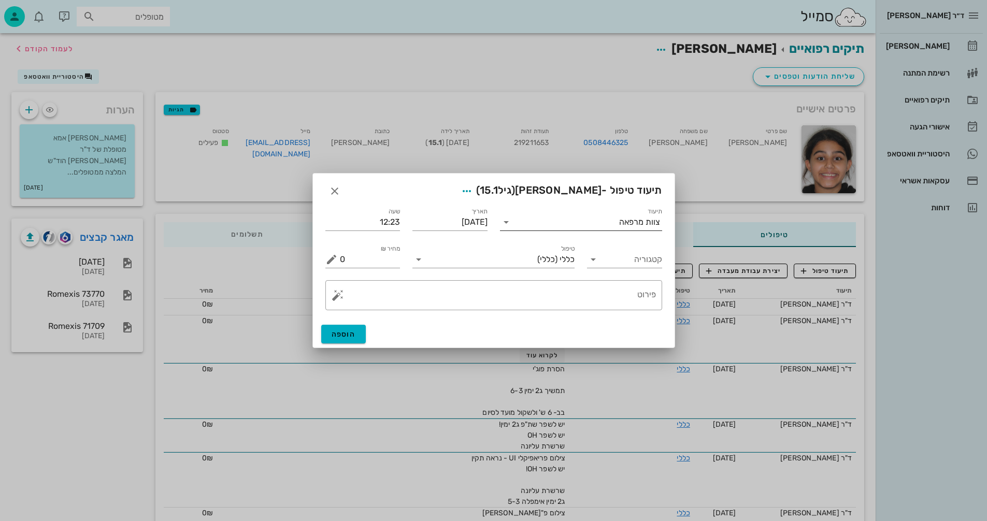
click at [580, 222] on input "תיעוד" at bounding box center [566, 222] width 105 height 17
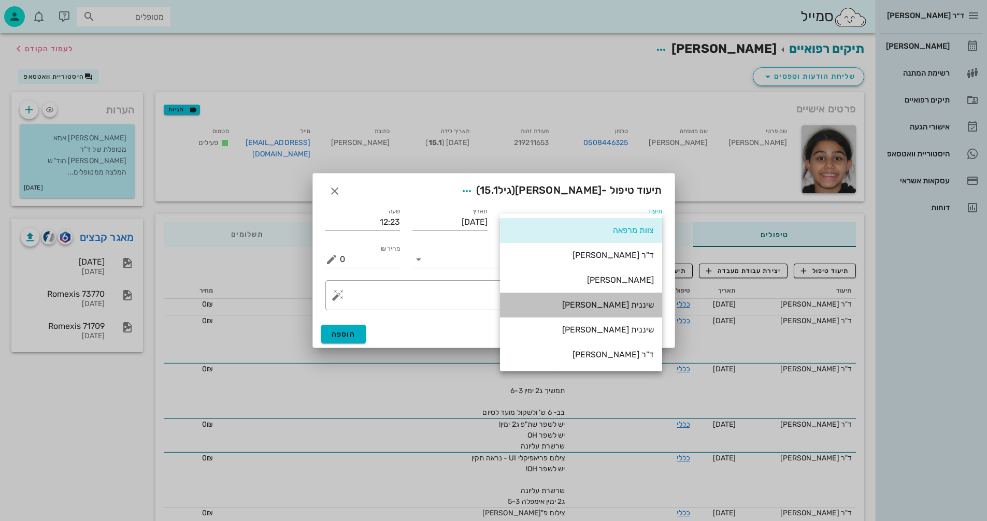
click at [636, 305] on div "שיננית [PERSON_NAME]" at bounding box center [581, 305] width 146 height 10
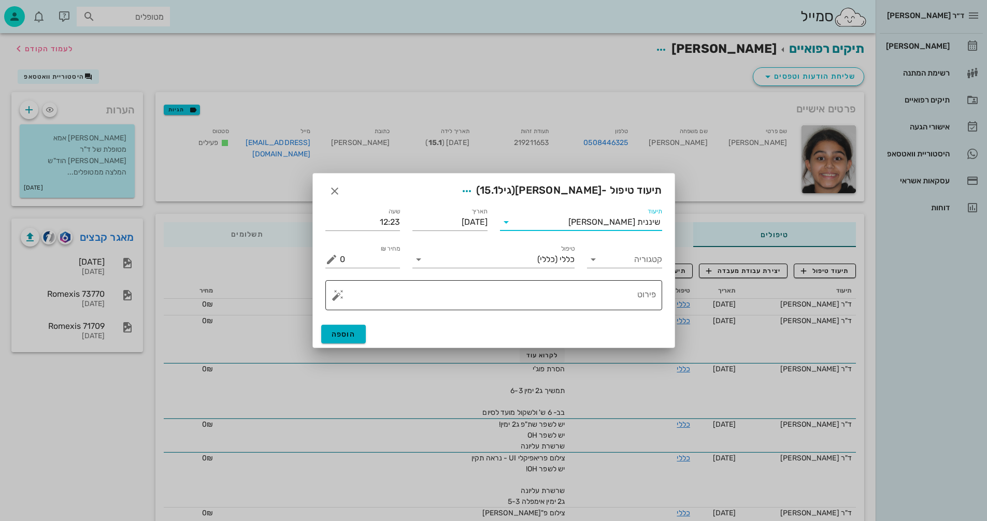
click at [589, 291] on textarea "פירוט" at bounding box center [498, 297] width 316 height 25
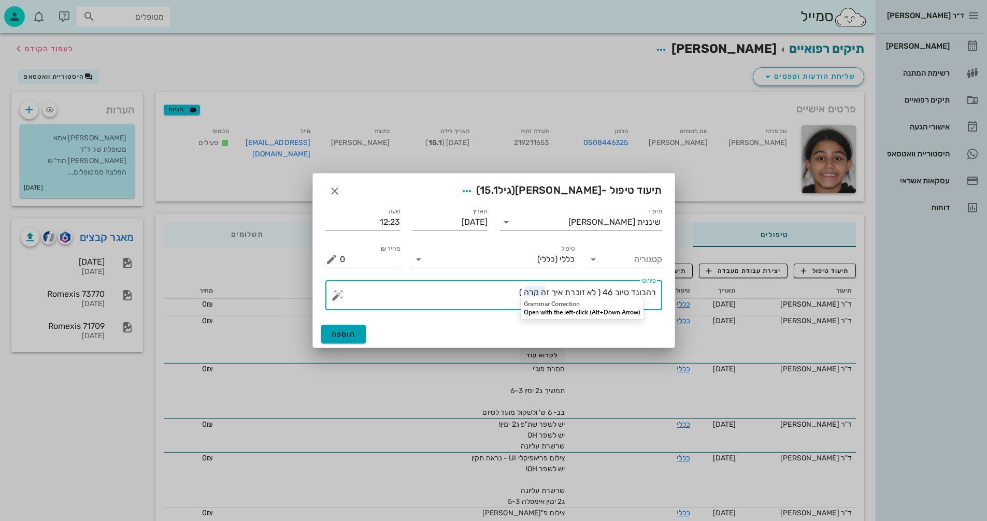
type textarea "רהבונד טיוב 46 ( לא זוכרת איך זה קרה )"
click at [339, 330] on span "הוספה" at bounding box center [344, 334] width 24 height 9
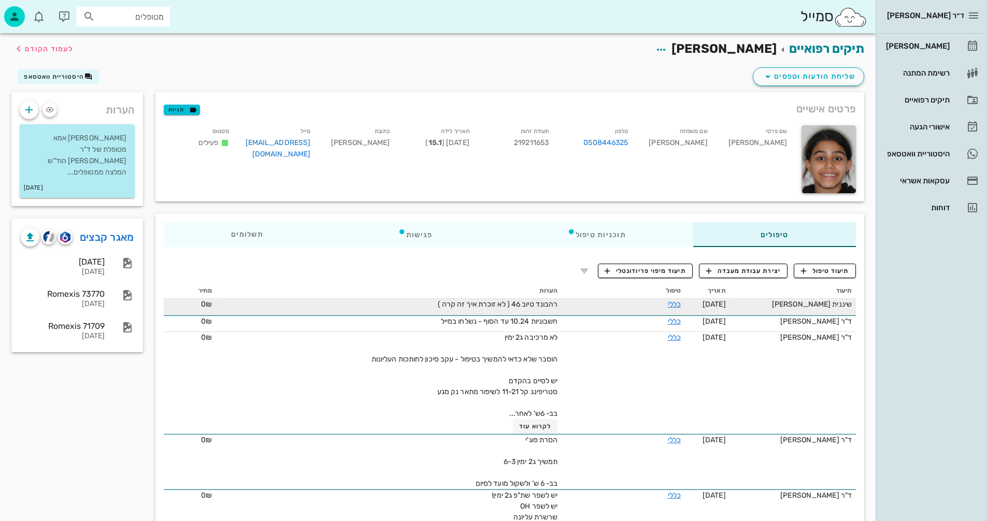
click at [412, 306] on div "רהבונד טיוב 46 ( לא זוכרת איך זה קרה )" at bounding box center [440, 304] width 233 height 11
click at [425, 303] on div "רהבונד טיוב 46 ( לא זוכרת איך זה קרה )" at bounding box center [440, 304] width 233 height 11
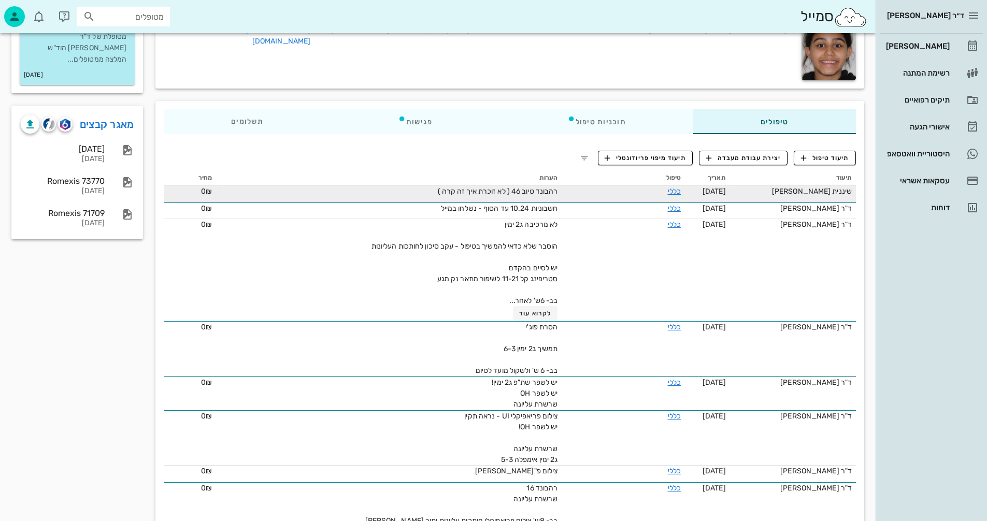
scroll to position [104, 0]
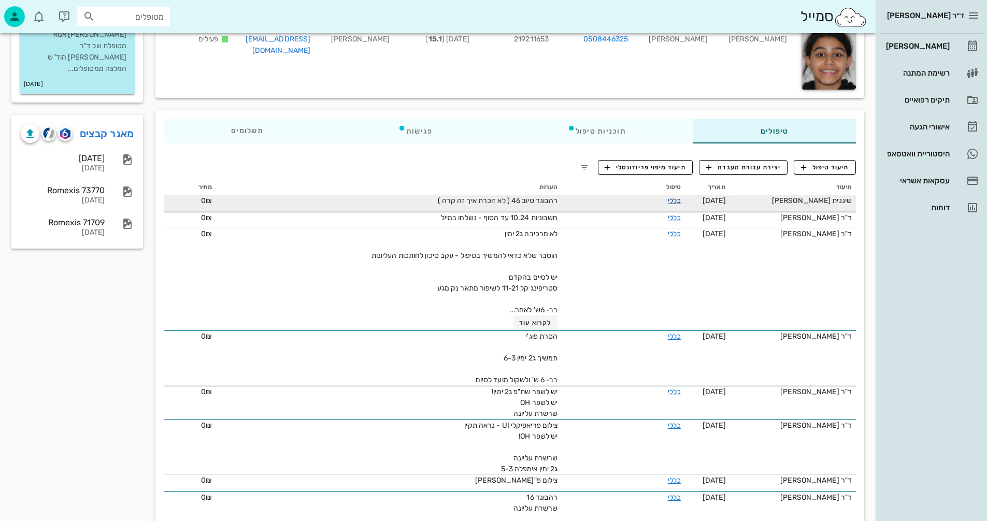
click at [679, 200] on link "כללי" at bounding box center [674, 200] width 13 height 9
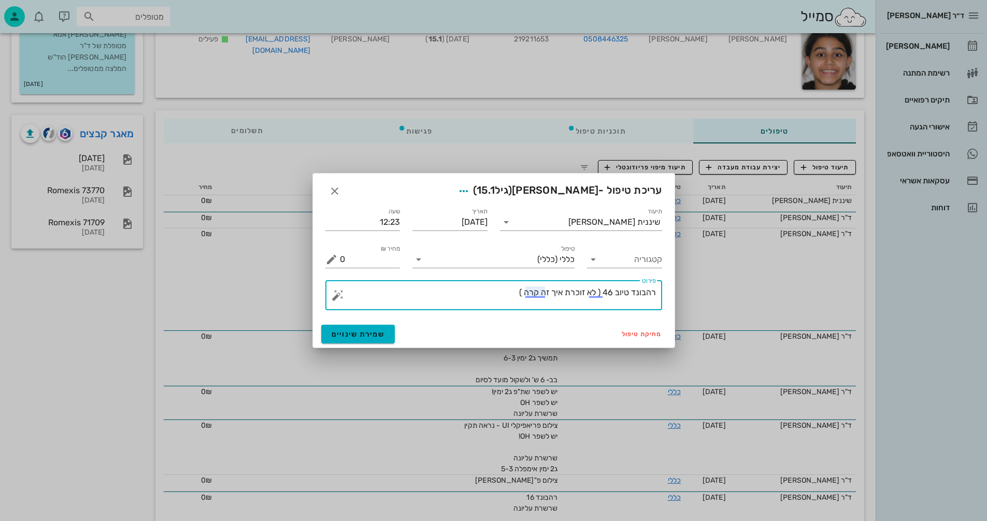
click at [491, 290] on textarea "רהבונד טיוב 46 ( לא זוכרת איך זה קרה )" at bounding box center [498, 297] width 316 height 25
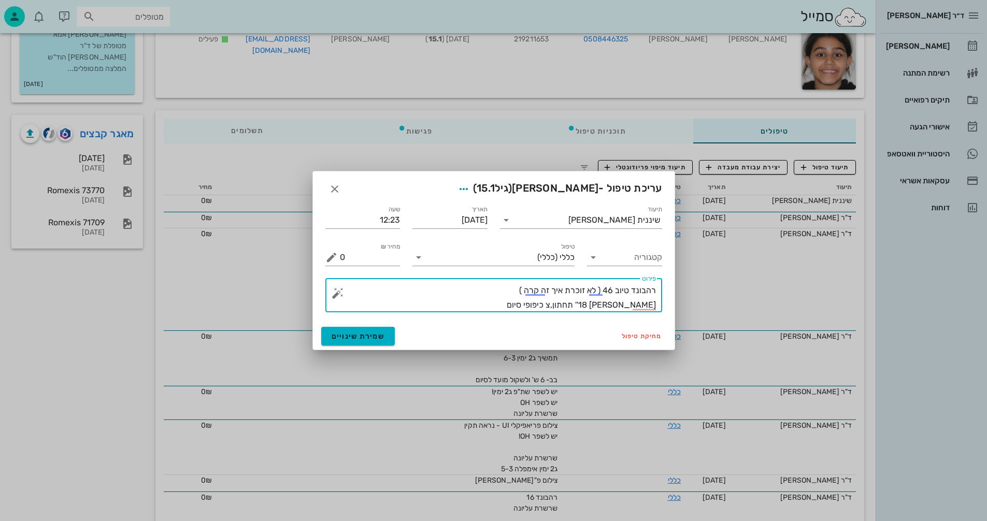
click at [588, 305] on textarea "רהבונד טיוב 46 ( לא זוכרת איך זה קרה ) [PERSON_NAME] 18'' תחתון,צ כיפופי סיום" at bounding box center [498, 297] width 316 height 29
click at [547, 304] on textarea "רהבונד טיוב 46 ( לא זוכרת איך זה קרה ) [PERSON_NAME] 18'' תחתון,כיפופי סיום" at bounding box center [498, 297] width 316 height 29
click at [592, 304] on textarea "רהבונד טיוב 46 ( לא זוכרת איך זה קרה ) [PERSON_NAME] 18'' תחתון,כיפופי סיום" at bounding box center [498, 297] width 316 height 29
click at [445, 301] on textarea "רהבונד טיוב 46 ( לא זוכרת איך זה קרה ) [PERSON_NAME] 18'' תחתון, כיפופי סיום" at bounding box center [498, 297] width 316 height 29
drag, startPoint x: 586, startPoint y: 304, endPoint x: 594, endPoint y: 304, distance: 7.8
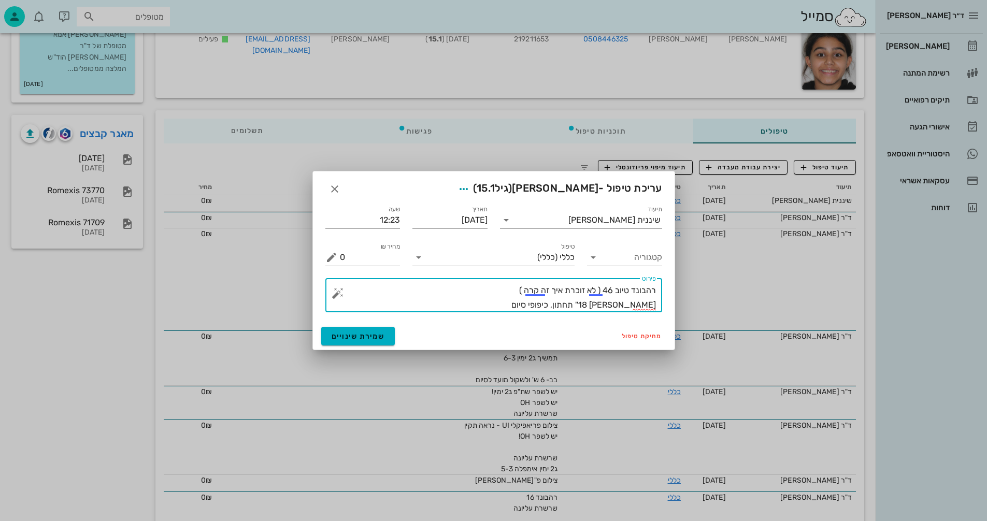
click at [594, 304] on textarea "רהבונד טיוב 46 ( לא זוכרת איך זה קרה ) [PERSON_NAME] 18'' תחתון, כיפופי סיום" at bounding box center [498, 297] width 316 height 29
drag, startPoint x: 545, startPoint y: 306, endPoint x: 665, endPoint y: 302, distance: 119.8
click at [665, 302] on div "​ פירוט רהבונד טיוב 46 ( לא זוכרת איך זה קרה ) סטיינס 18'' תחתון,קיפופי סיום" at bounding box center [493, 295] width 349 height 47
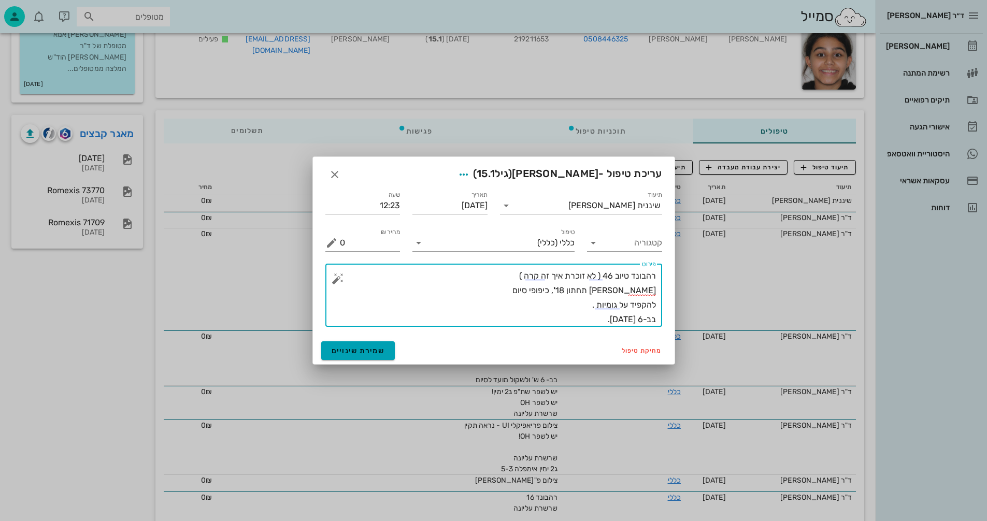
type textarea "רהבונד טיוב 46 ( לא זוכרת איך זה קרה ) [PERSON_NAME] תחתון 18'', כיפופי סיום לה…"
click at [349, 352] on span "שמירת שינויים" at bounding box center [358, 351] width 53 height 9
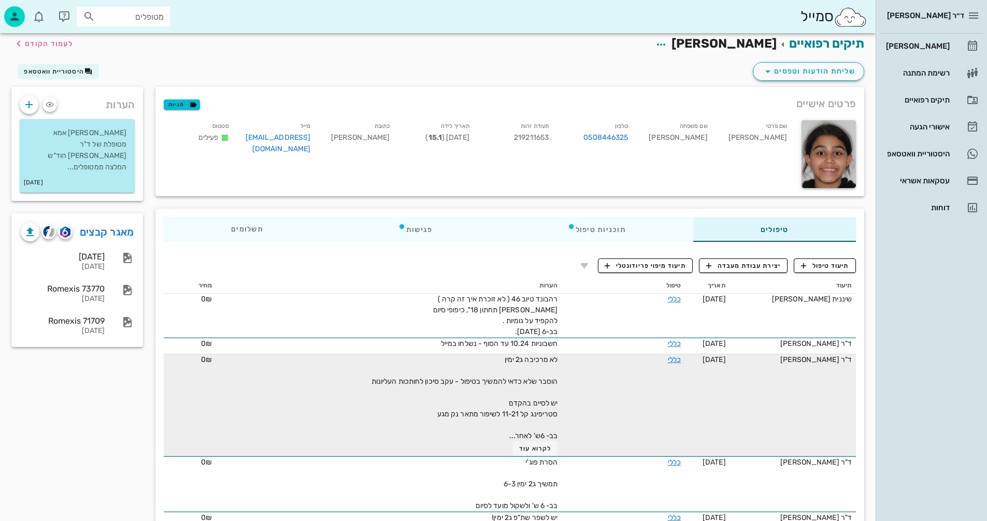
scroll to position [0, 0]
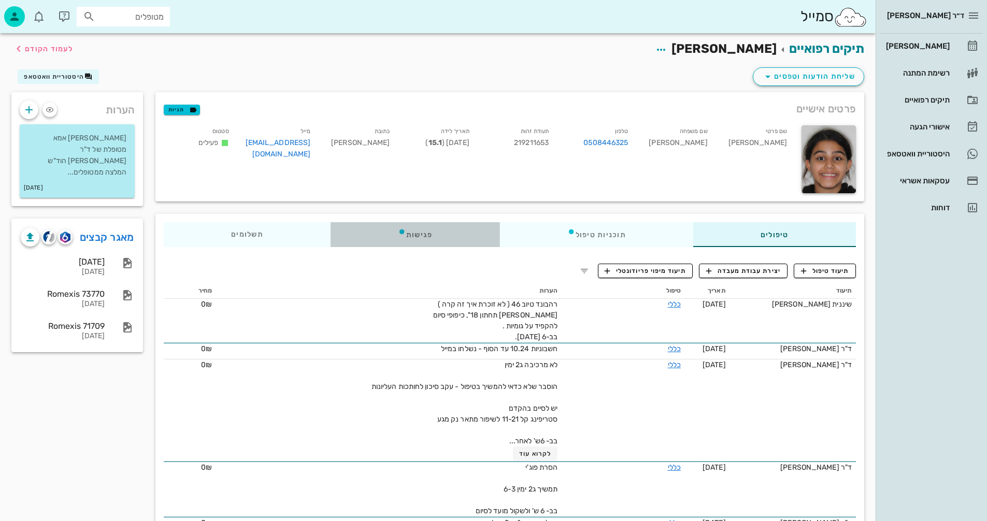
click at [420, 226] on div "פגישות" at bounding box center [415, 234] width 169 height 25
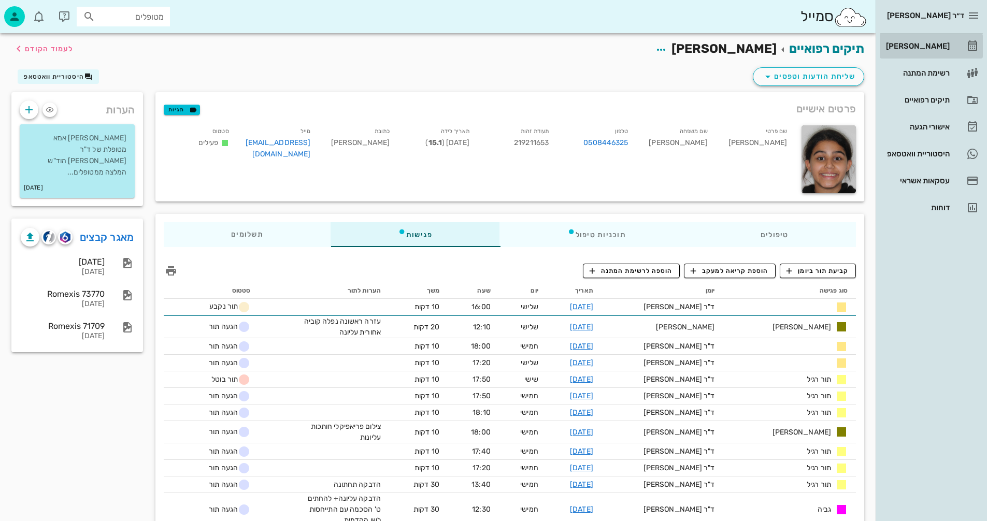
click at [930, 45] on div "[PERSON_NAME]" at bounding box center [917, 46] width 66 height 8
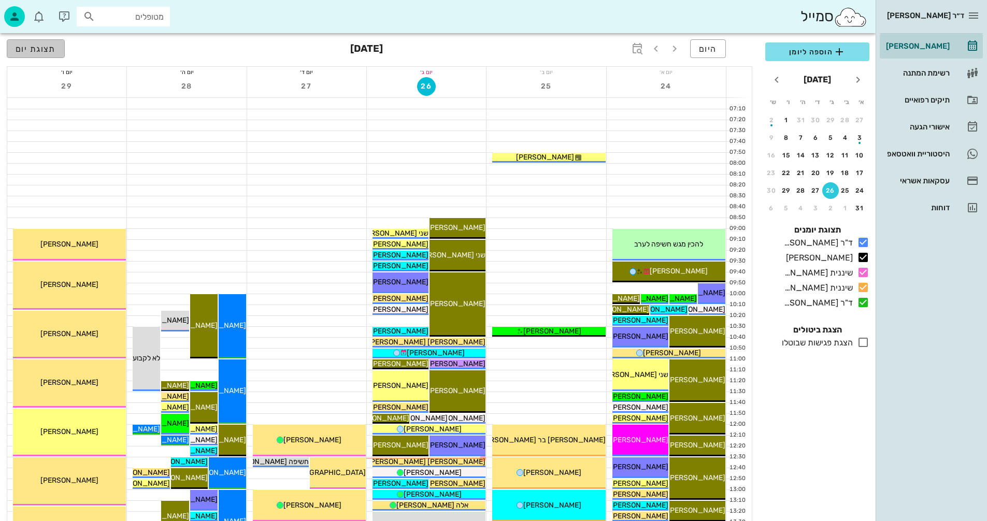
click at [43, 48] on span "תצוגת יום" at bounding box center [36, 49] width 40 height 10
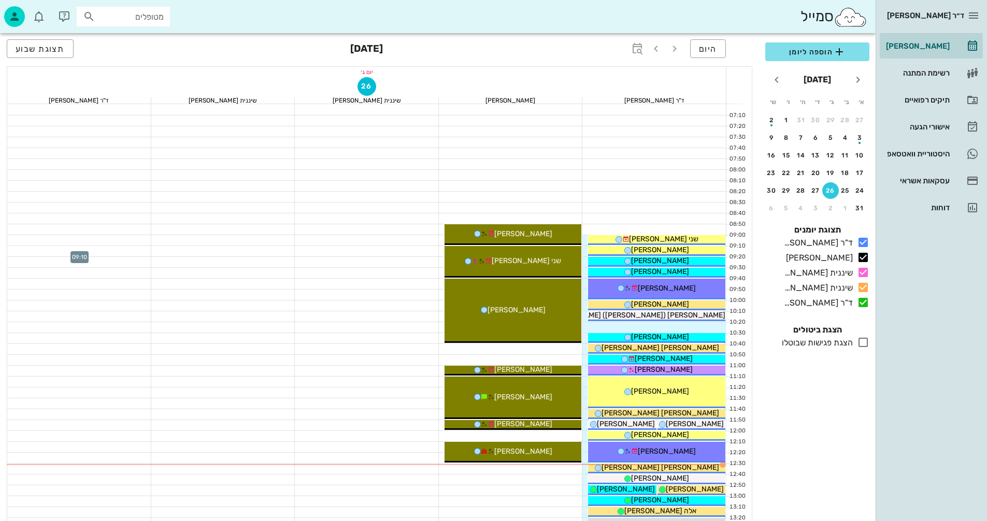
scroll to position [207, 0]
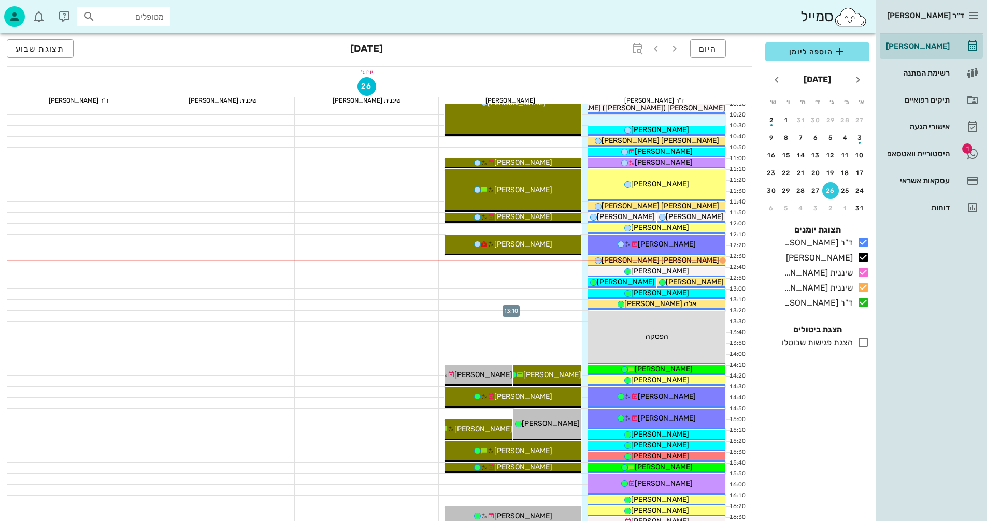
click at [495, 307] on div at bounding box center [511, 305] width 144 height 10
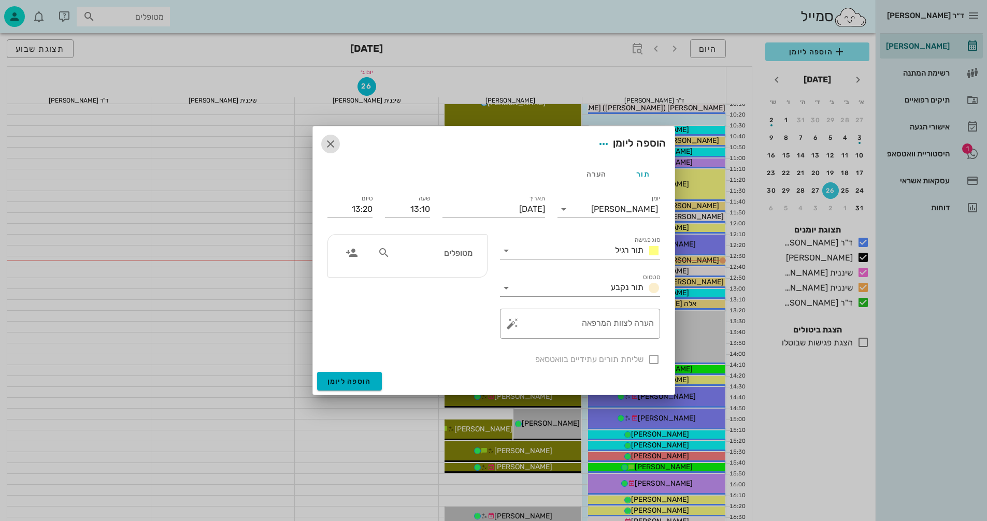
click at [331, 140] on icon "button" at bounding box center [330, 144] width 12 height 12
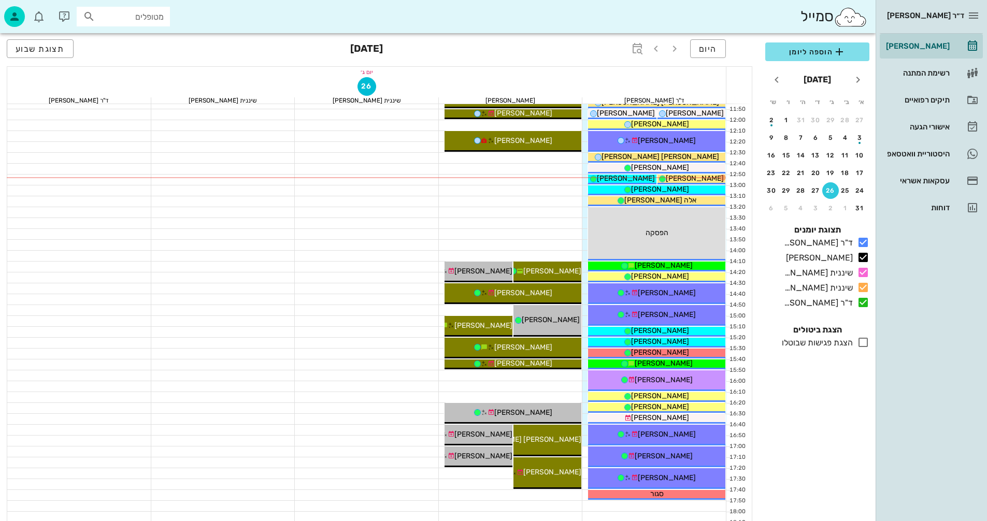
scroll to position [259, 0]
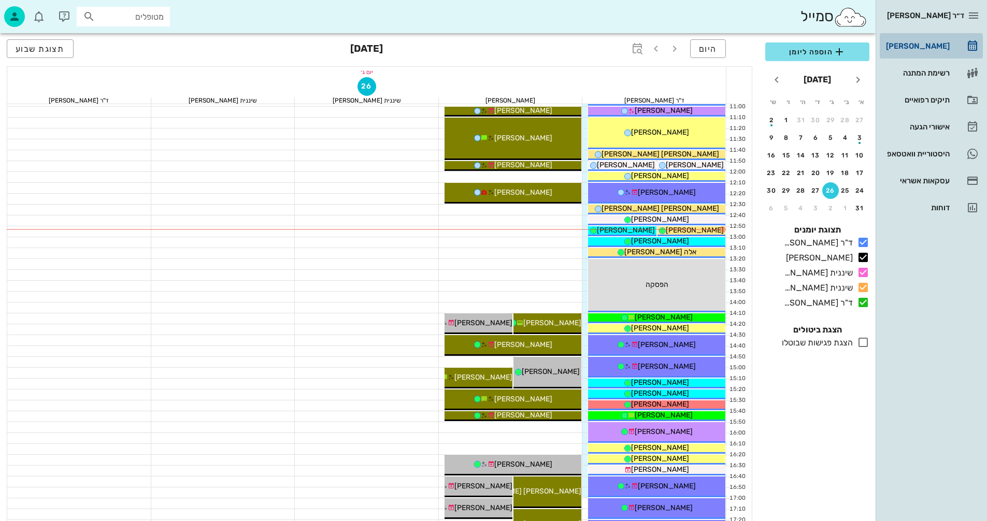
click at [952, 42] on link "[PERSON_NAME]" at bounding box center [931, 46] width 103 height 25
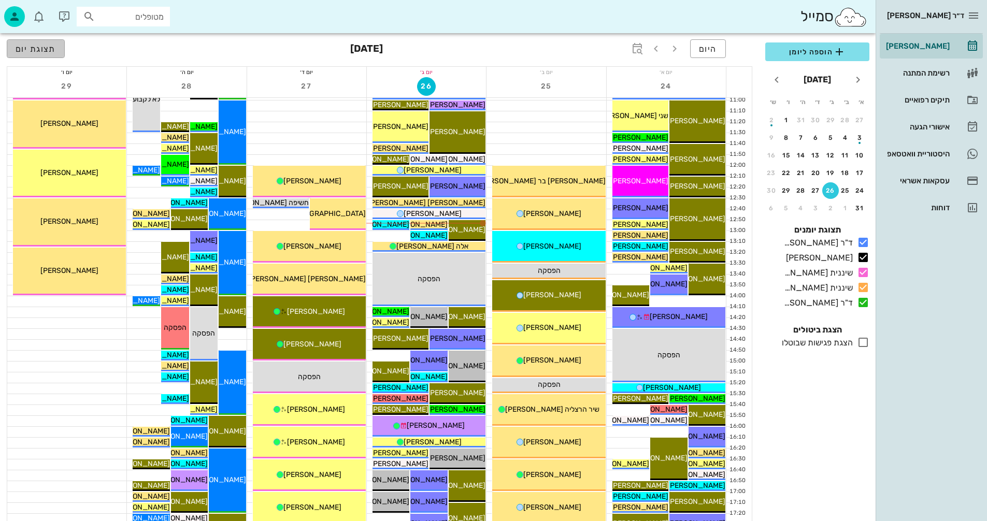
click at [35, 53] on span "תצוגת יום" at bounding box center [36, 49] width 40 height 10
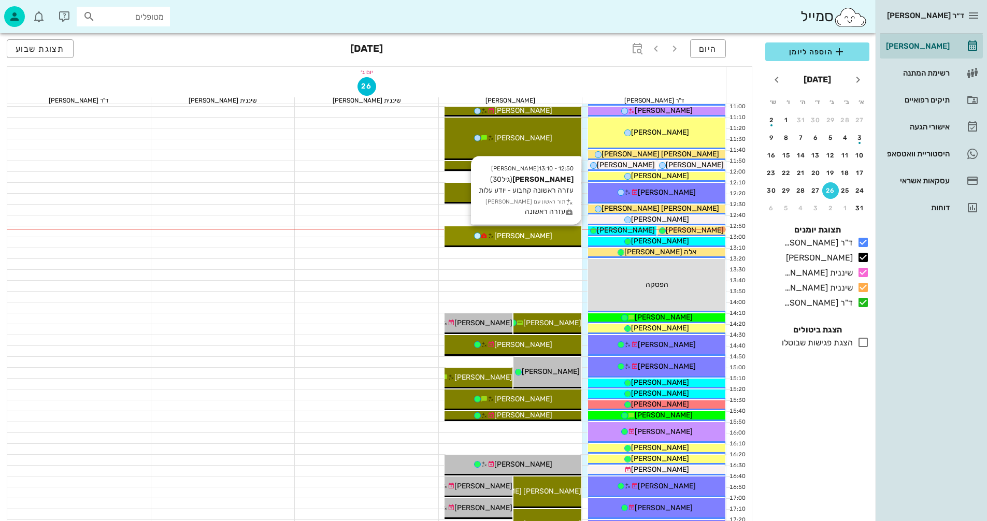
click at [524, 238] on span "[PERSON_NAME]" at bounding box center [523, 236] width 58 height 9
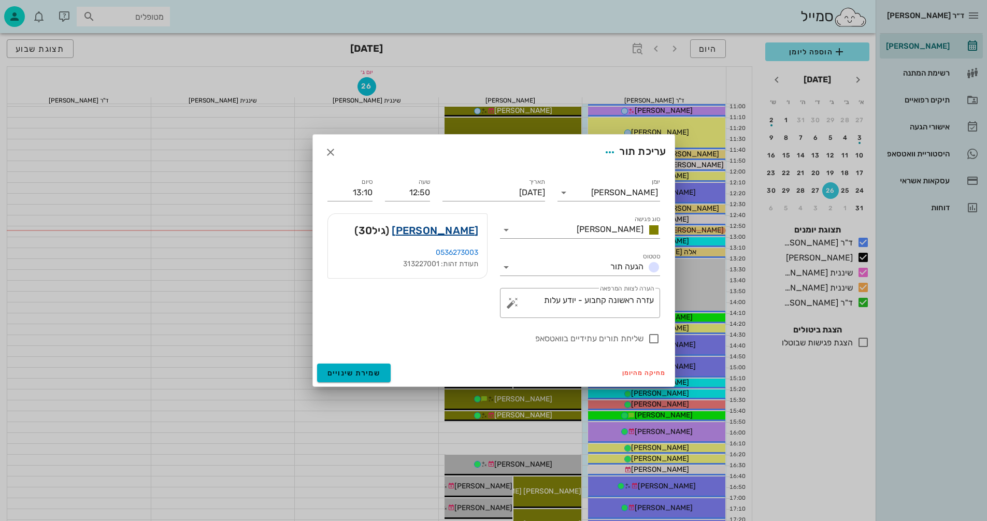
click at [473, 231] on link "[PERSON_NAME]" at bounding box center [435, 230] width 87 height 17
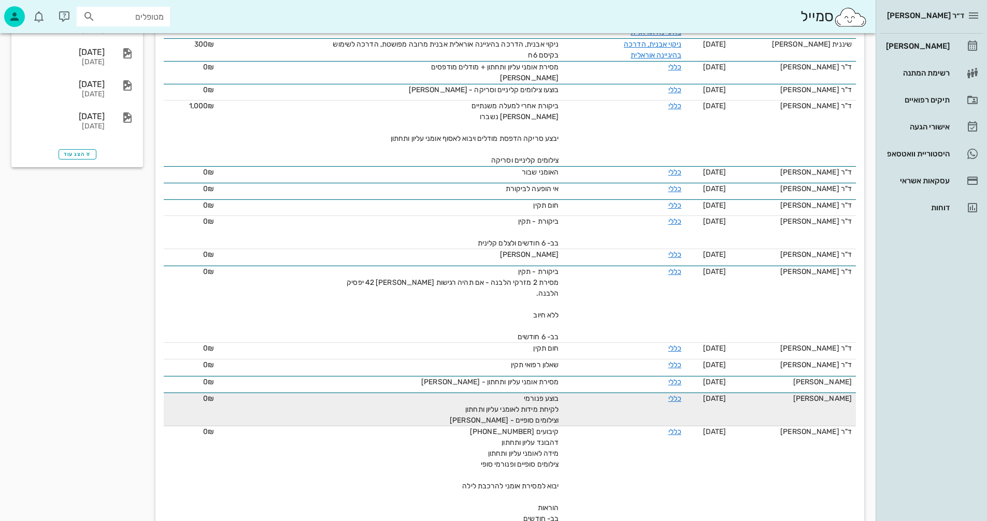
scroll to position [311, 0]
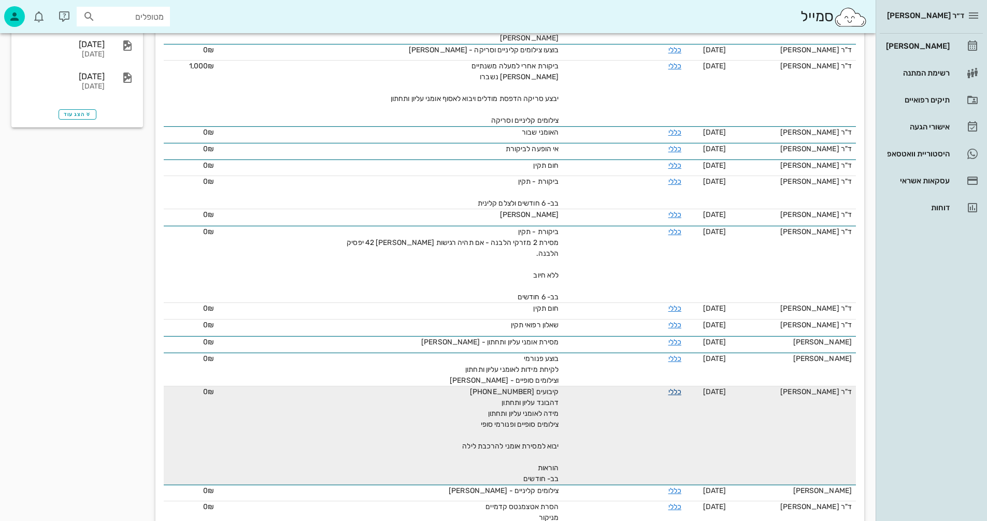
click at [676, 388] on link "כללי" at bounding box center [674, 392] width 13 height 9
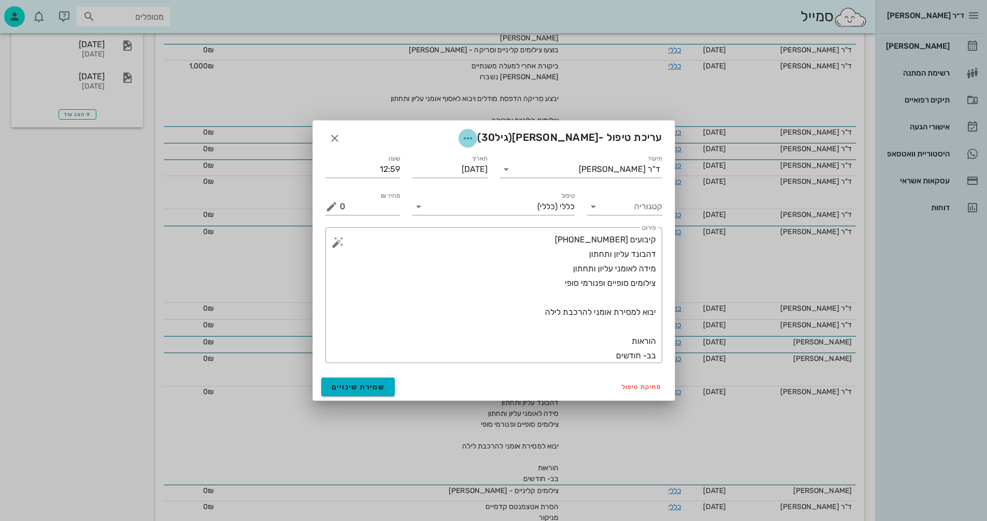
click at [474, 137] on icon "button" at bounding box center [468, 138] width 12 height 12
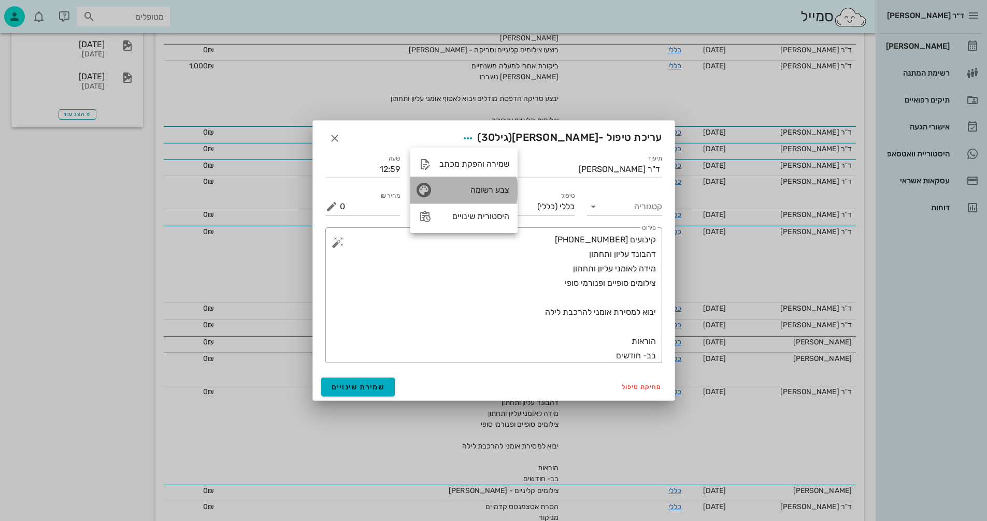
click at [477, 190] on div "צבע רשומה" at bounding box center [474, 190] width 70 height 10
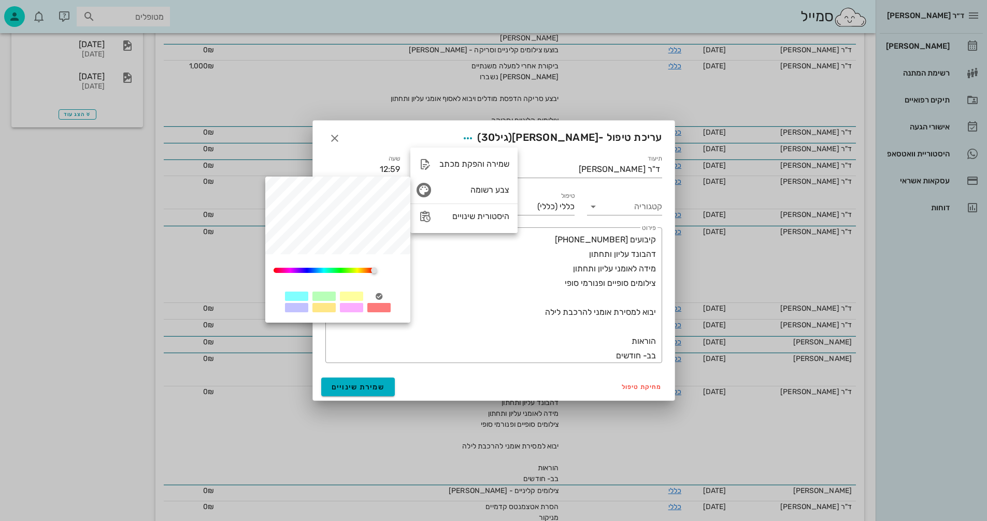
click at [320, 295] on div at bounding box center [323, 296] width 23 height 9
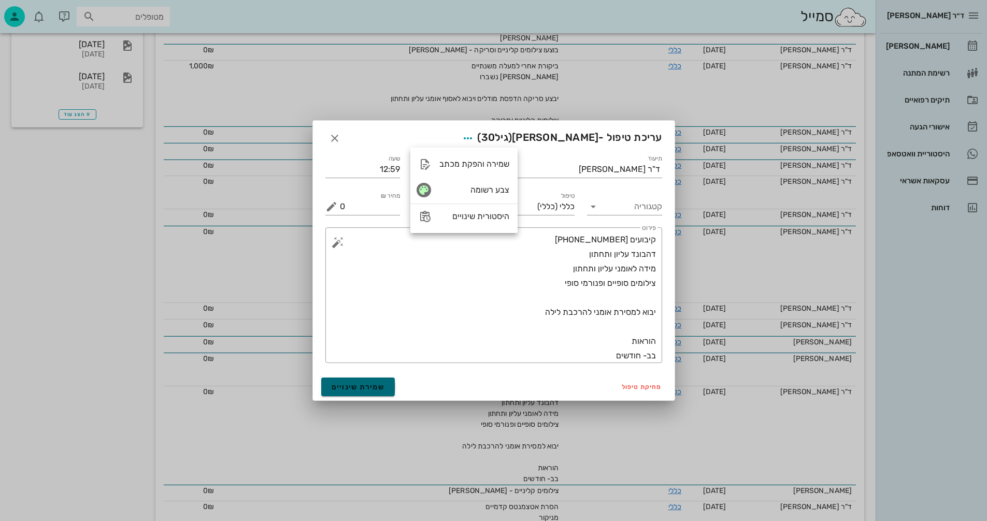
click at [367, 383] on span "שמירת שינויים" at bounding box center [358, 387] width 53 height 9
